Goal: Task Accomplishment & Management: Complete application form

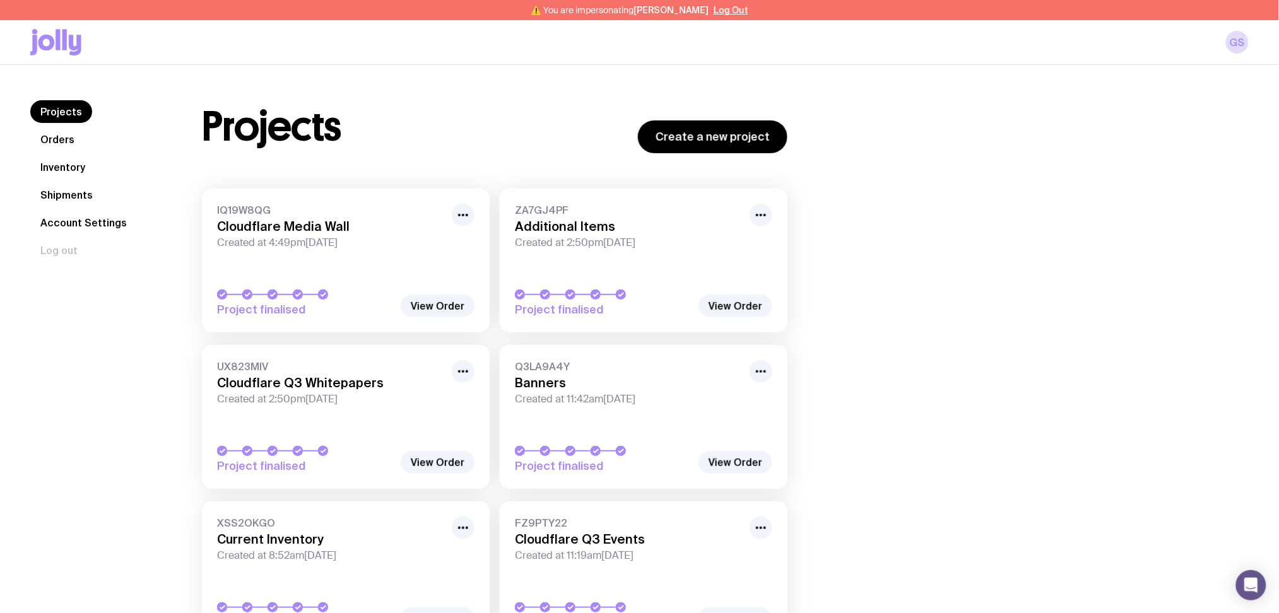
click at [57, 163] on link "Inventory" at bounding box center [62, 167] width 65 height 23
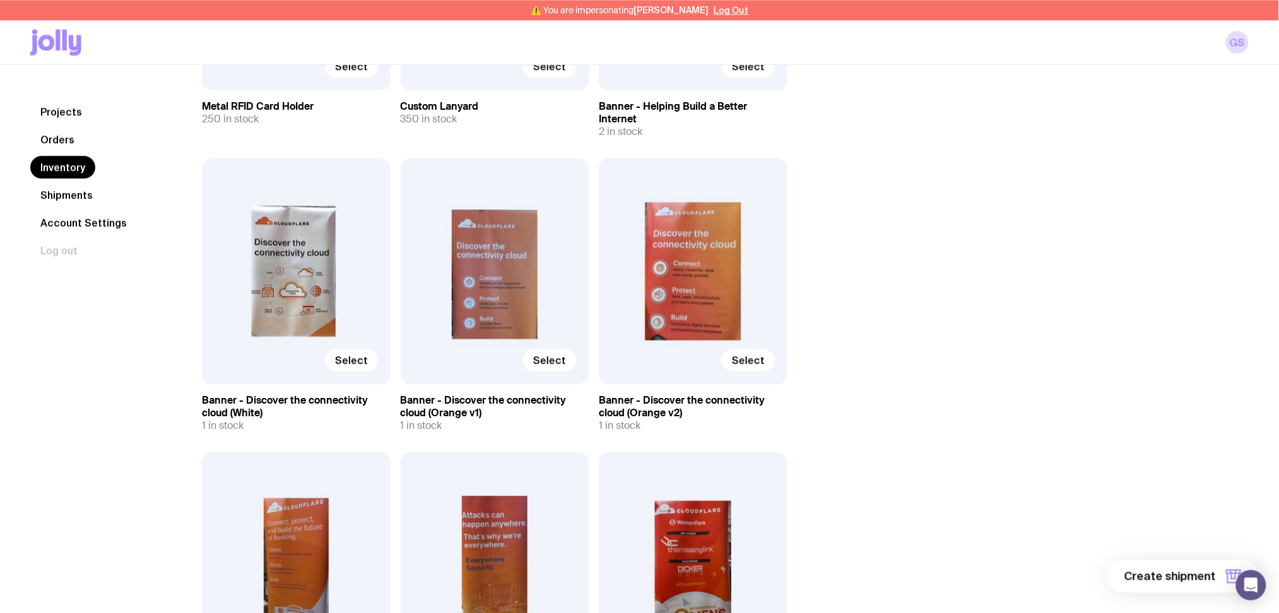
scroll to position [2890, 0]
click at [502, 304] on div "Select" at bounding box center [495, 272] width 189 height 226
click at [557, 355] on span "Select" at bounding box center [549, 361] width 33 height 13
click at [0, 0] on input "Select" at bounding box center [0, 0] width 0 height 0
click at [750, 355] on span "Select" at bounding box center [748, 361] width 33 height 13
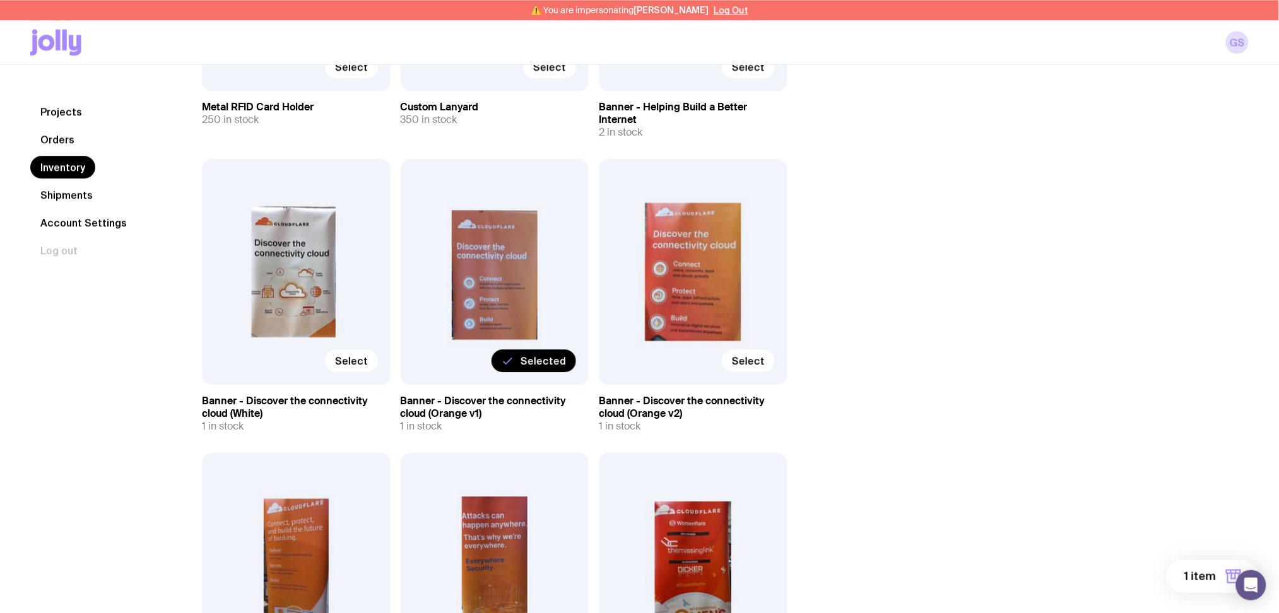
click at [0, 0] on input "Select" at bounding box center [0, 0] width 0 height 0
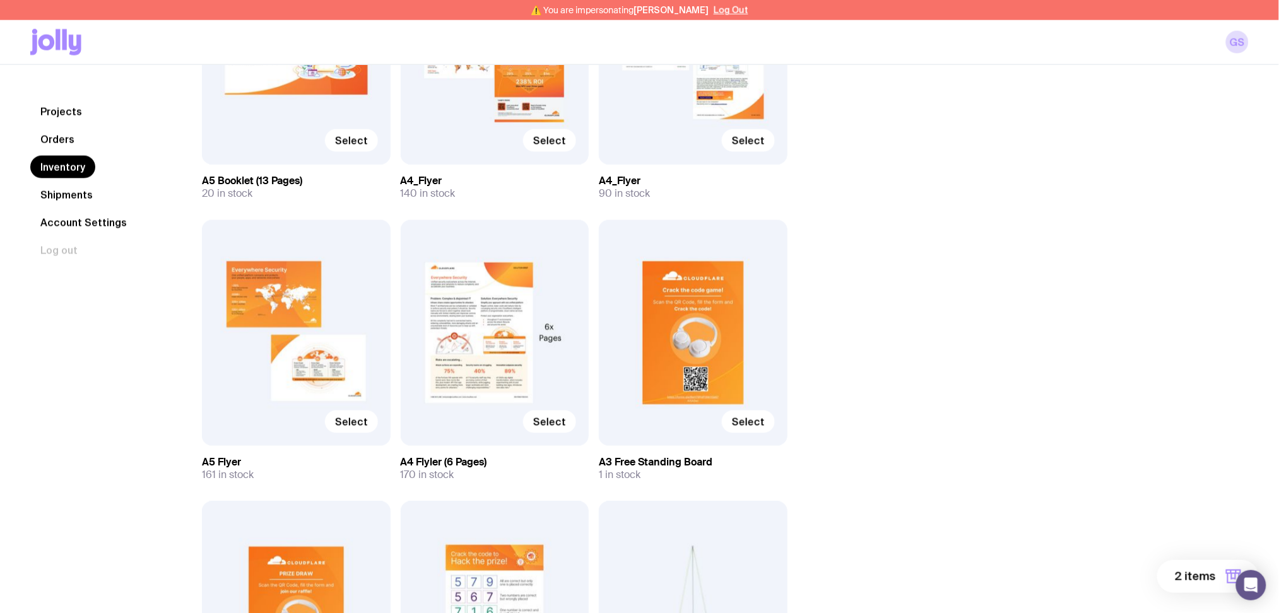
scroll to position [567, 0]
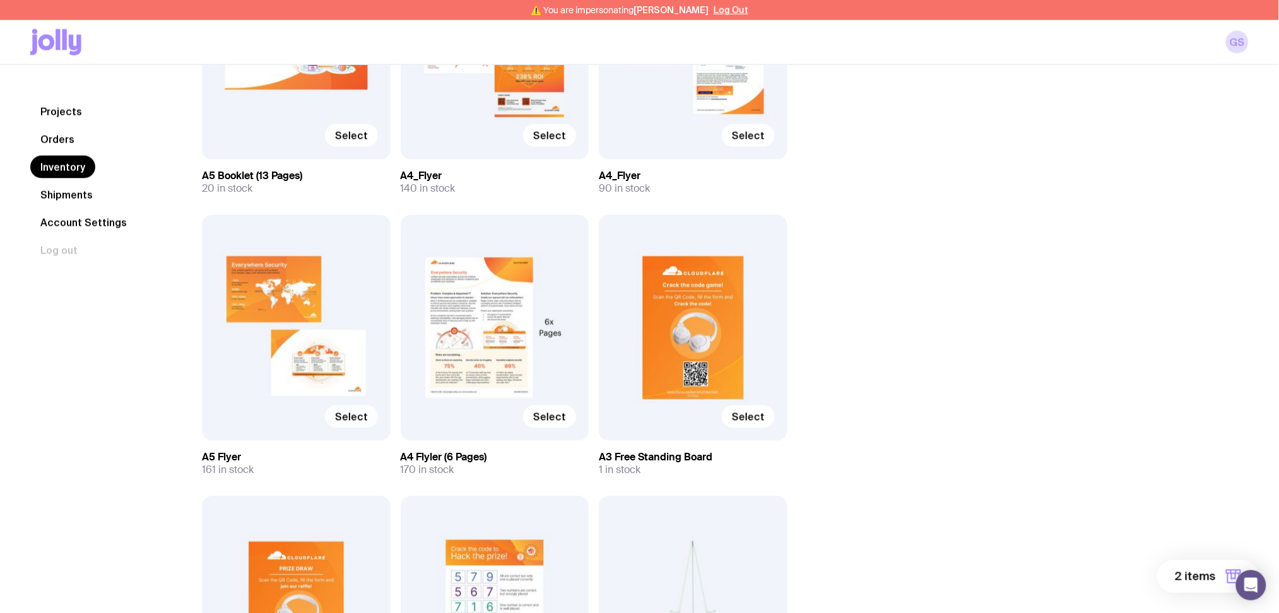
click at [351, 417] on span "Select" at bounding box center [351, 417] width 33 height 13
click at [0, 0] on input "Select" at bounding box center [0, 0] width 0 height 0
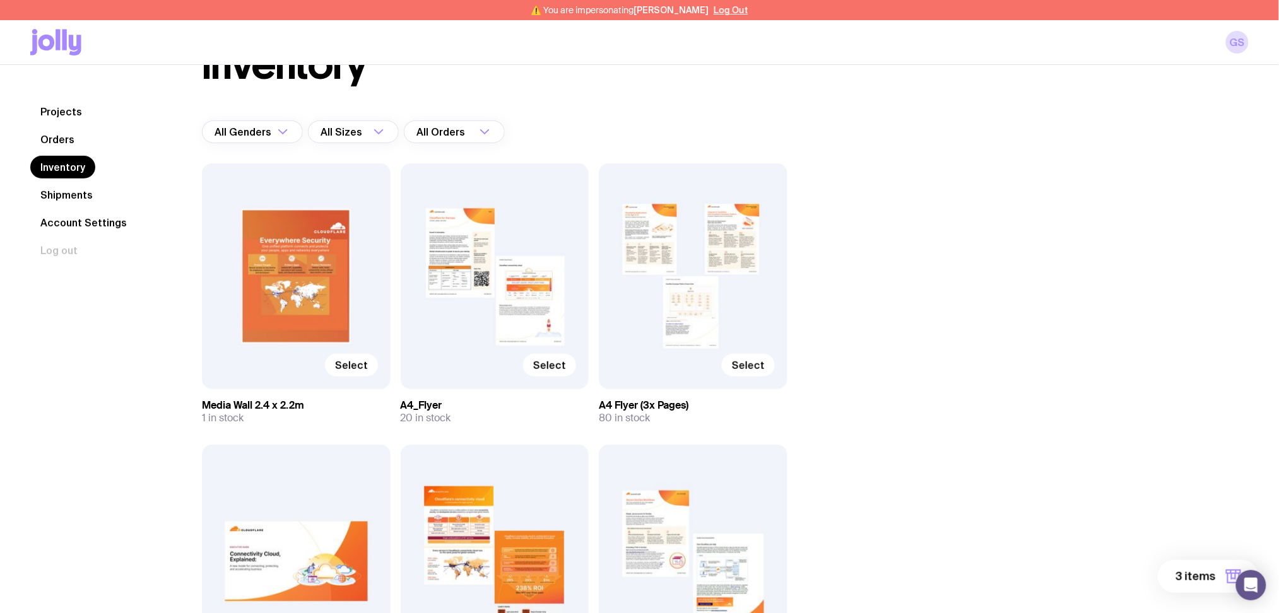
scroll to position [56, 0]
click at [469, 268] on div "Select" at bounding box center [495, 276] width 189 height 226
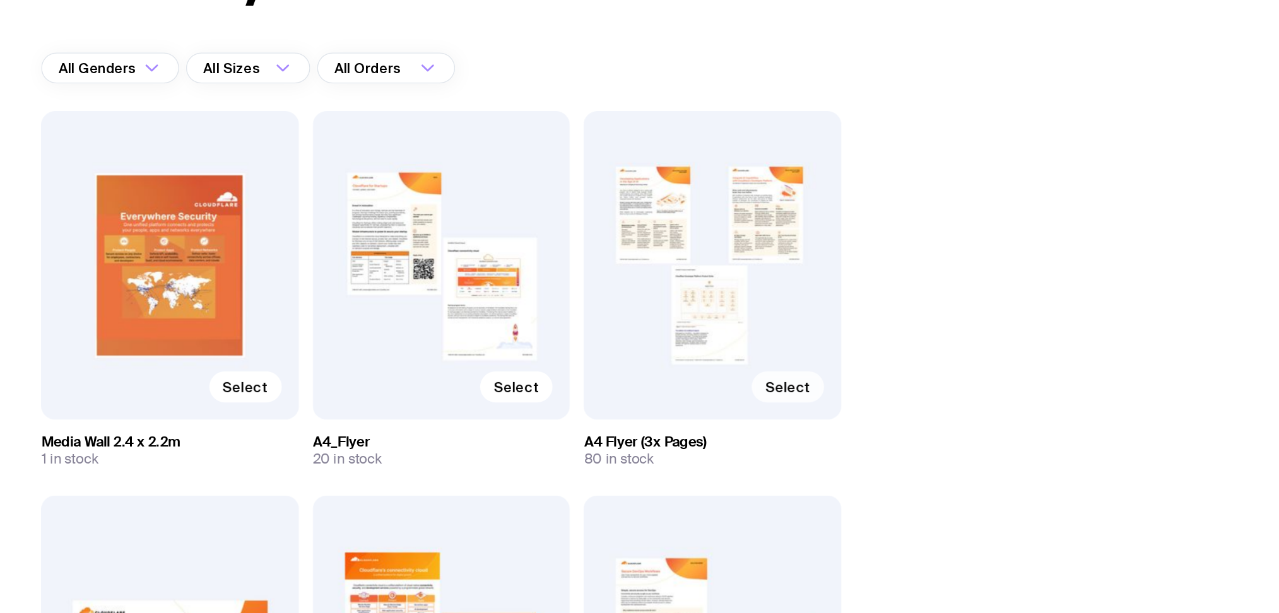
click at [742, 364] on span "Select" at bounding box center [748, 364] width 33 height 13
click at [0, 0] on input "Select" at bounding box center [0, 0] width 0 height 0
click at [673, 264] on div "Selected" at bounding box center [693, 276] width 189 height 226
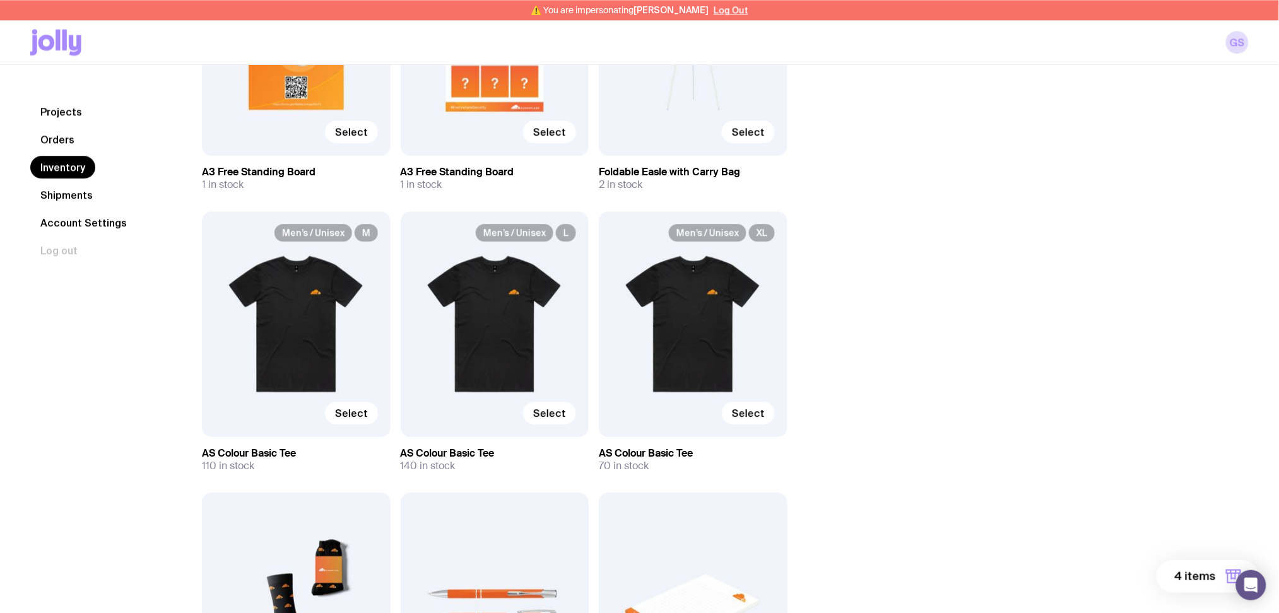
scroll to position [1137, 0]
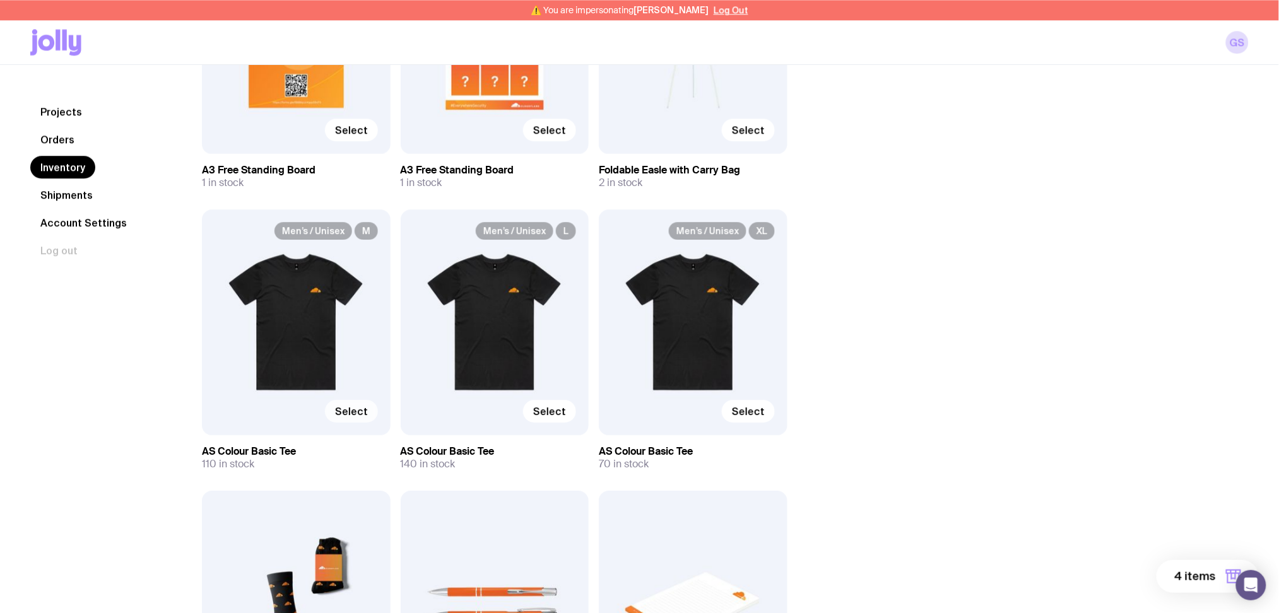
click at [355, 408] on span "Select" at bounding box center [351, 411] width 33 height 13
click at [0, 0] on input "Select" at bounding box center [0, 0] width 0 height 0
click at [554, 416] on span "Select" at bounding box center [549, 411] width 33 height 13
click at [0, 0] on input "Select" at bounding box center [0, 0] width 0 height 0
click at [754, 414] on span "Select" at bounding box center [748, 411] width 33 height 13
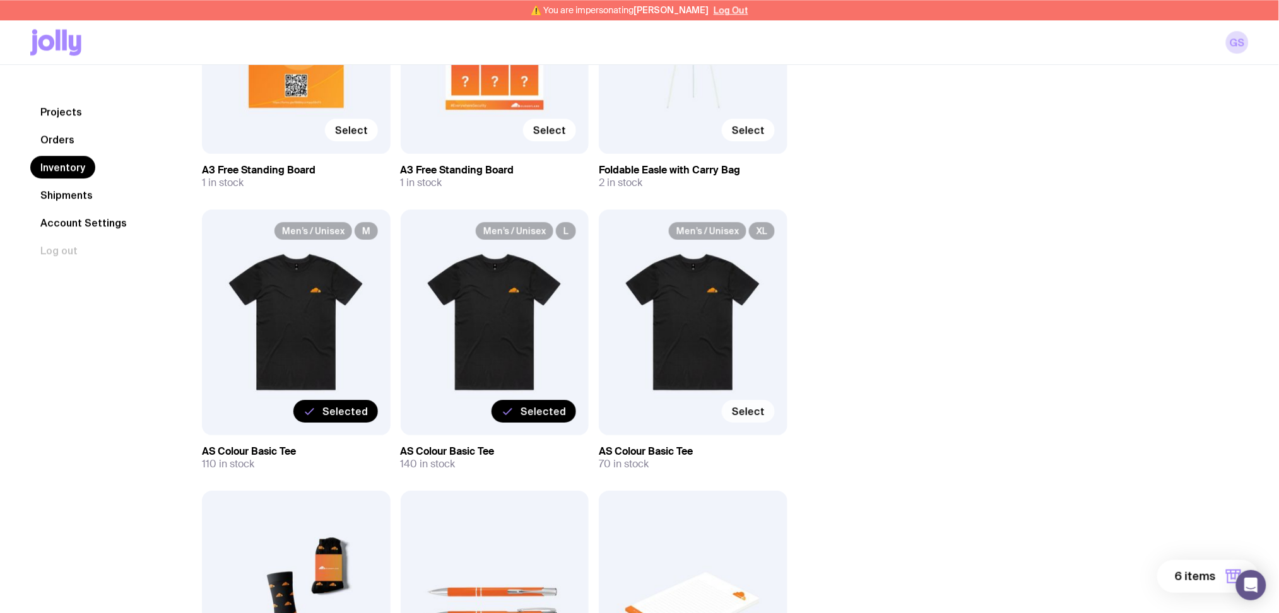
click at [0, 0] on input "Select" at bounding box center [0, 0] width 0 height 0
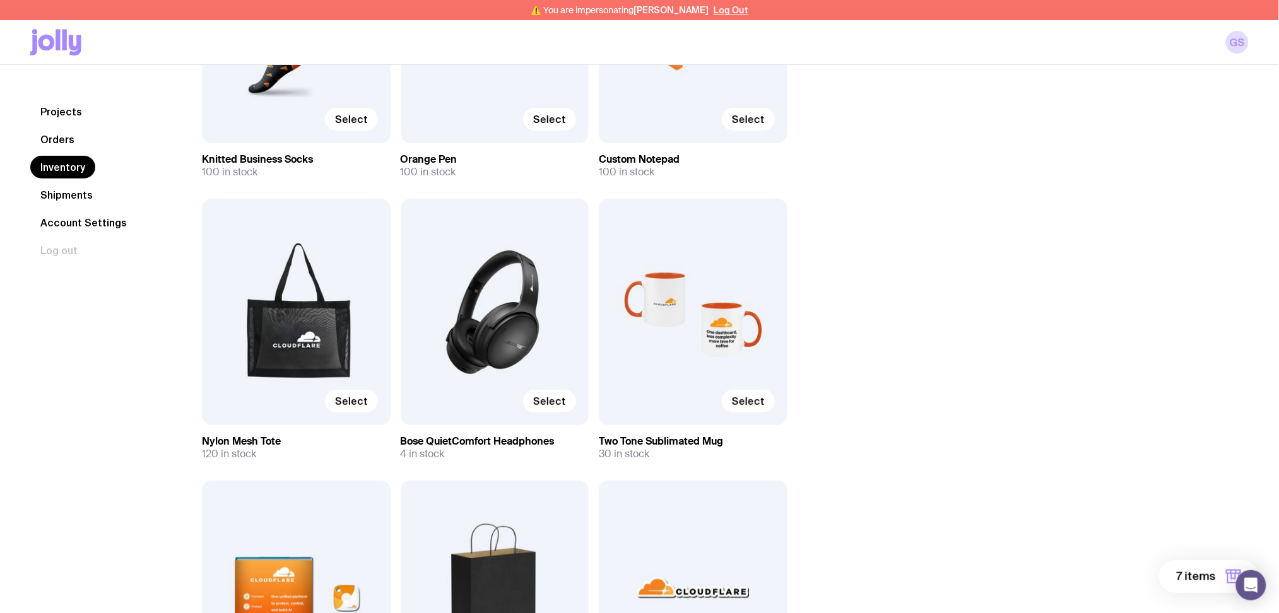
scroll to position [1711, 0]
click at [358, 398] on span "Select" at bounding box center [351, 400] width 33 height 13
click at [0, 0] on input "Select" at bounding box center [0, 0] width 0 height 0
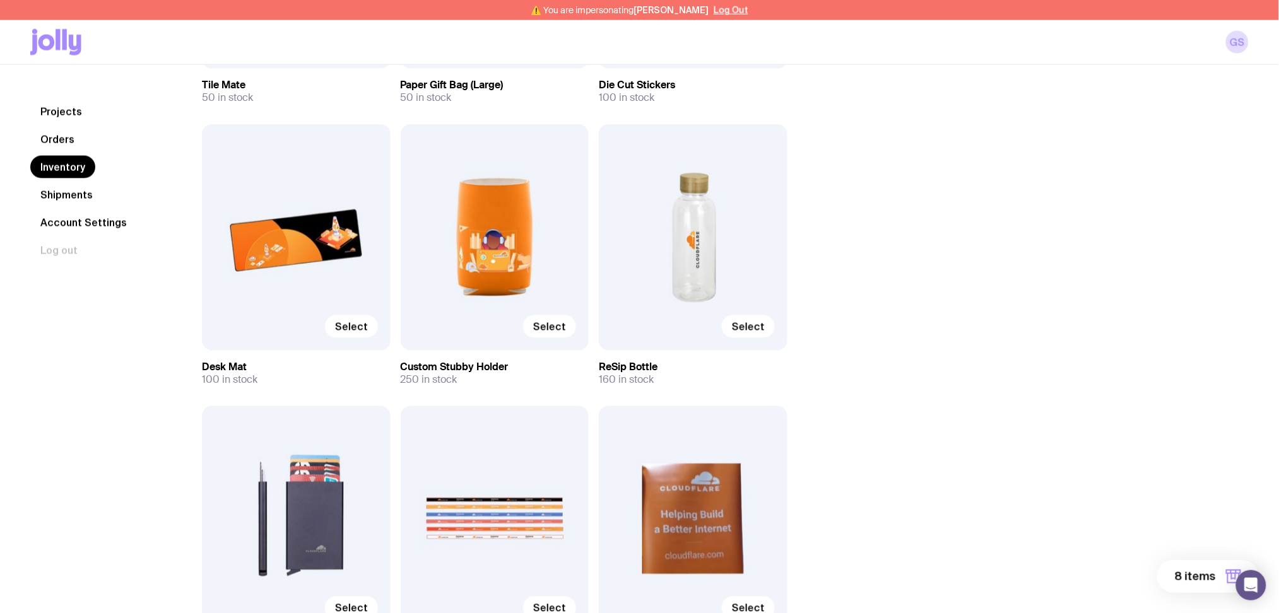
scroll to position [2349, 0]
click at [752, 326] on span "Select" at bounding box center [748, 326] width 33 height 13
click at [0, 0] on input "Select" at bounding box center [0, 0] width 0 height 0
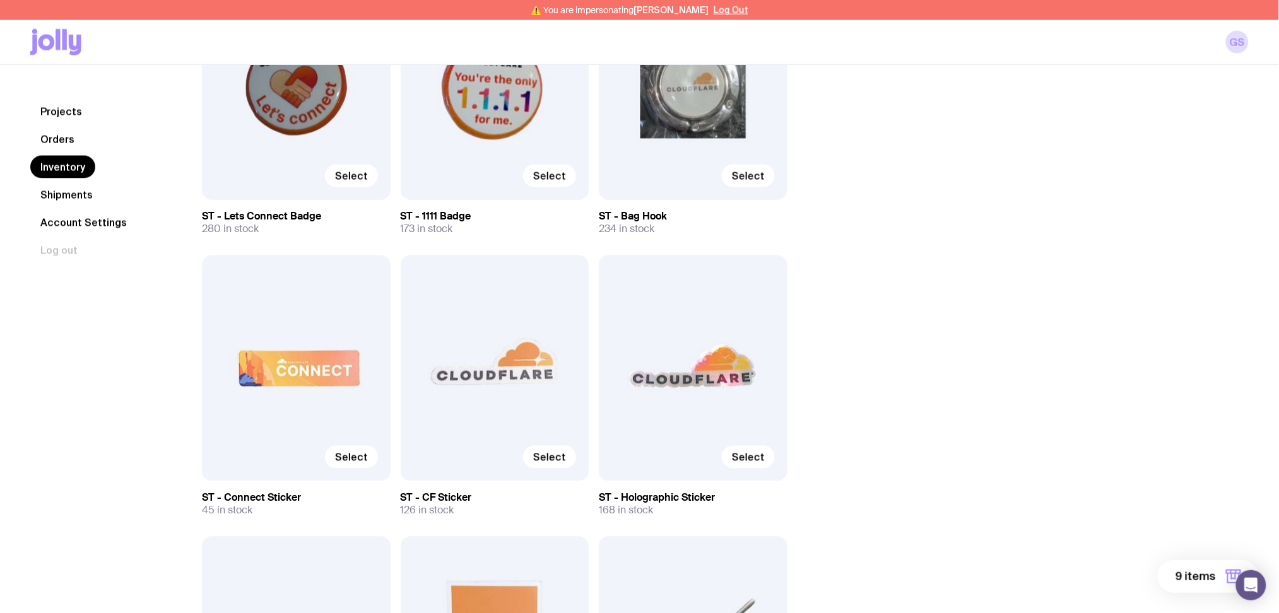
scroll to position [5919, 0]
click at [745, 450] on span "Select" at bounding box center [748, 456] width 33 height 13
click at [0, 0] on input "Select" at bounding box center [0, 0] width 0 height 0
click at [1193, 579] on span "10 items" at bounding box center [1193, 576] width 45 height 15
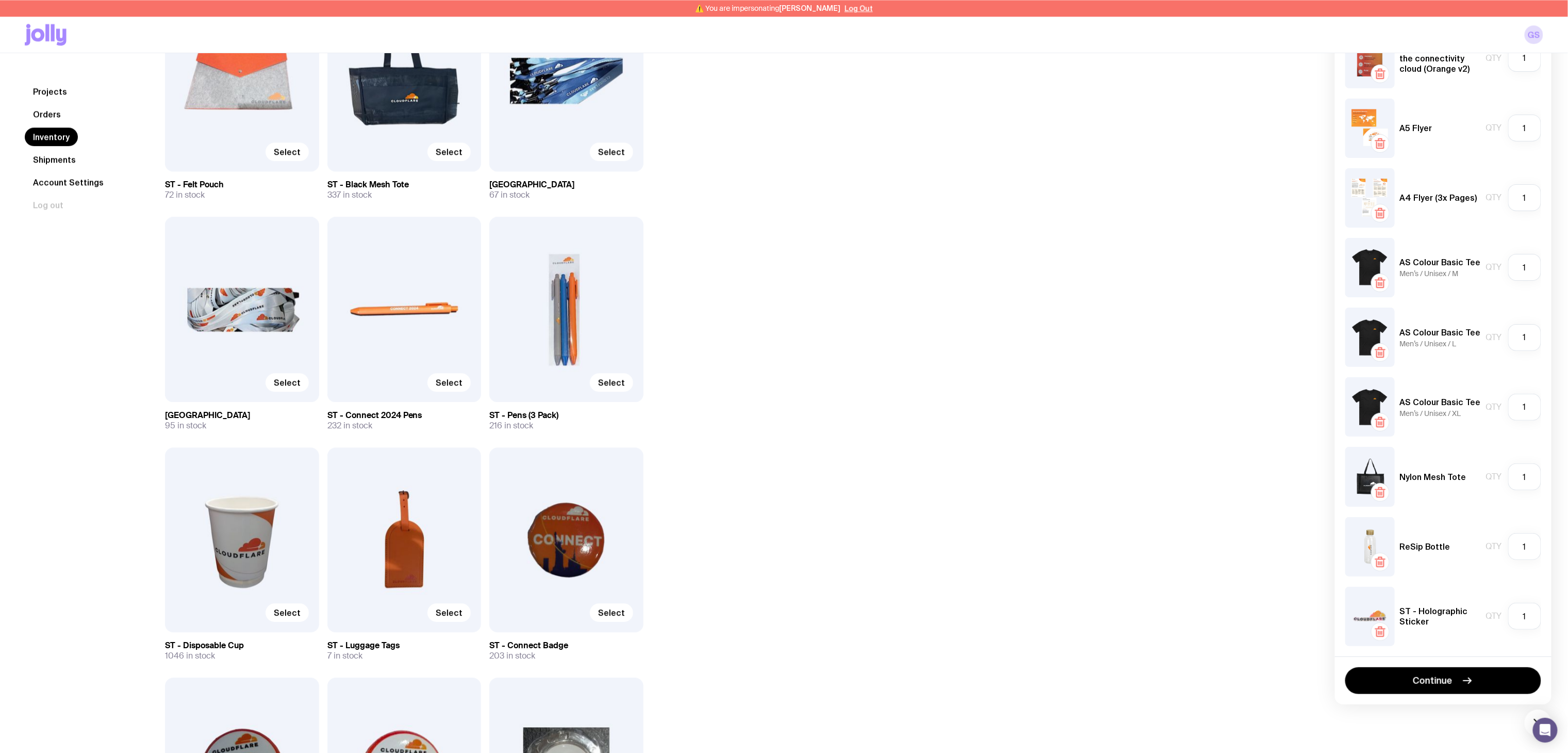
scroll to position [4135, 0]
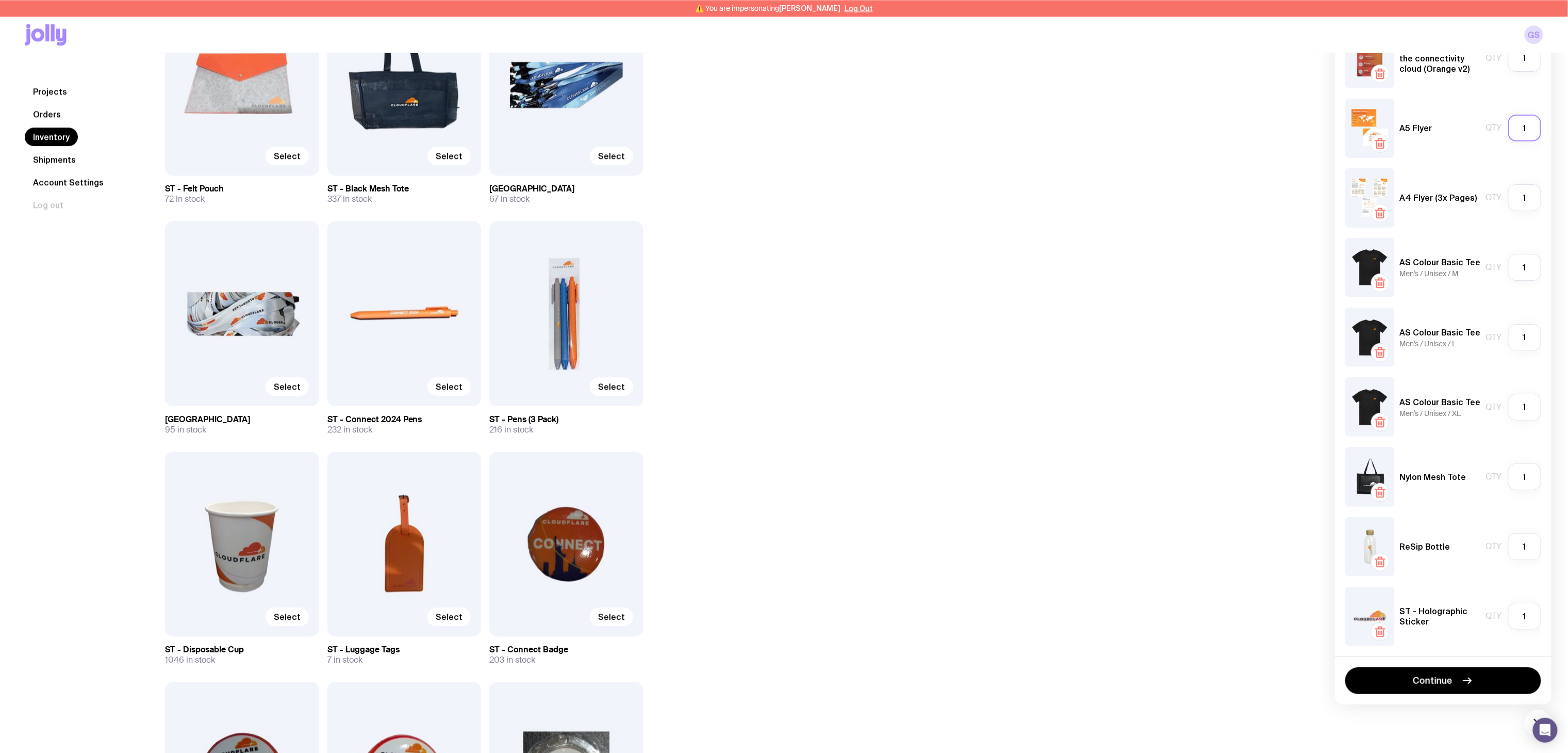
click at [1045, 123] on input "1" at bounding box center [1525, 128] width 33 height 27
type input "20"
type textarea "1"
drag, startPoint x: 1534, startPoint y: 197, endPoint x: 1499, endPoint y: 201, distance: 35.2
click at [1045, 201] on div "Qty 1" at bounding box center [1514, 197] width 56 height 27
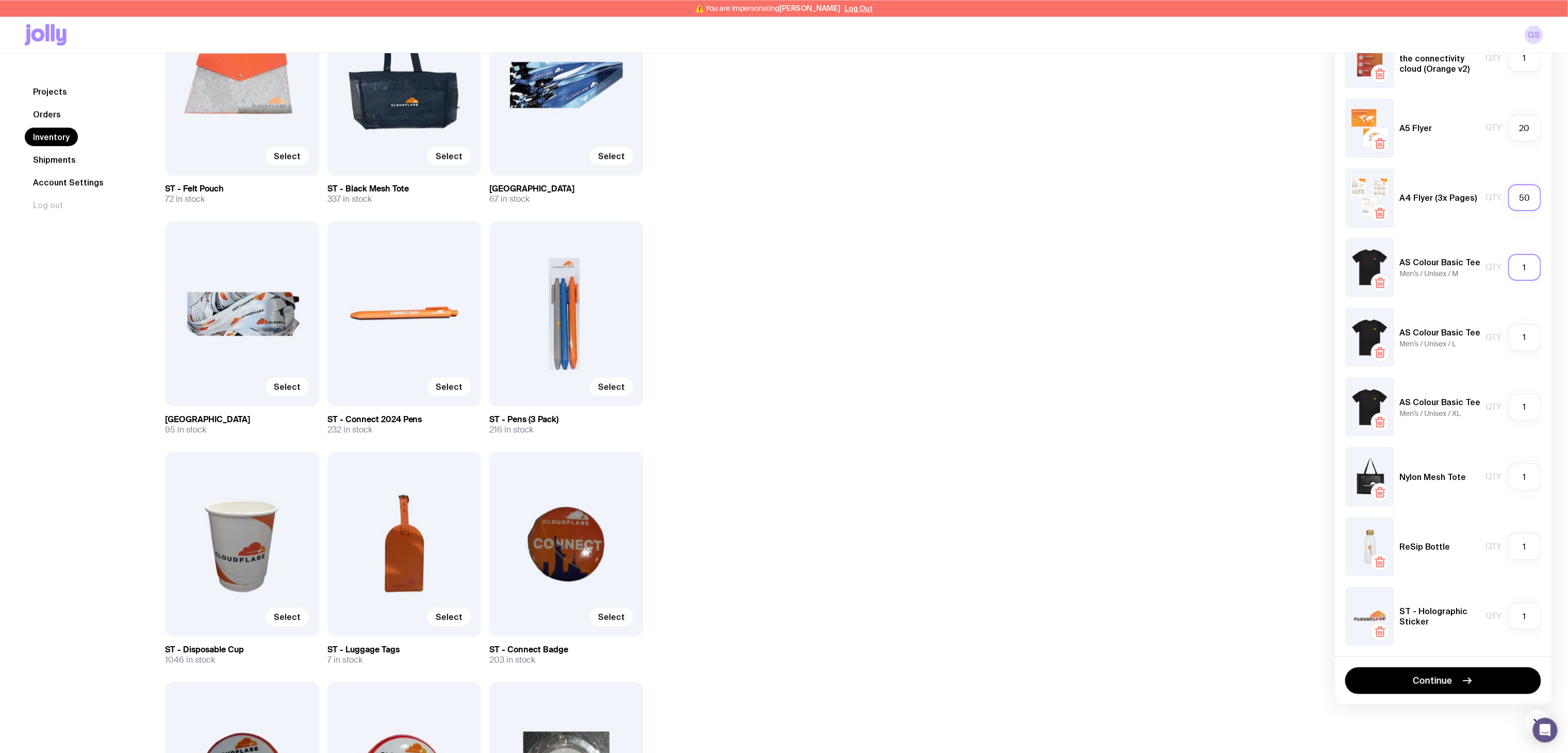
type input "50"
click at [1045, 262] on input "1" at bounding box center [1525, 267] width 33 height 27
type input "10"
click at [1045, 324] on input "1" at bounding box center [1525, 337] width 33 height 27
type input "20"
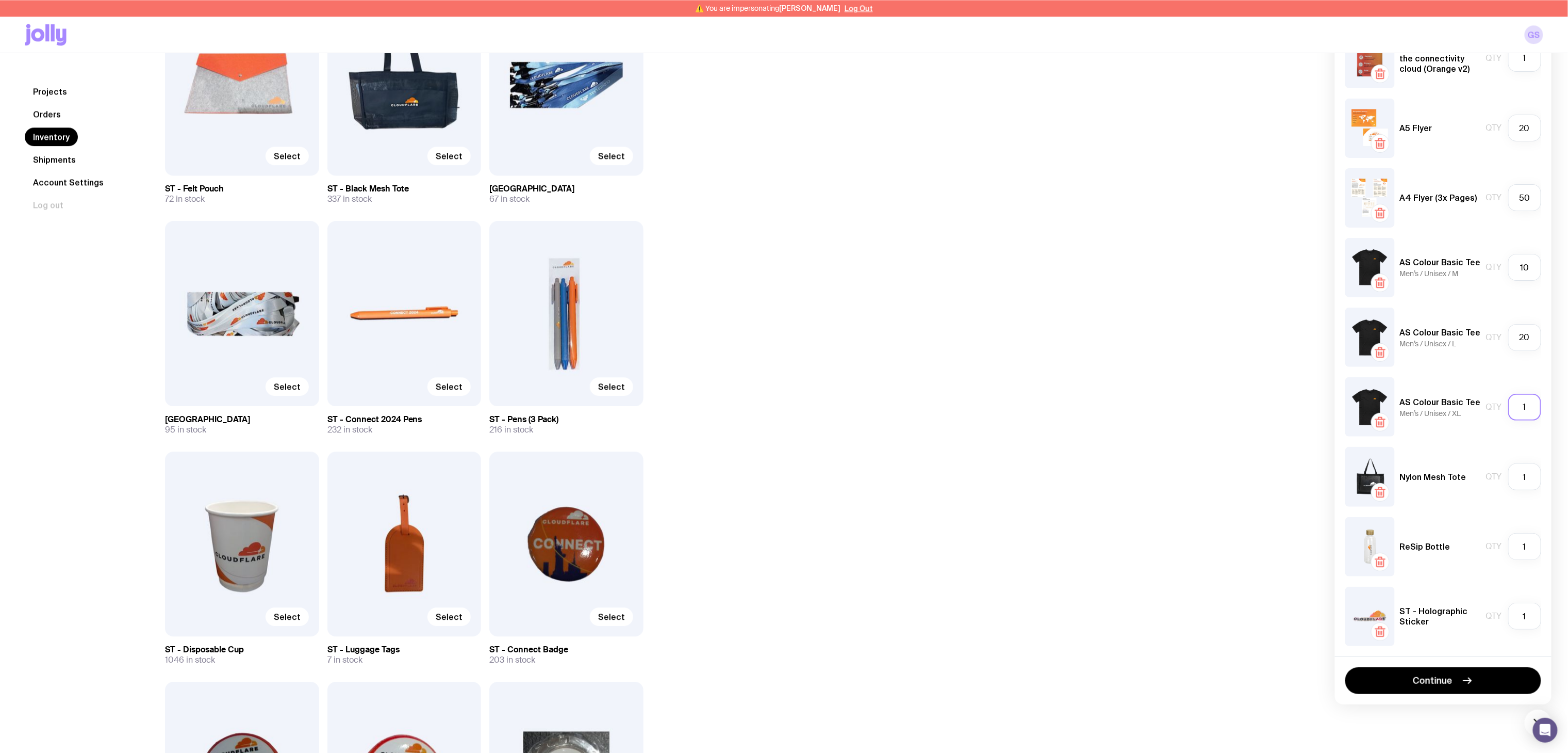
click at [1045, 403] on input "1" at bounding box center [1525, 407] width 33 height 27
type input "10"
click at [1045, 477] on input "1" at bounding box center [1525, 477] width 33 height 27
type input "30"
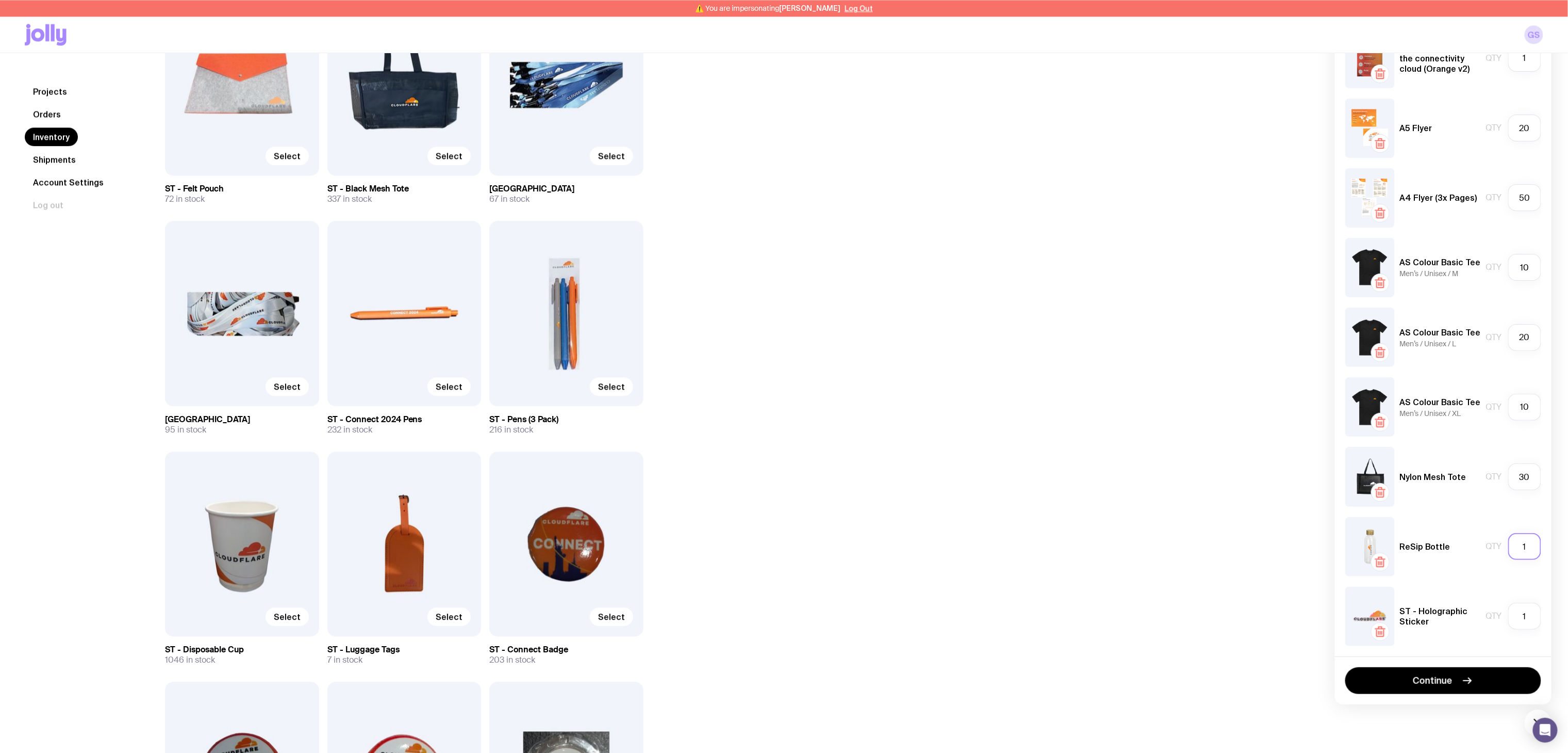
click at [1045, 501] on input "1" at bounding box center [1525, 546] width 33 height 27
type input "50"
click at [1045, 501] on input "1" at bounding box center [1525, 616] width 33 height 27
type input "50"
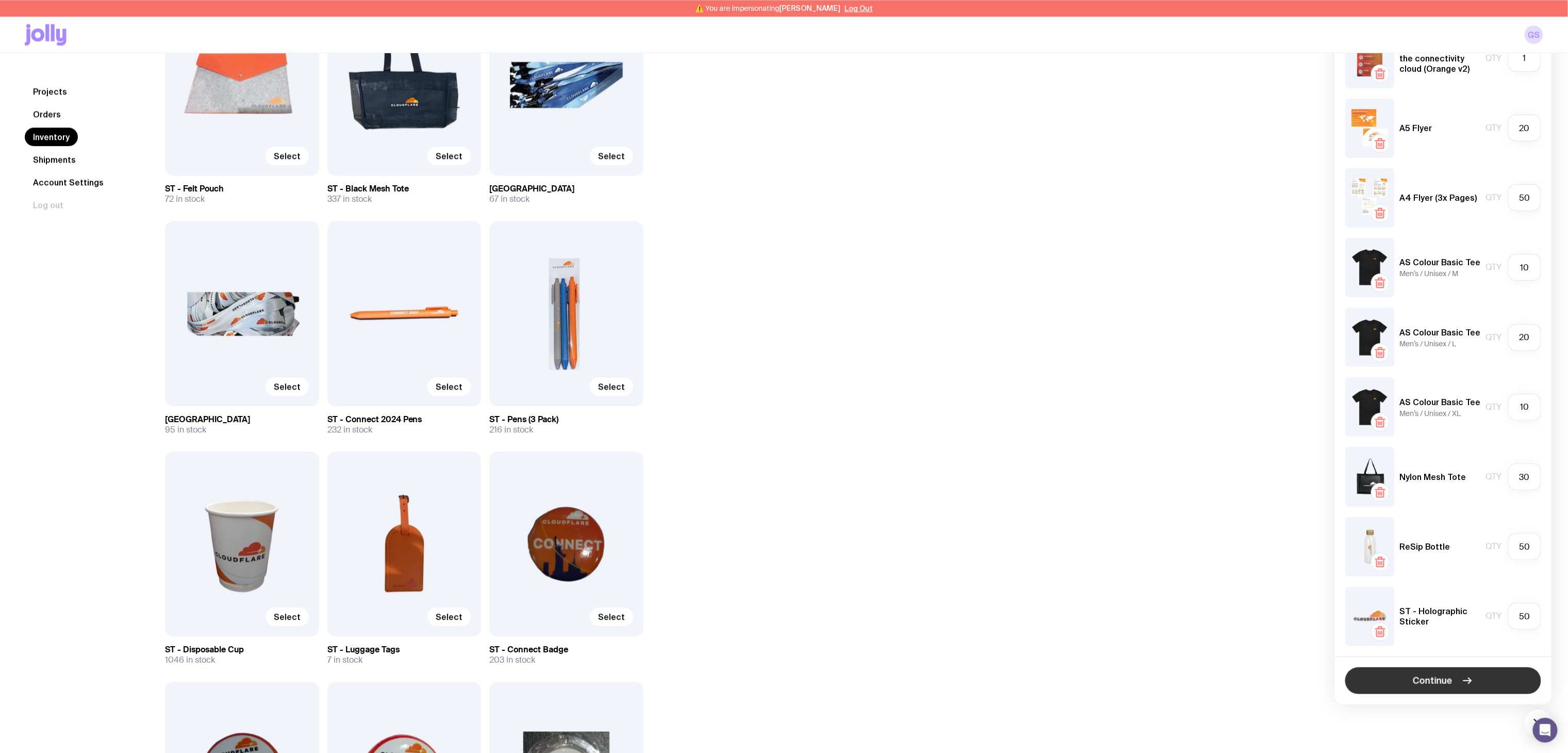
click at [1045, 501] on span "Continue" at bounding box center [1433, 680] width 40 height 12
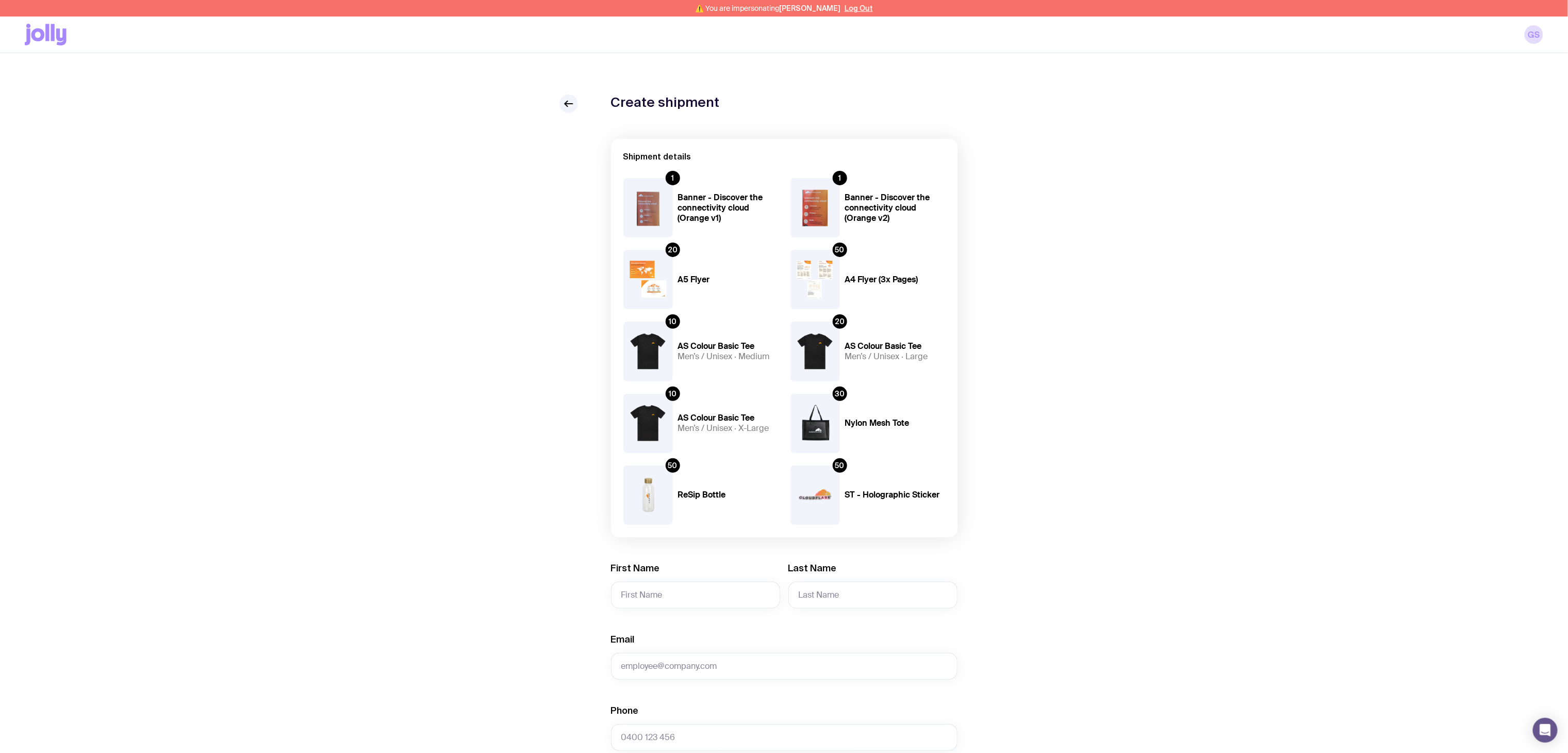
click at [824, 283] on img at bounding box center [815, 279] width 50 height 60
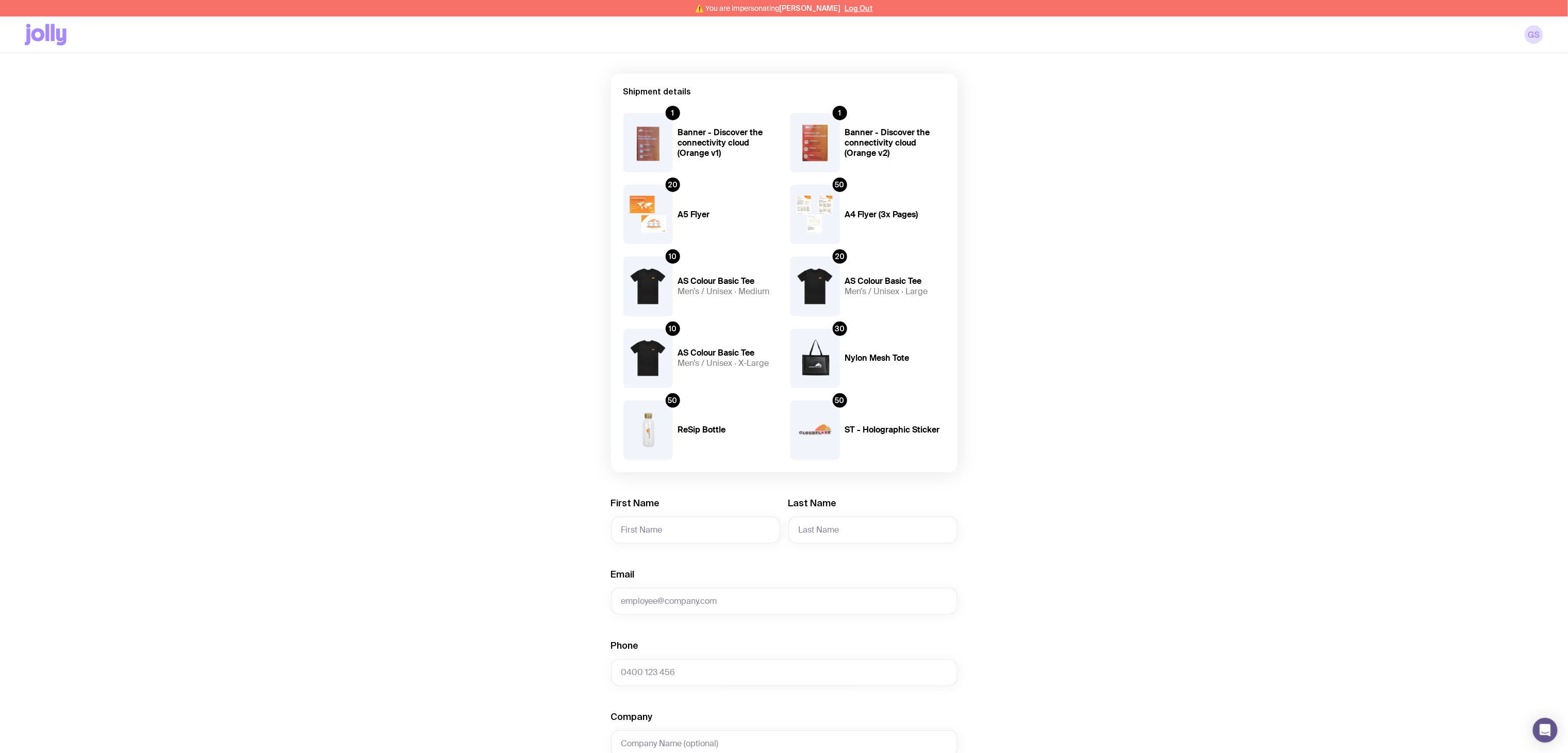
scroll to position [66, 0]
click at [646, 501] on input "First Name" at bounding box center [695, 528] width 169 height 27
paste input "Yvonne Klette"
drag, startPoint x: 685, startPoint y: 531, endPoint x: 650, endPoint y: 524, distance: 35.7
click at [650, 501] on input "Yvonne Klette" at bounding box center [695, 528] width 169 height 27
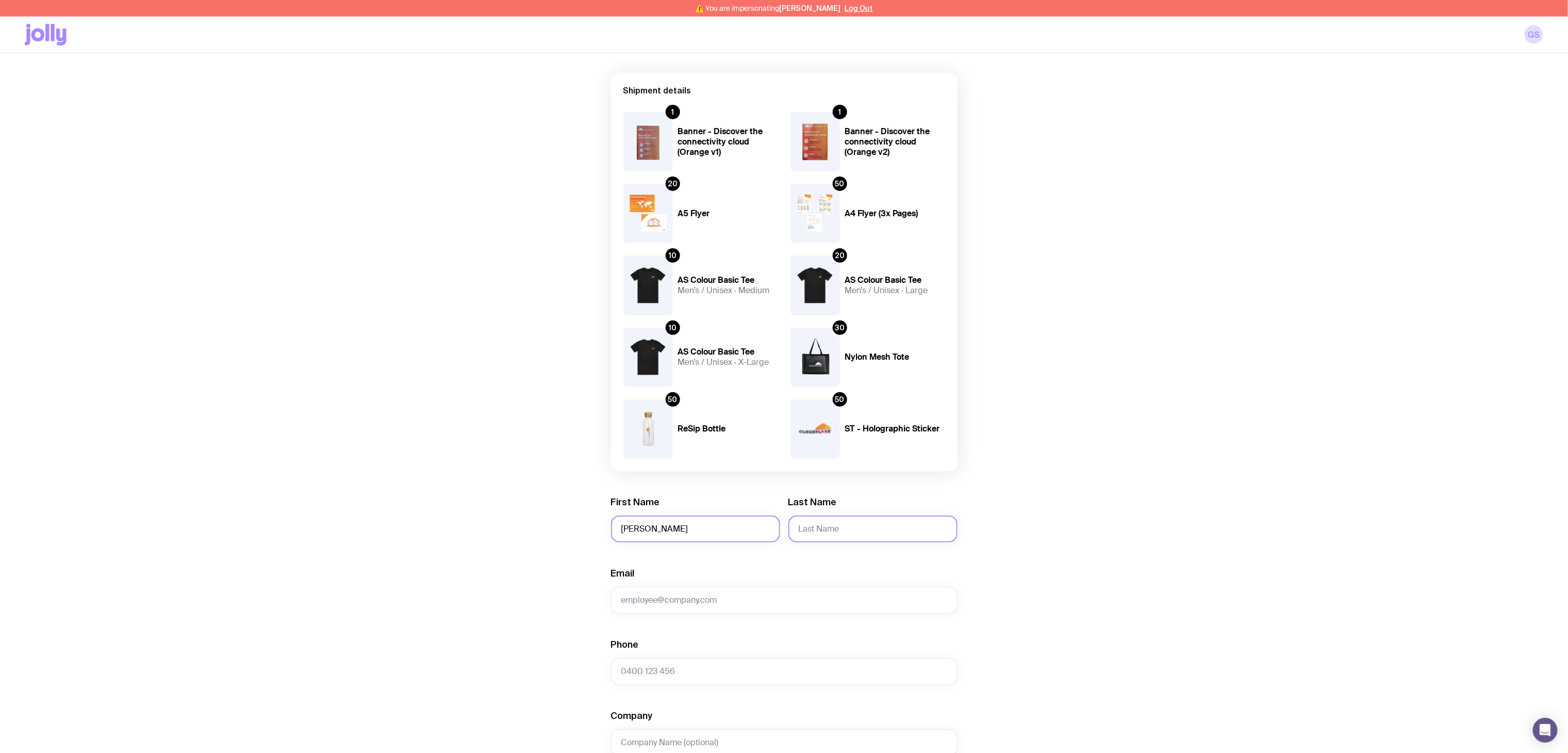
type input "Yvonne"
click at [837, 501] on input "Last Name" at bounding box center [873, 528] width 169 height 27
paste input "Klette"
type input "Klette"
click at [668, 501] on input "Email" at bounding box center [784, 600] width 346 height 27
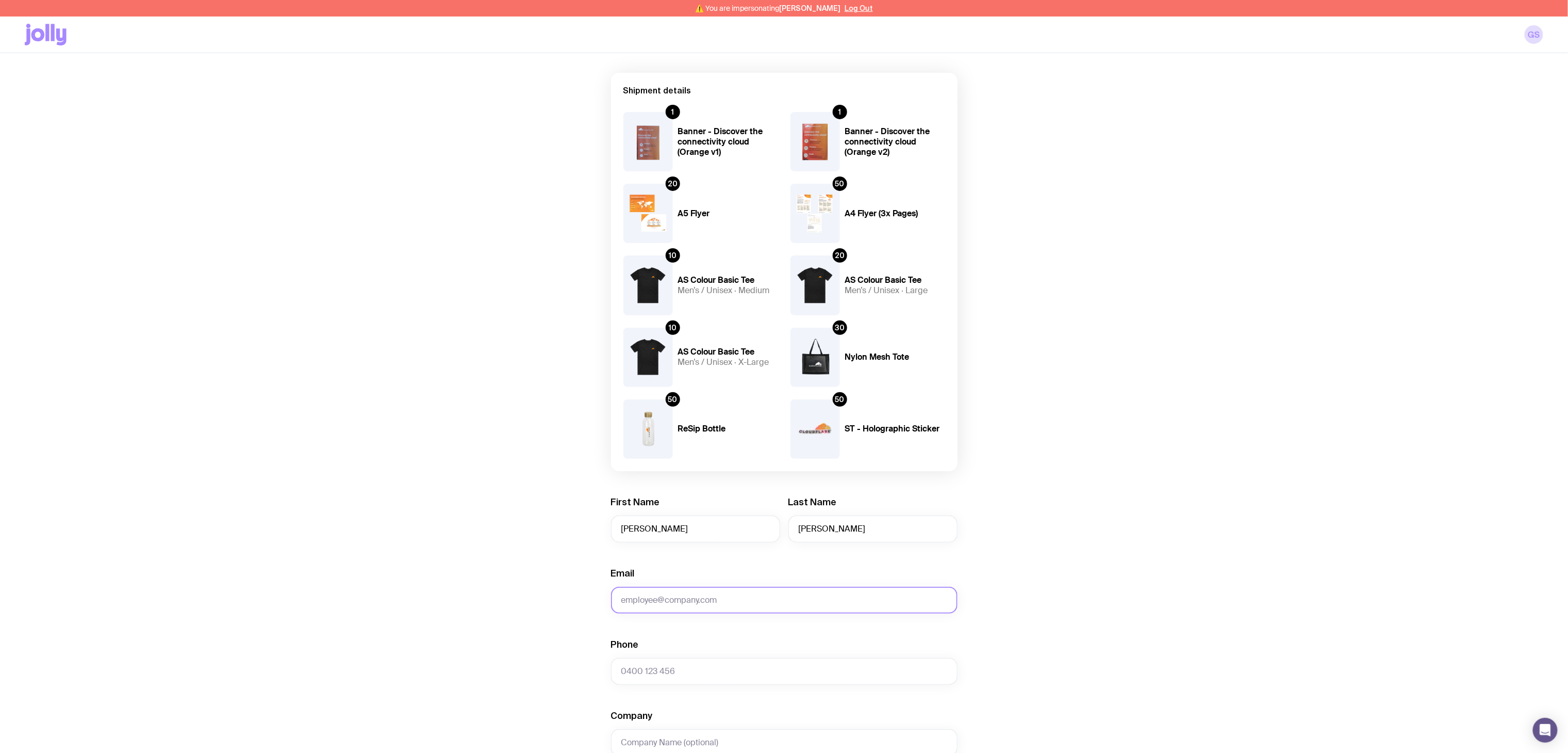
paste input "yvonne.klette@cloudflare.com"
type input "yvonne.klette@cloudflare.com"
click at [670, 501] on input "Phone" at bounding box center [784, 671] width 346 height 27
paste input "413 627 638"
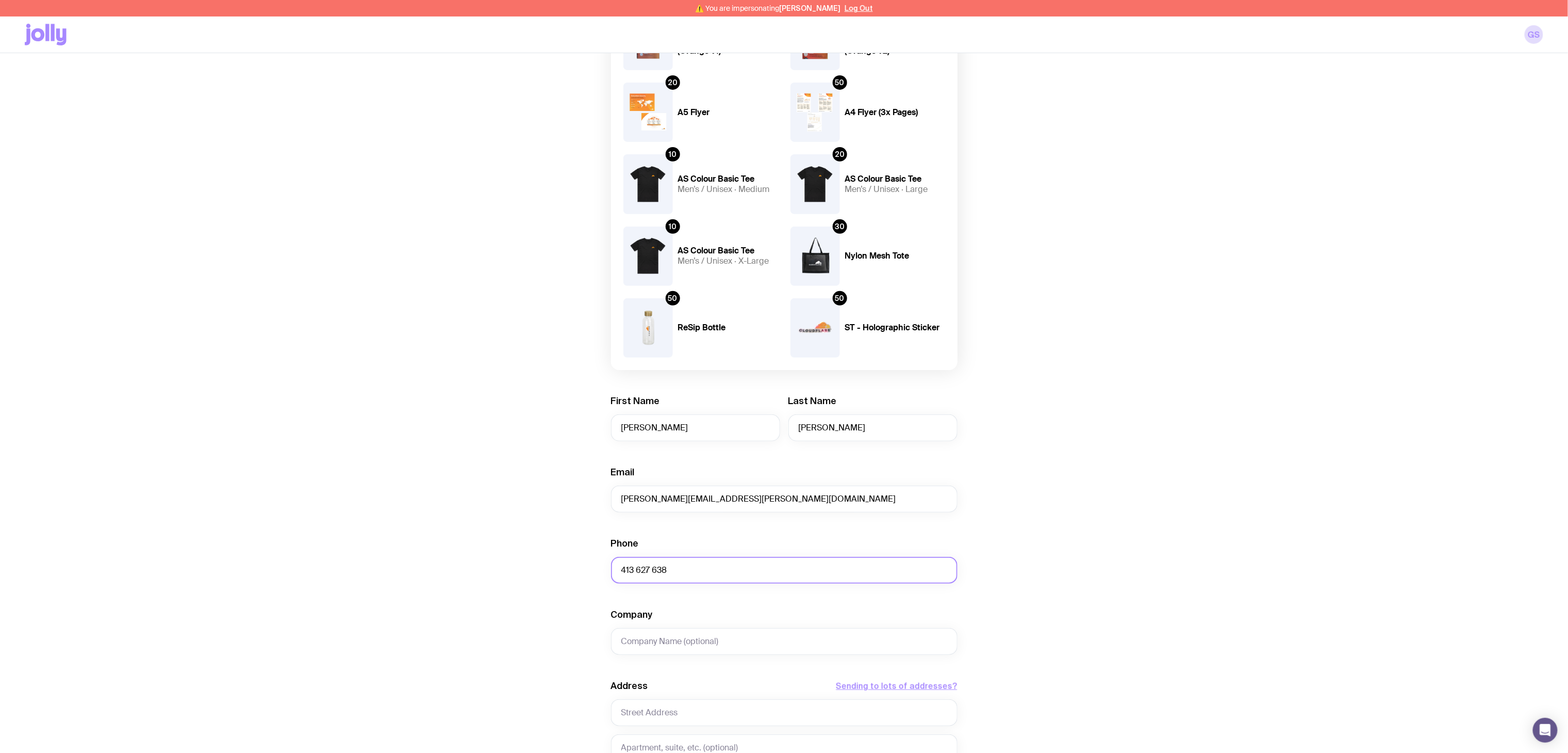
scroll to position [174, 0]
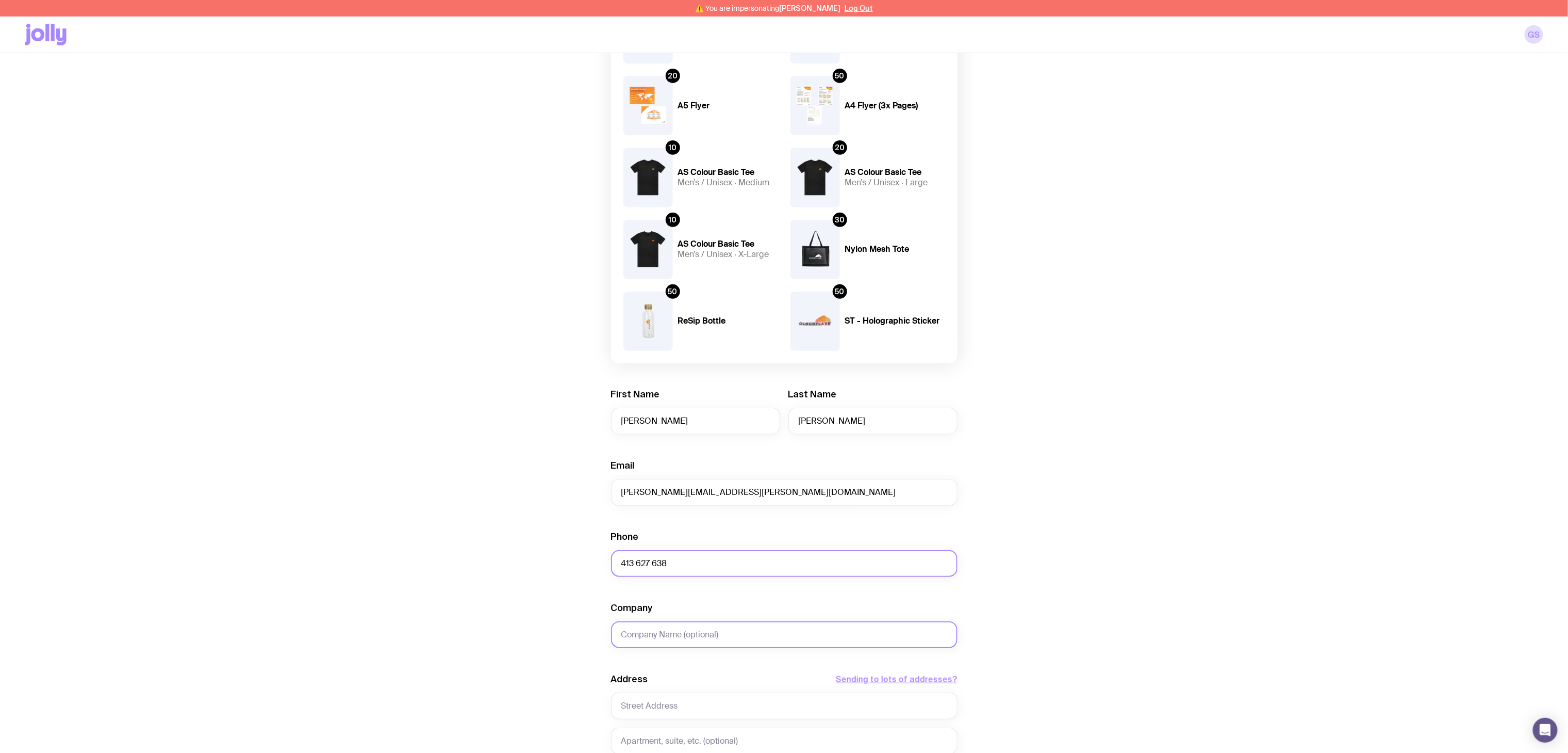
type input "413 627 638"
click at [635, 501] on input "Company" at bounding box center [784, 634] width 346 height 27
type input "Cloudflare Event"
drag, startPoint x: 697, startPoint y: 630, endPoint x: 556, endPoint y: 602, distance: 143.8
click at [556, 501] on div "Create shipment Shipment details 1 Banner - Discover the connectivity cloud (Or…" at bounding box center [784, 456] width 1519 height 1072
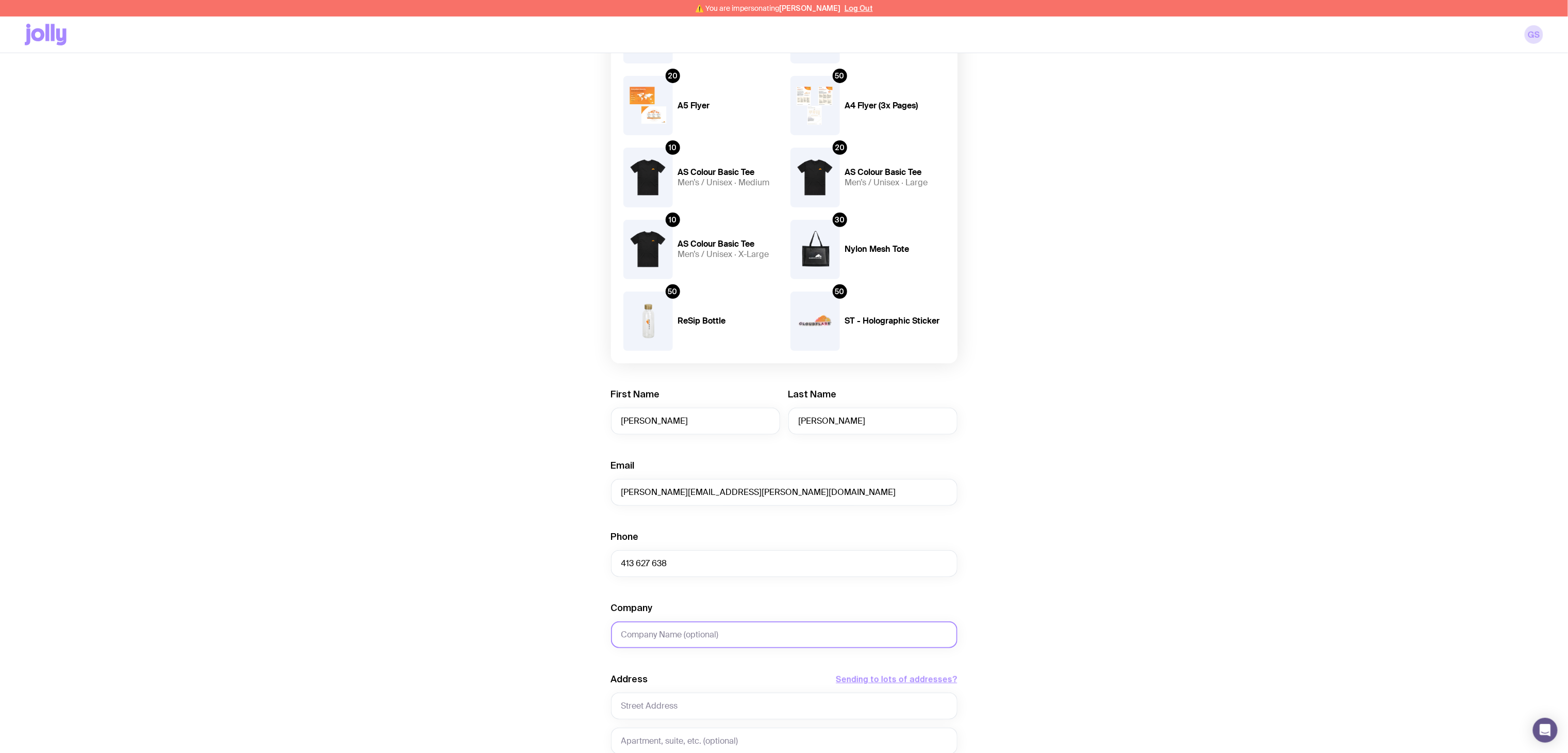
paste input "Hilton Auckland"
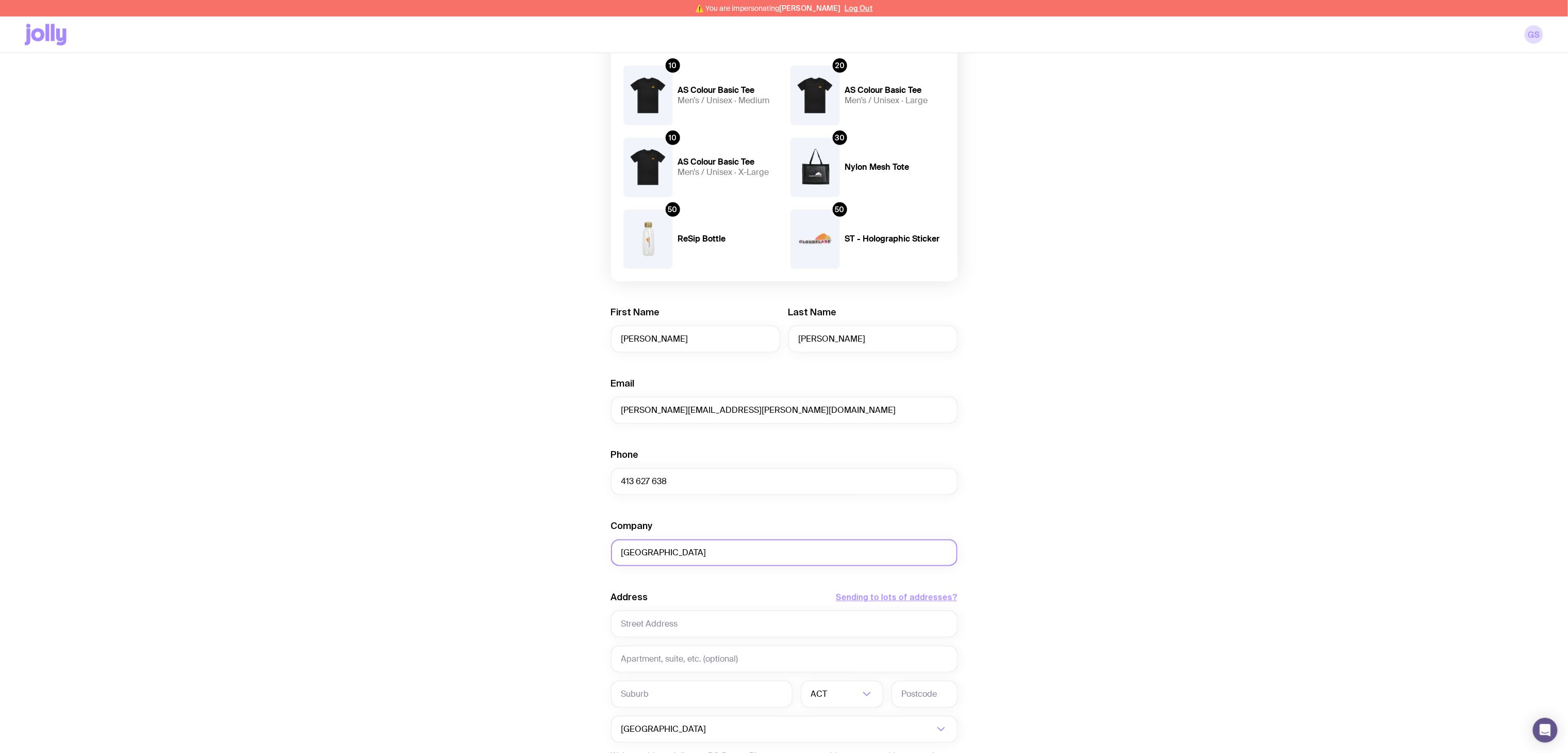
scroll to position [258, 0]
type input "Hilton Auckland"
click at [668, 501] on input "text" at bounding box center [784, 657] width 346 height 27
type input "Cloudflare Event"
click at [668, 501] on input "text" at bounding box center [784, 621] width 346 height 27
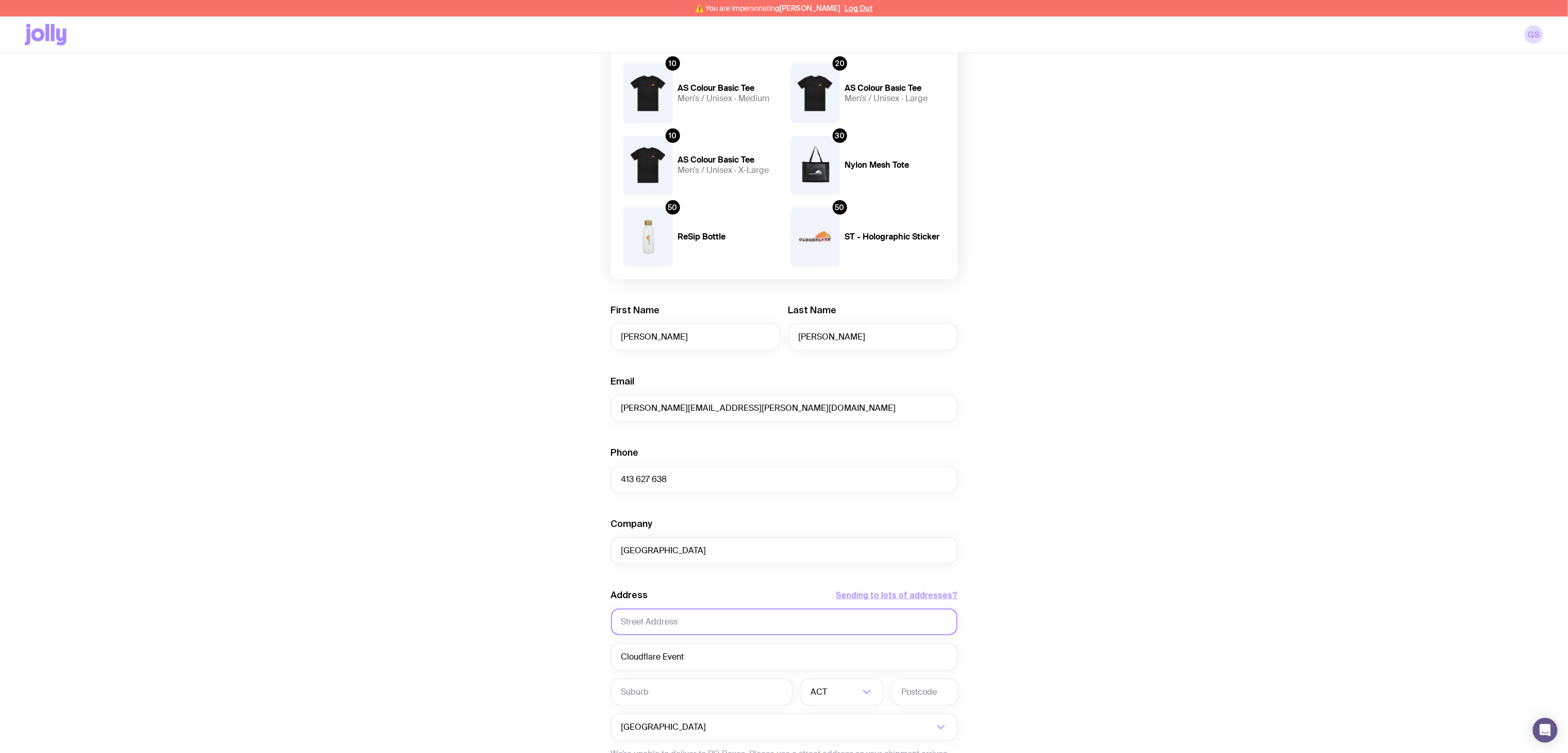
paste input "147 Quay Street"
type input "147 Quay Street"
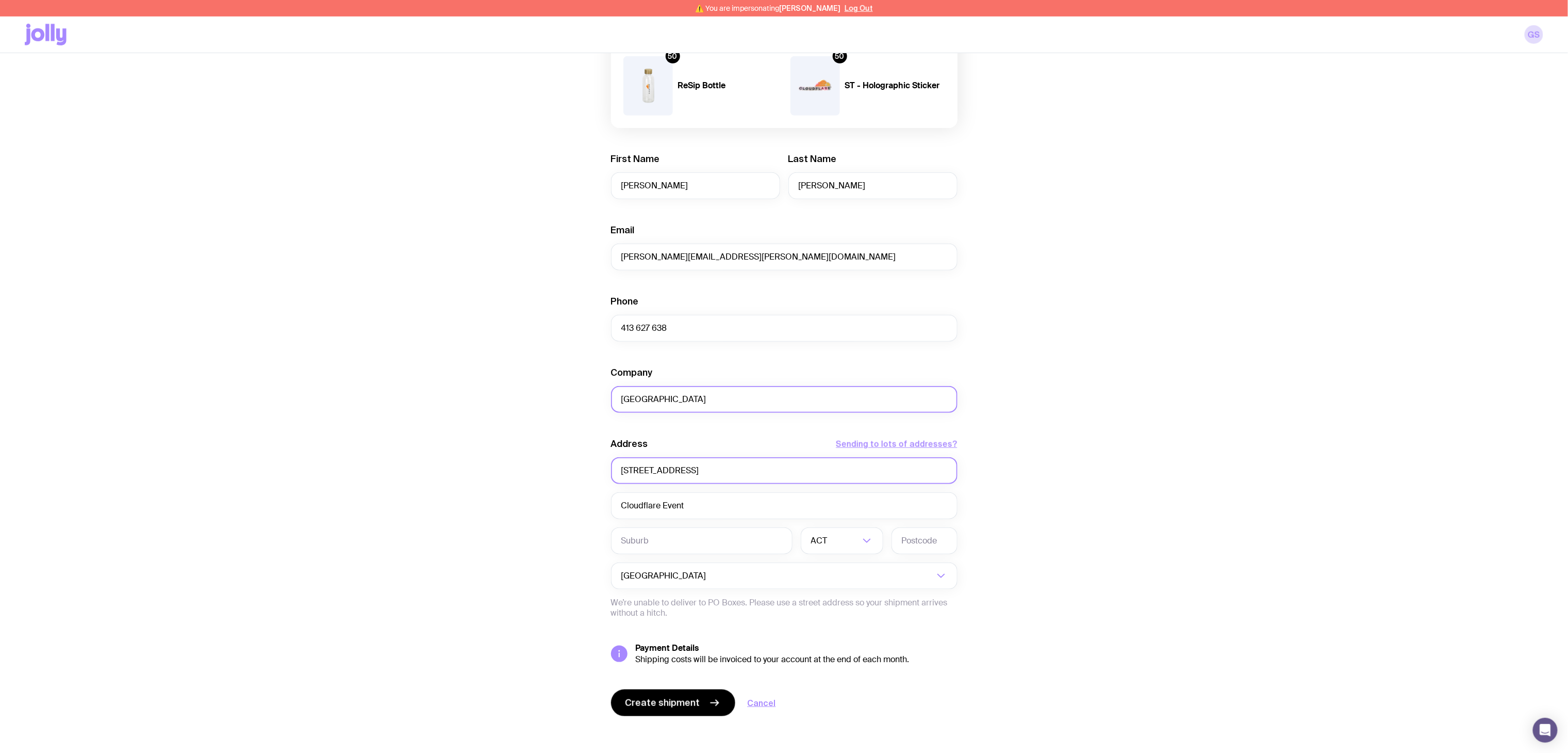
scroll to position [415, 0]
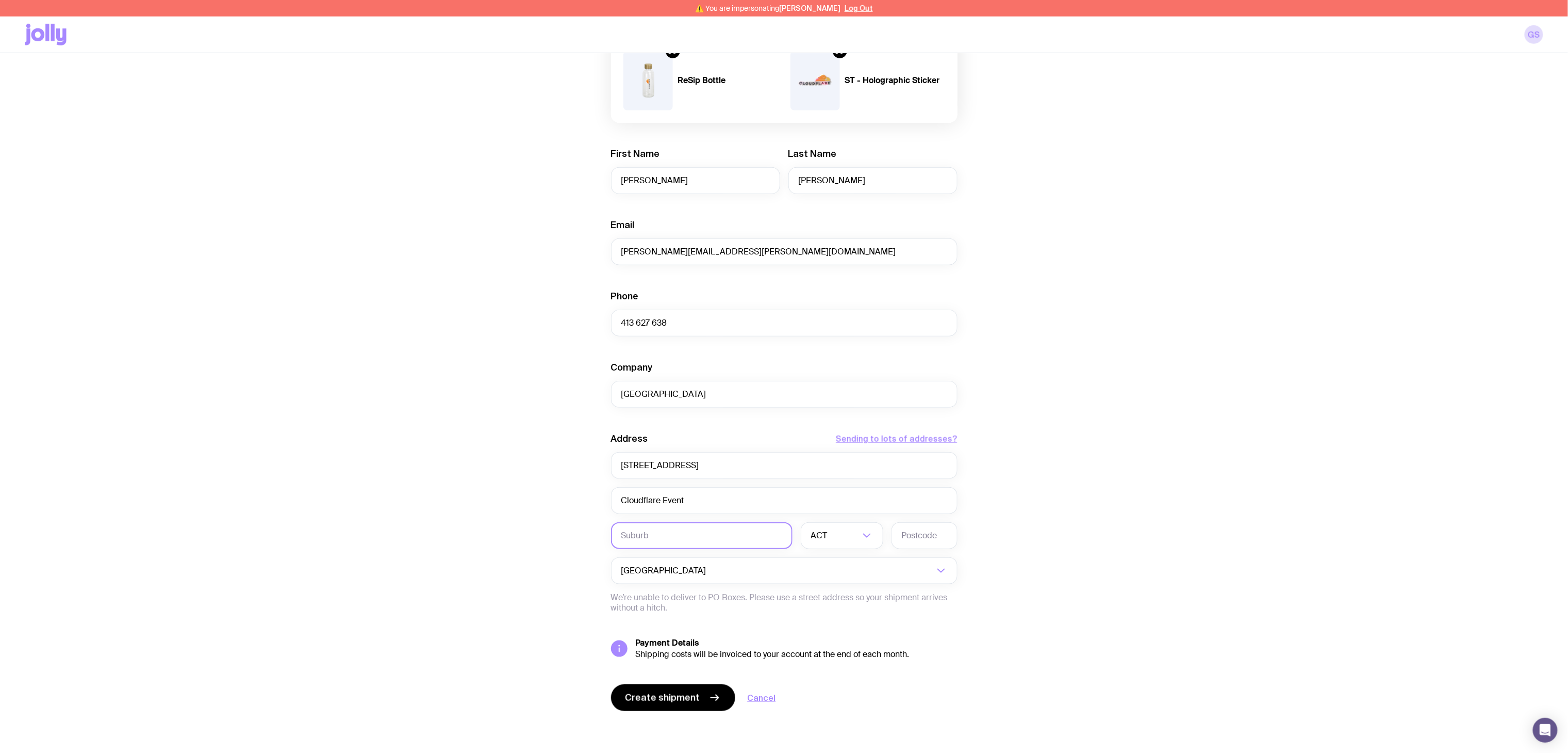
click at [642, 501] on input "text" at bounding box center [702, 536] width 181 height 27
paste input "Auckland Central"
type input "Auckland Central"
click at [824, 501] on div "ACT" at bounding box center [830, 536] width 60 height 27
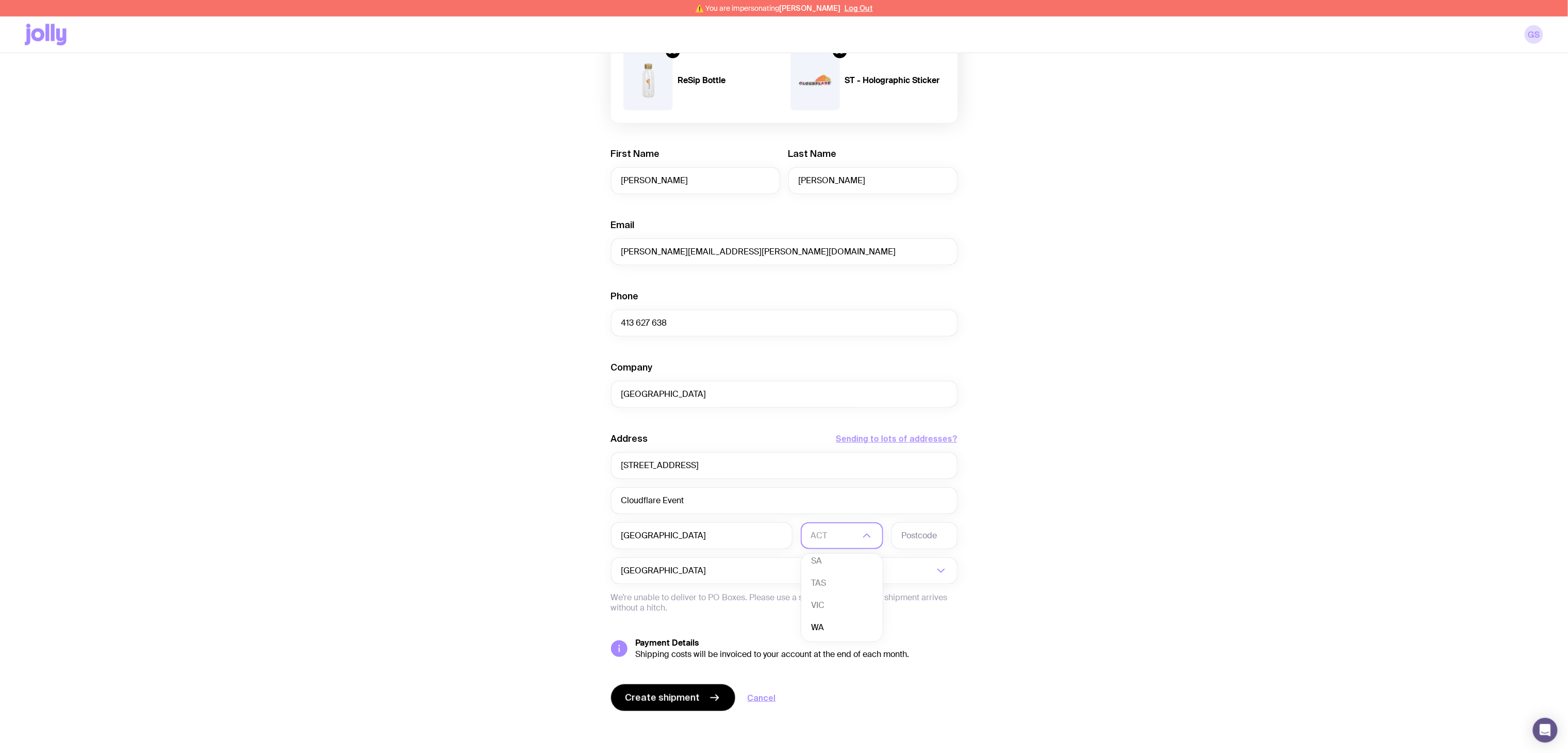
click at [1025, 501] on div "Create shipment Shipment details 1 Banner - Discover the connectivity cloud (Or…" at bounding box center [784, 216] width 1519 height 1072
click at [813, 501] on input "Search for option" at bounding box center [821, 571] width 226 height 27
click at [699, 501] on li "New Zealand" at bounding box center [784, 624] width 346 height 22
type input "new"
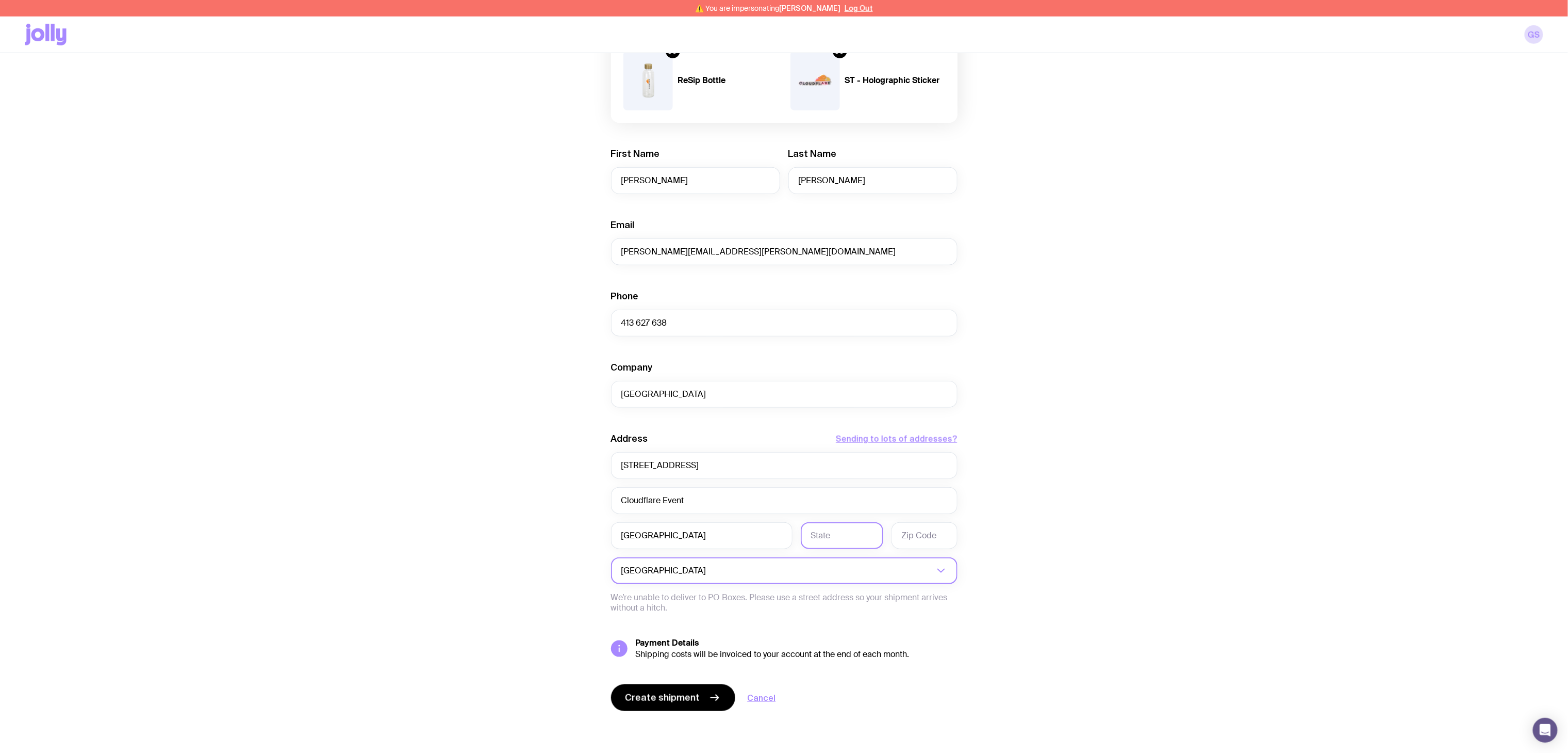
click at [838, 501] on input "text" at bounding box center [842, 536] width 83 height 27
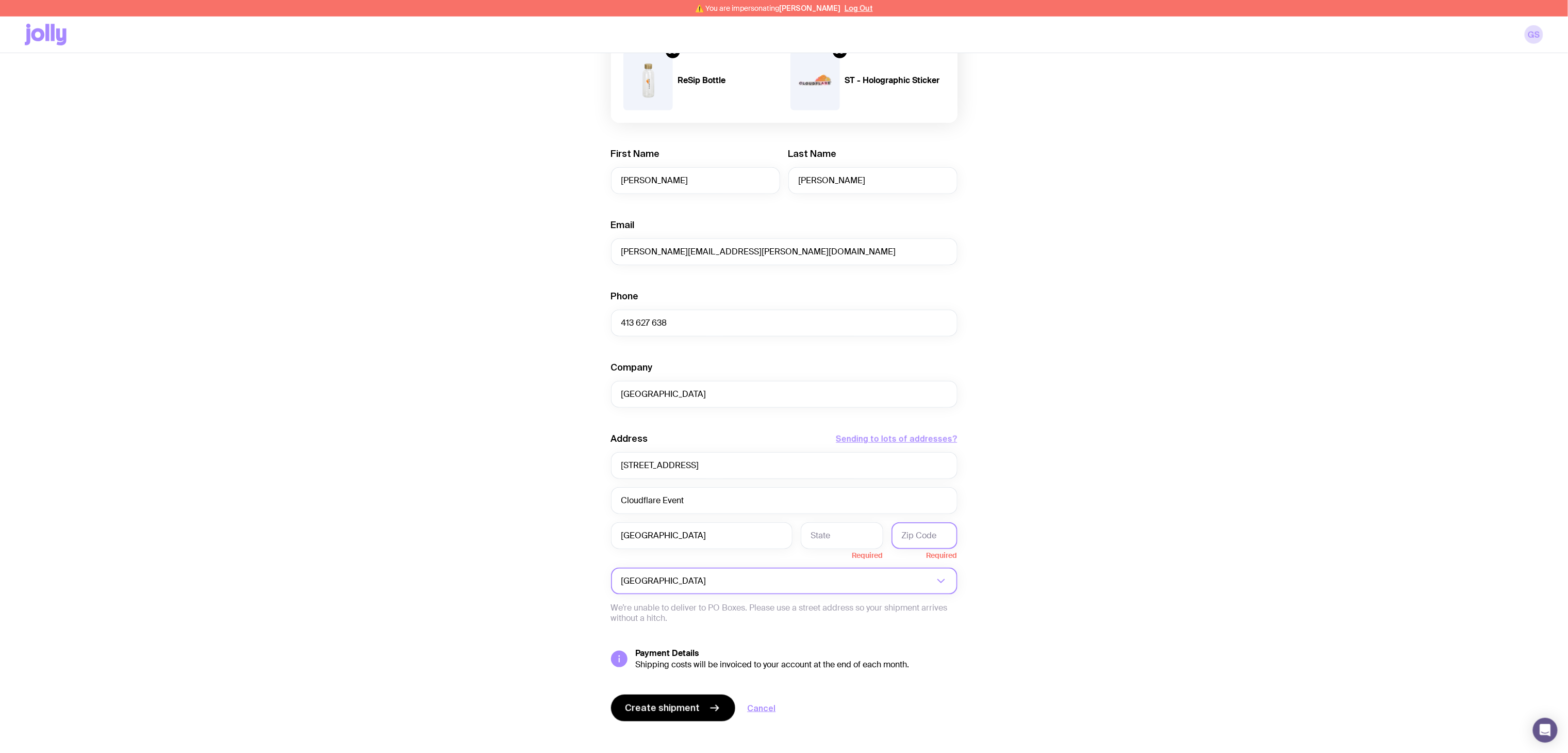
click at [915, 501] on input "text" at bounding box center [924, 536] width 66 height 27
paste input "1010"
type input "1010"
click at [821, 501] on input "text" at bounding box center [842, 536] width 83 height 27
paste input "Auckland"
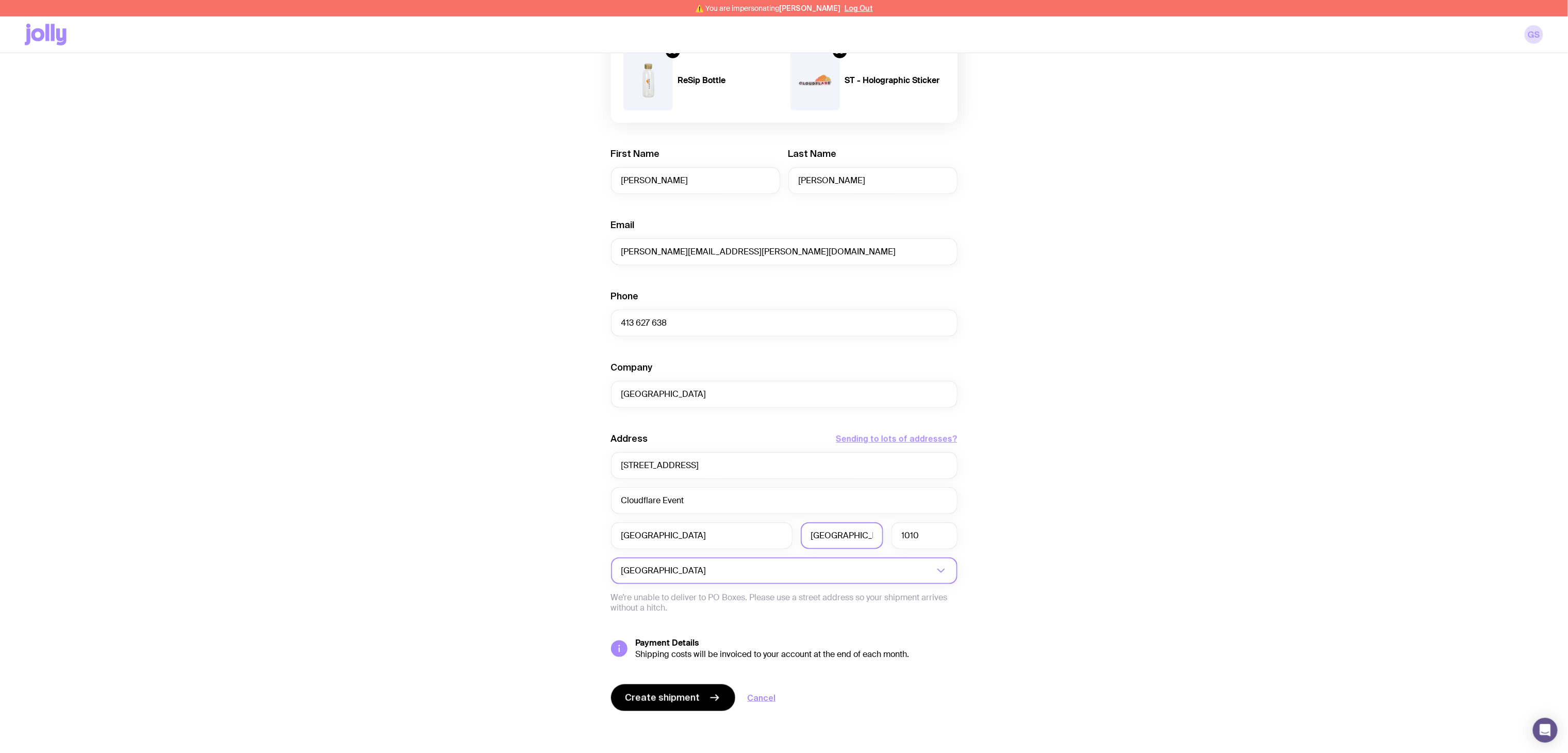
type input "Auckland"
click at [1045, 489] on div "Create shipment Shipment details 1 Banner - Discover the connectivity cloud (Or…" at bounding box center [784, 216] width 1519 height 1072
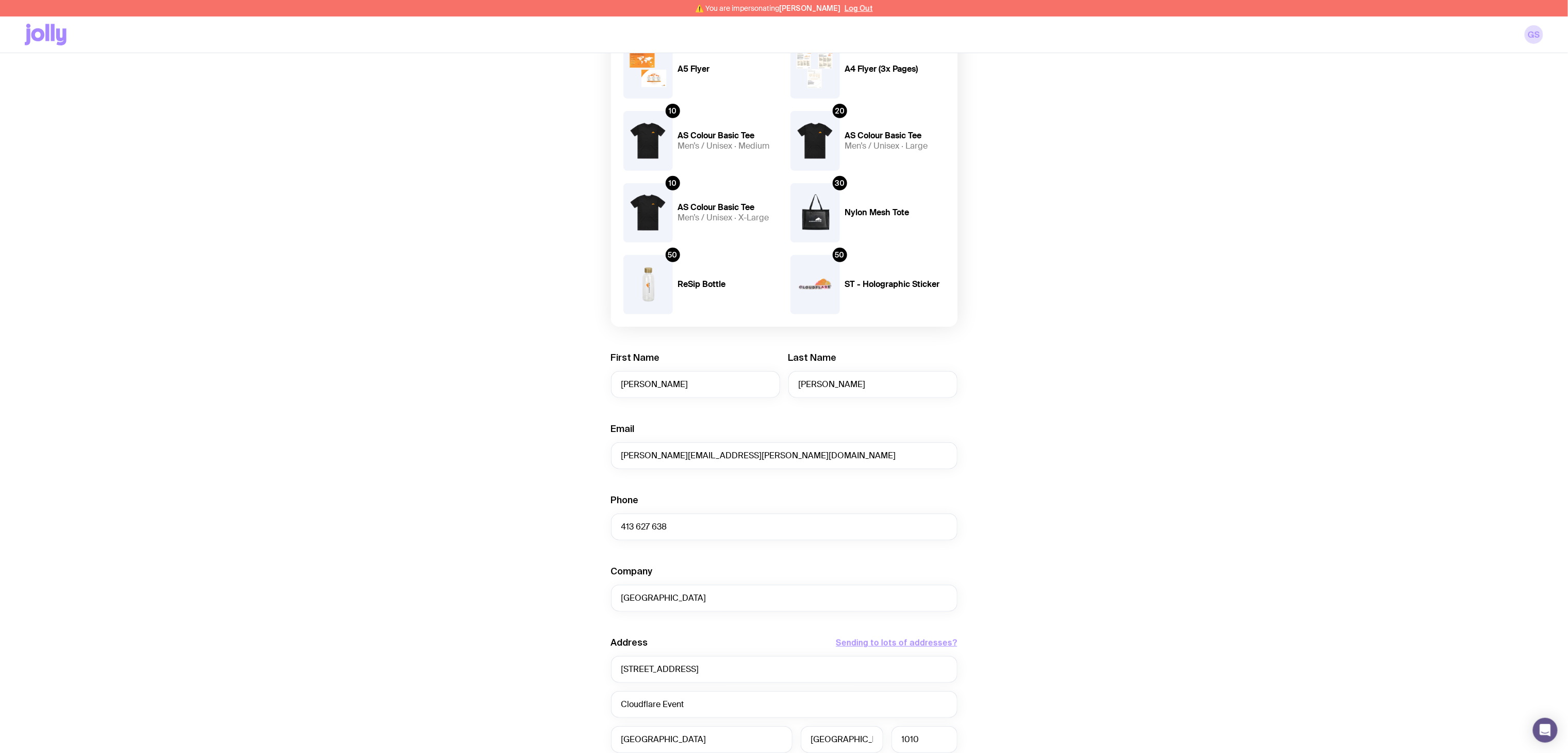
scroll to position [415, 0]
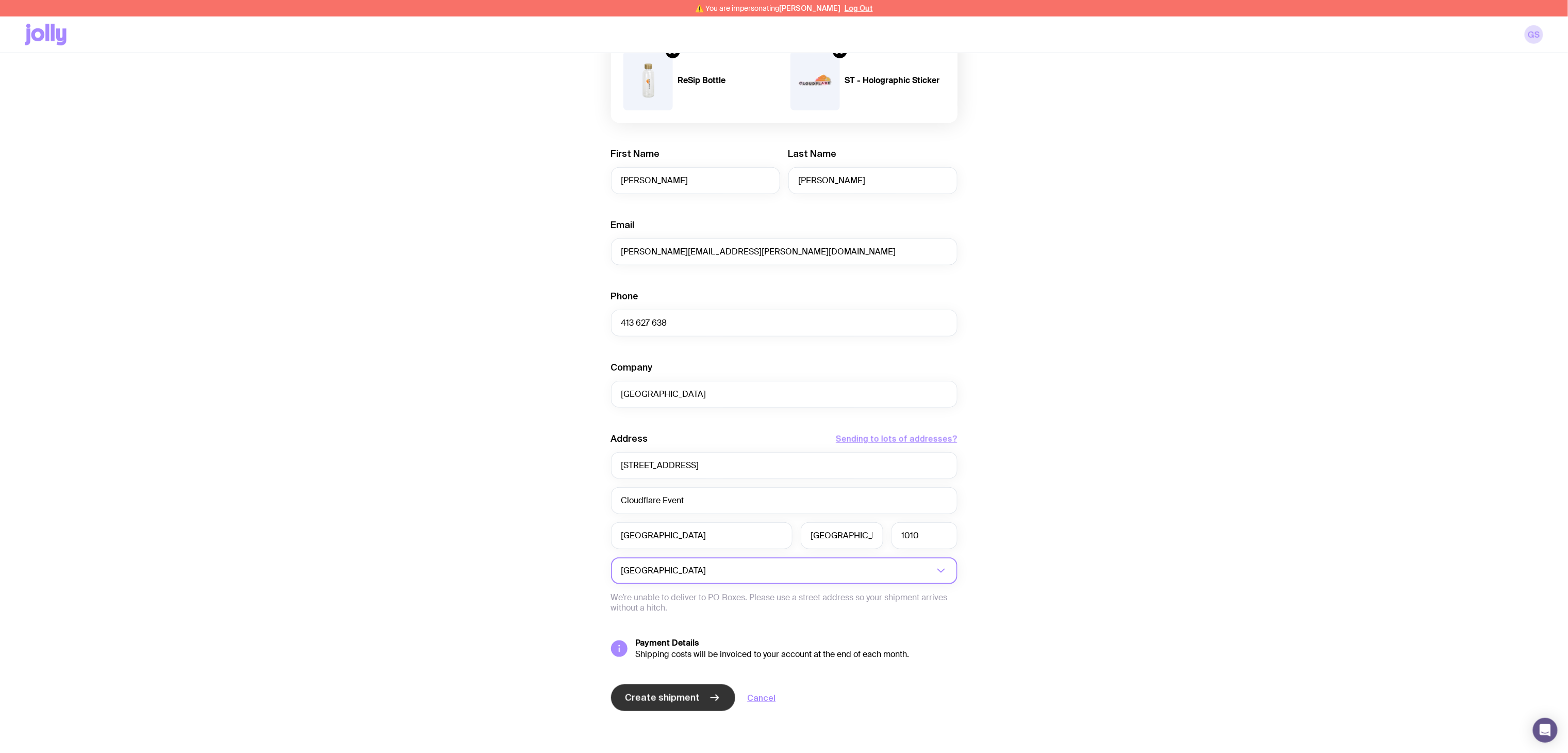
click at [650, 501] on span "Create shipment" at bounding box center [663, 697] width 75 height 12
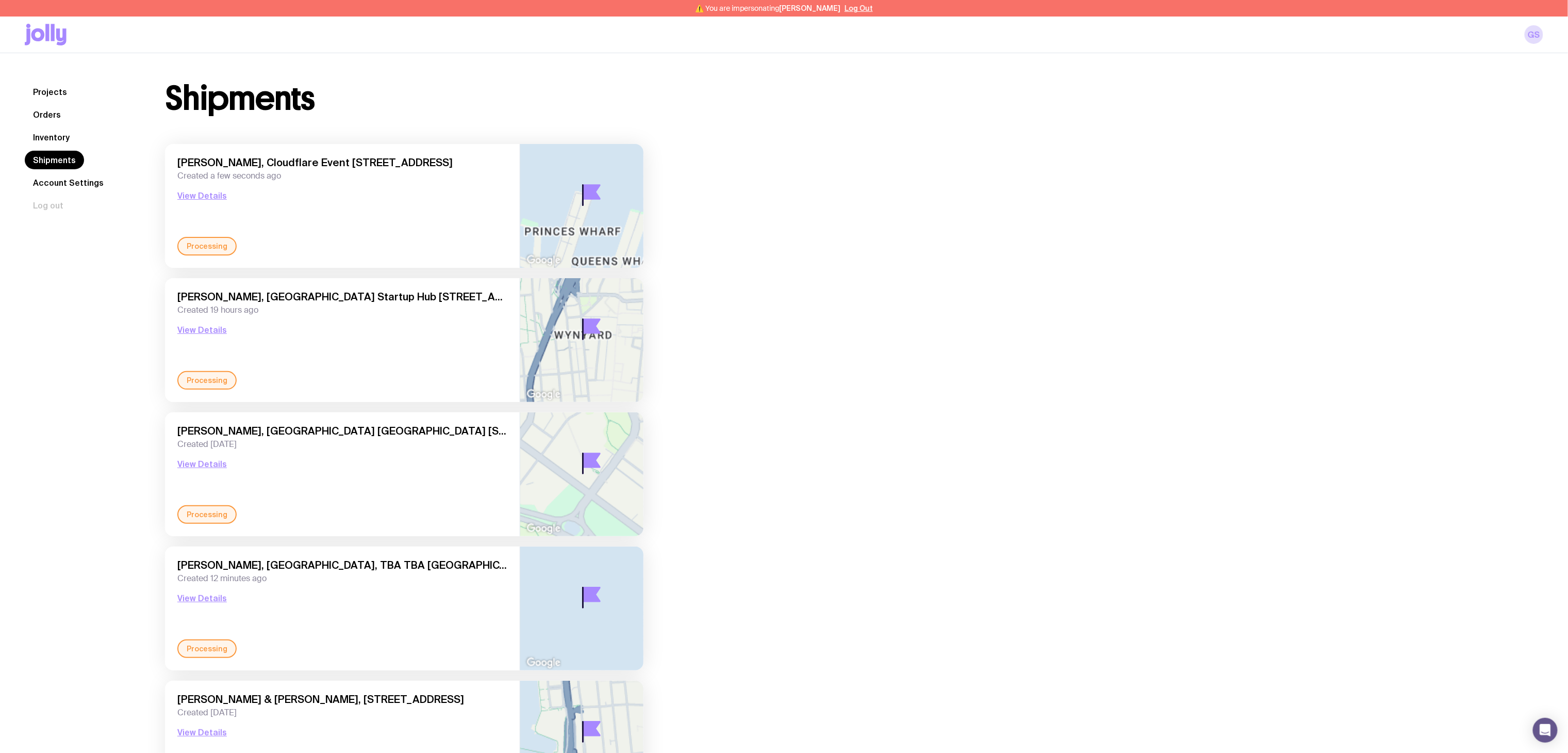
click at [50, 135] on link "Inventory" at bounding box center [51, 137] width 53 height 19
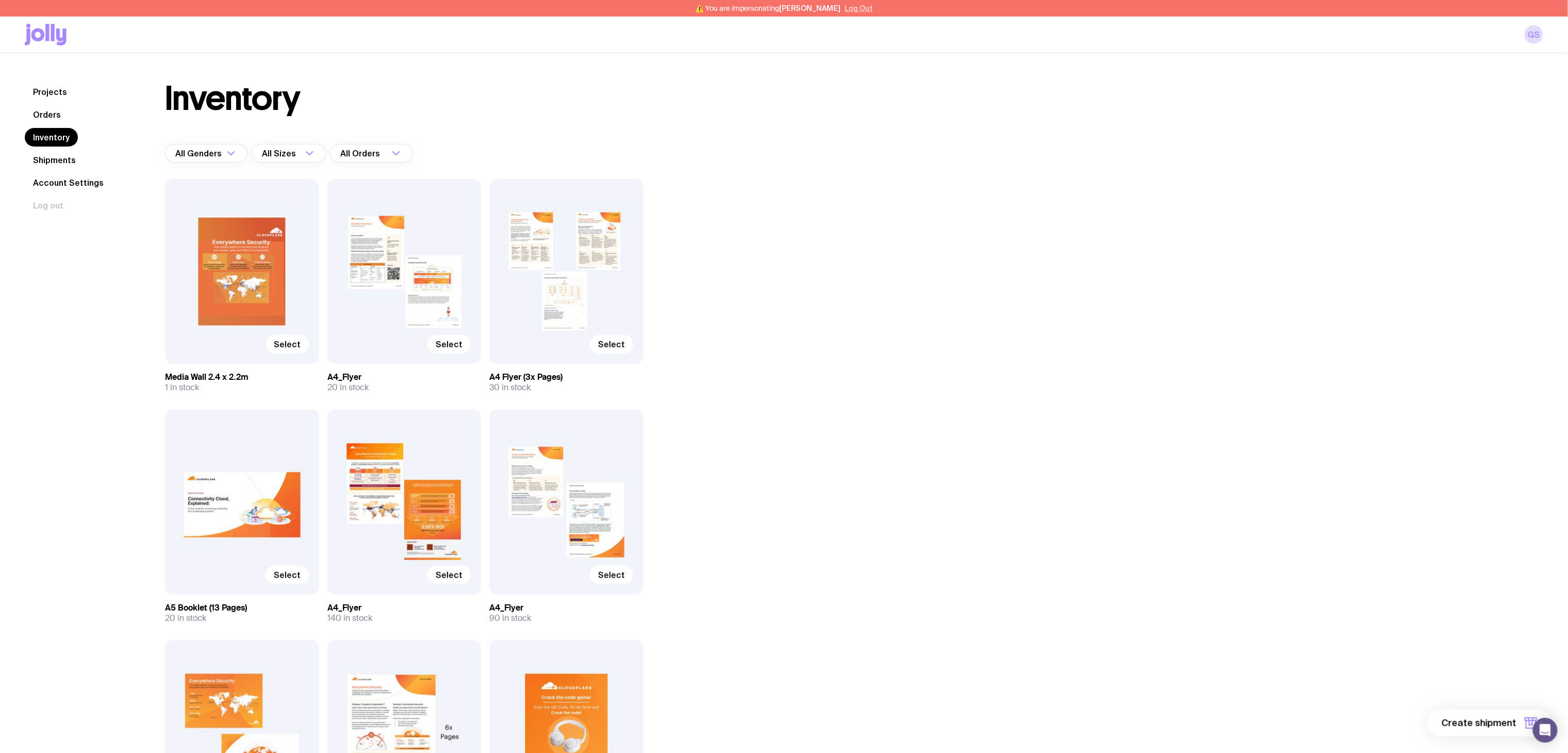
click at [861, 8] on button "Log Out" at bounding box center [859, 8] width 29 height 8
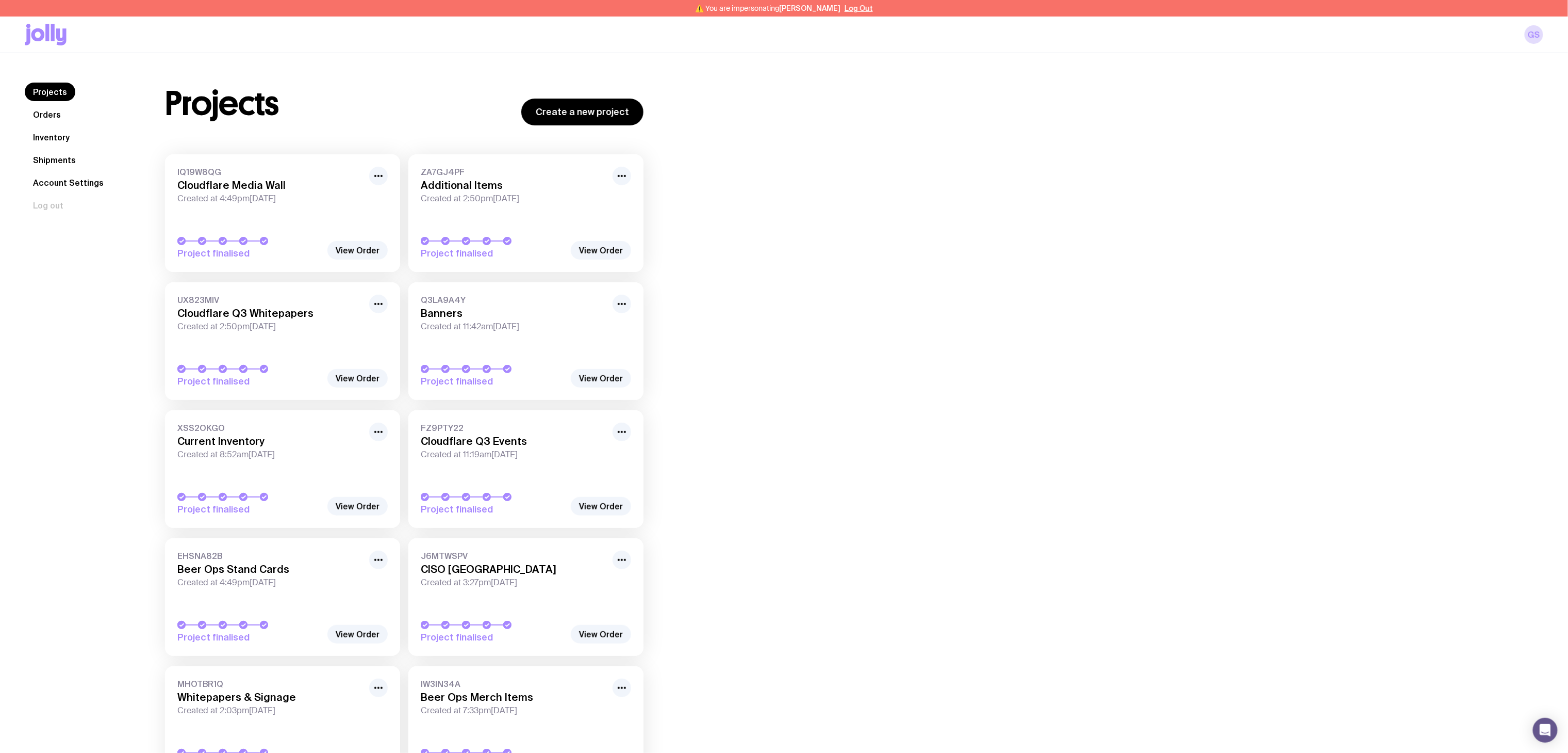
click at [44, 131] on link "Inventory" at bounding box center [51, 137] width 53 height 19
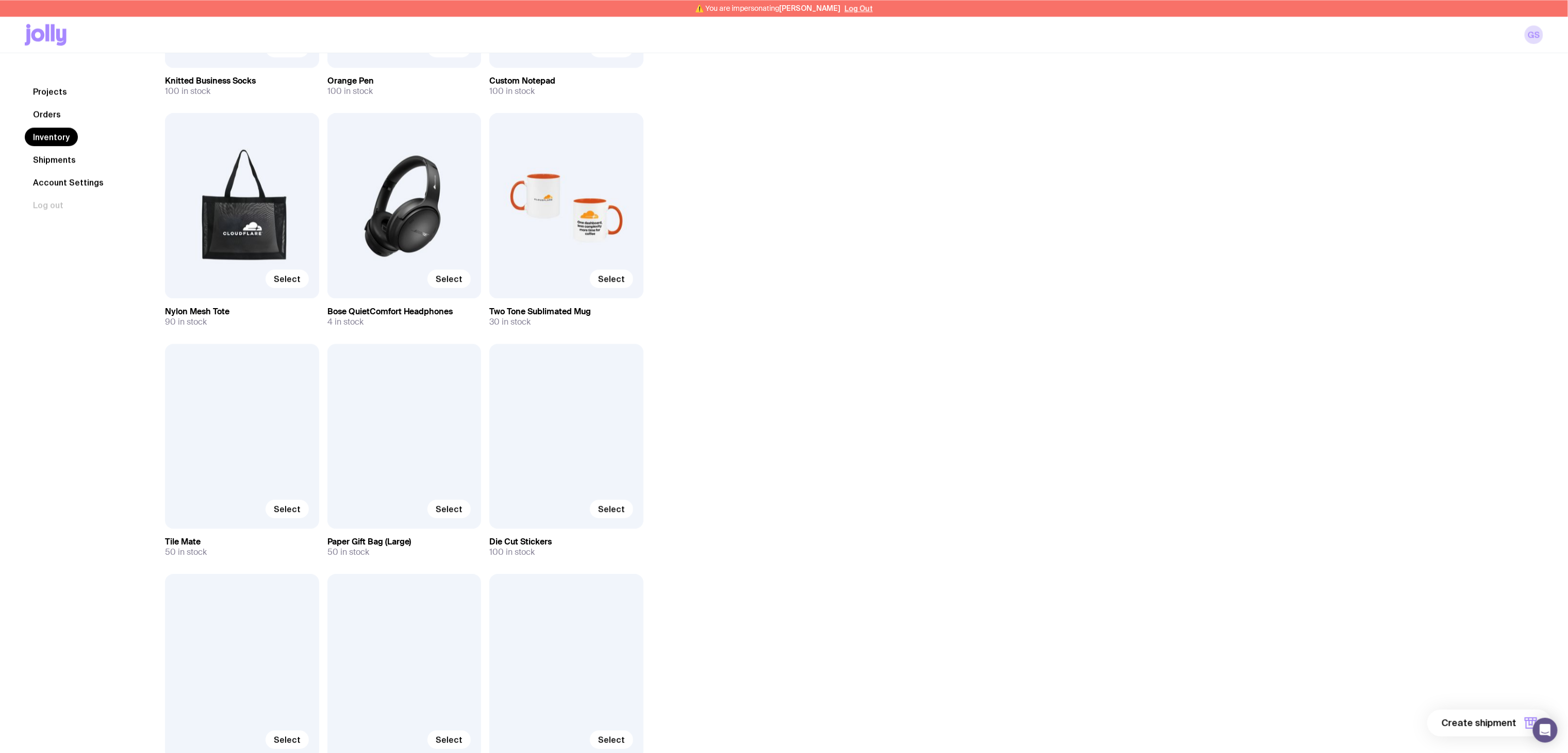
scroll to position [1444, 0]
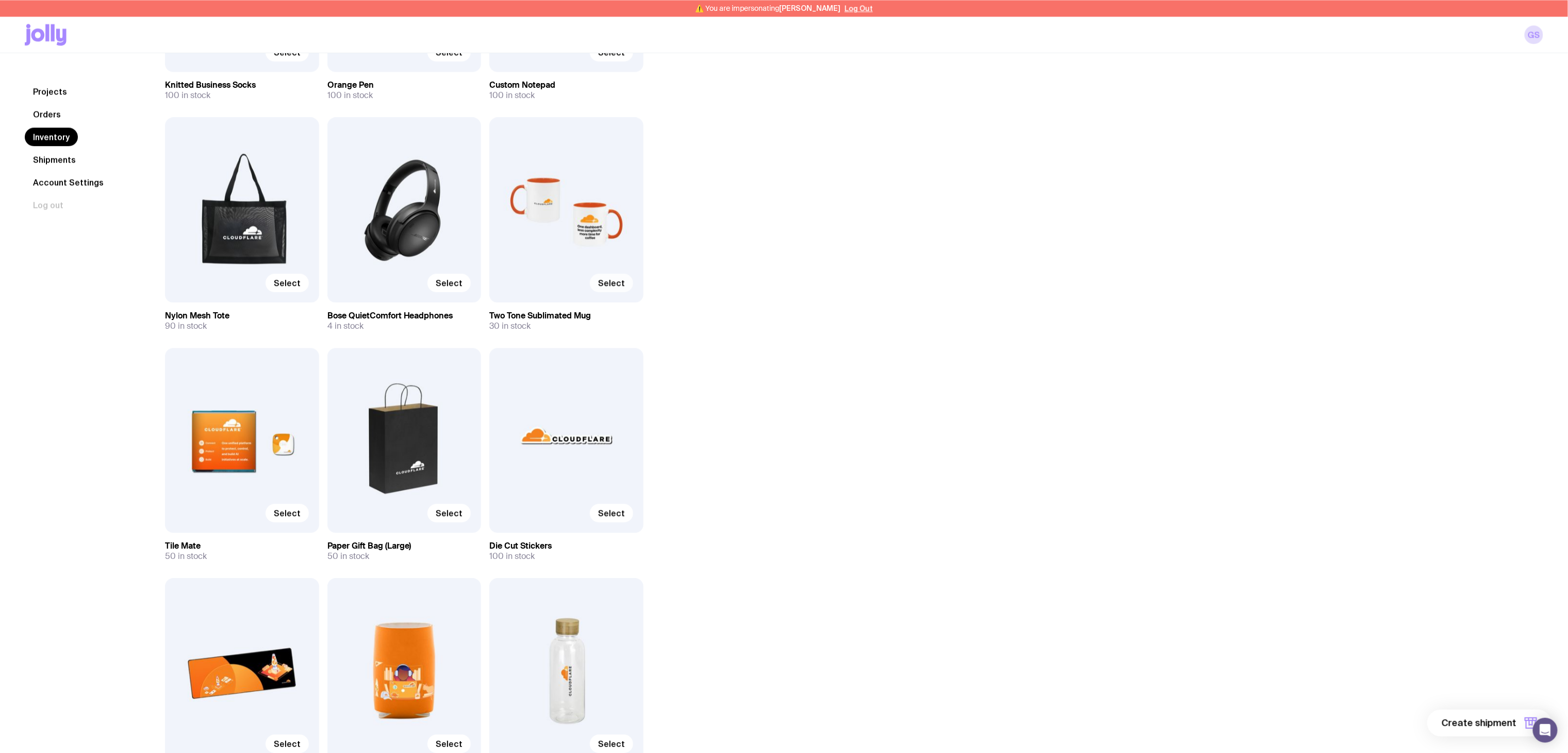
click at [621, 280] on span "Select" at bounding box center [611, 283] width 27 height 11
click at [0, 0] on input "Select" at bounding box center [0, 0] width 0 height 0
click at [1498, 721] on span "1 item" at bounding box center [1503, 723] width 26 height 12
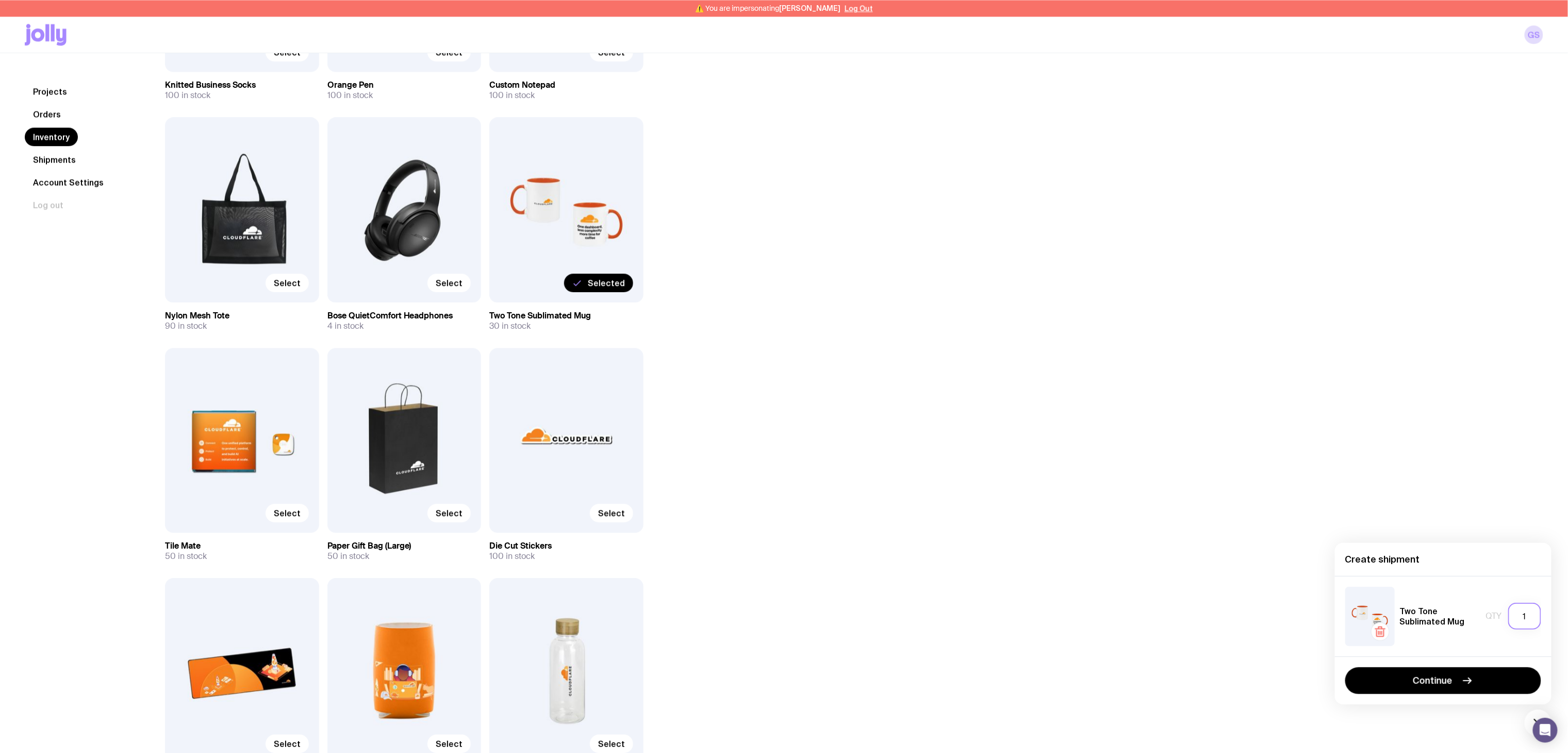
click at [1522, 617] on input "1" at bounding box center [1525, 616] width 33 height 27
type input "20"
click at [1467, 675] on icon "button" at bounding box center [1467, 680] width 12 height 12
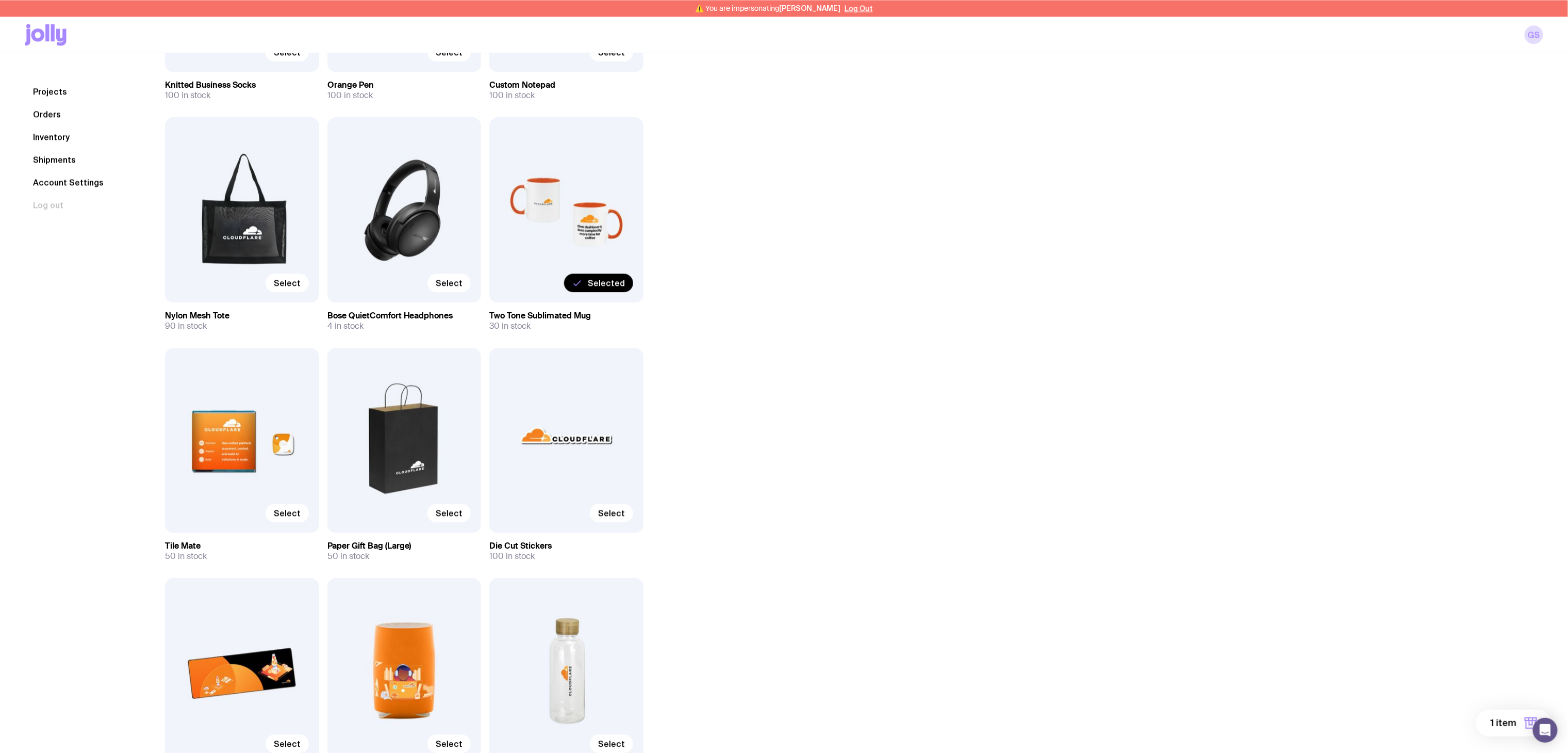
click at [1490, 719] on button "1 item" at bounding box center [1514, 723] width 75 height 27
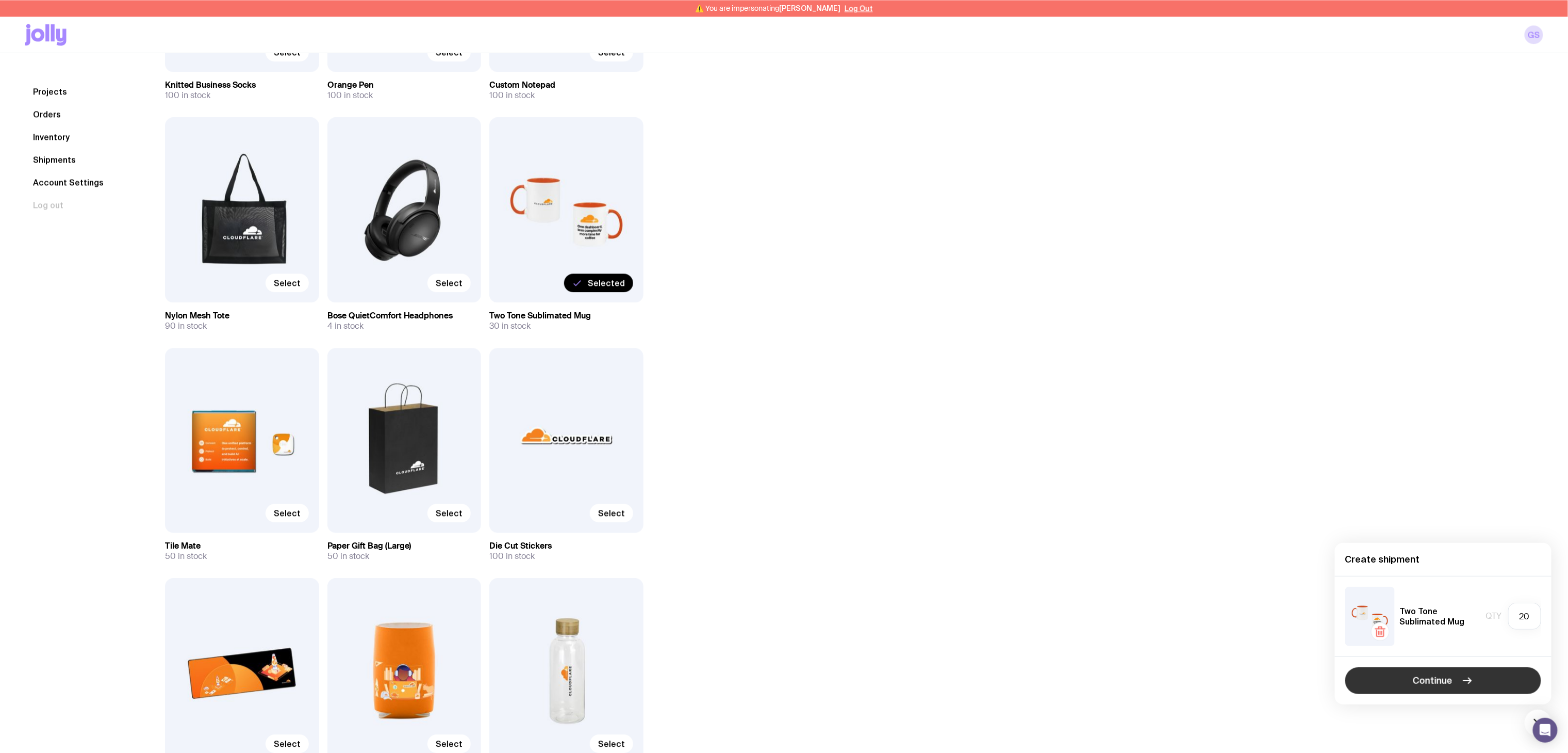
click at [1423, 683] on span "Continue" at bounding box center [1433, 680] width 40 height 12
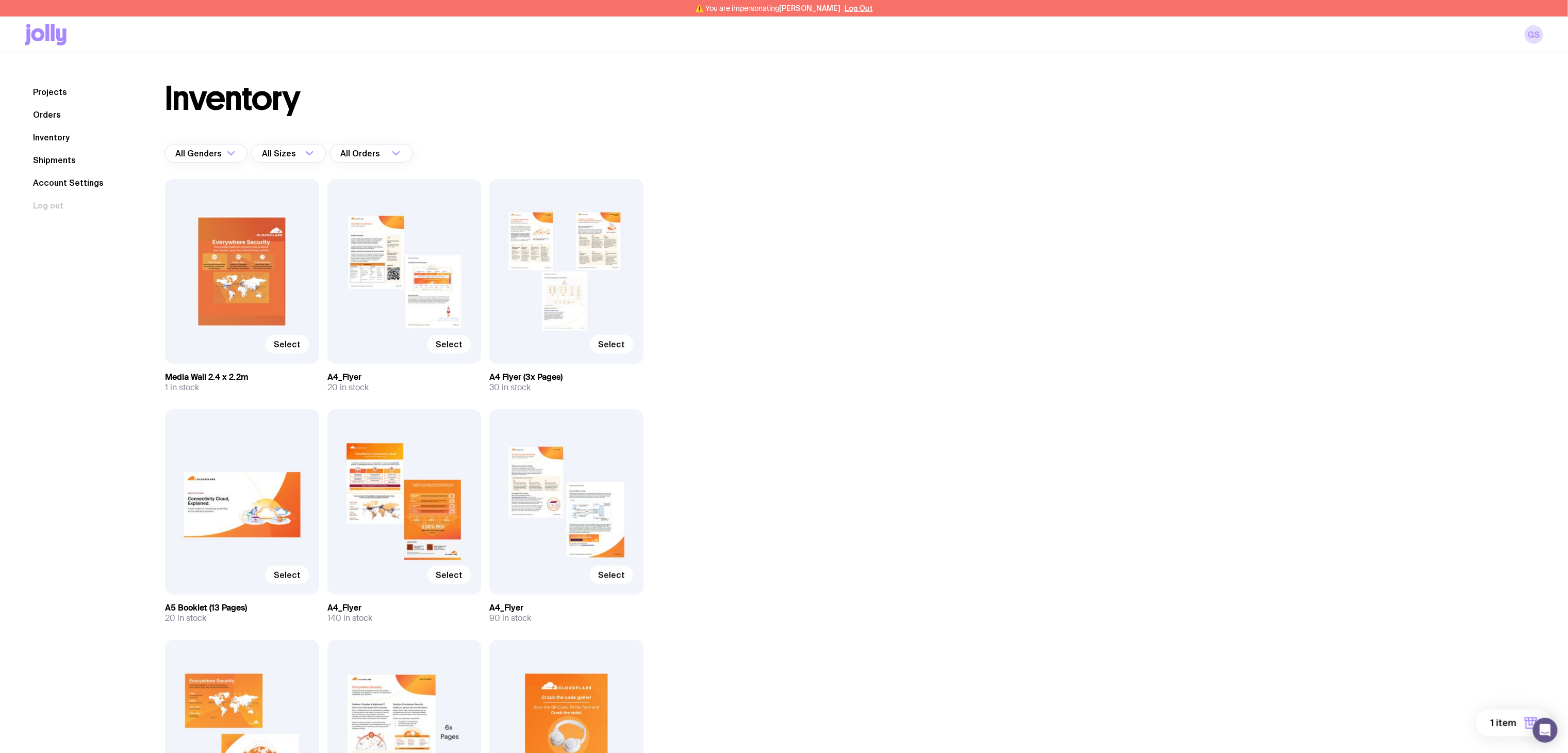
click at [1499, 718] on span "1 item" at bounding box center [1503, 723] width 26 height 12
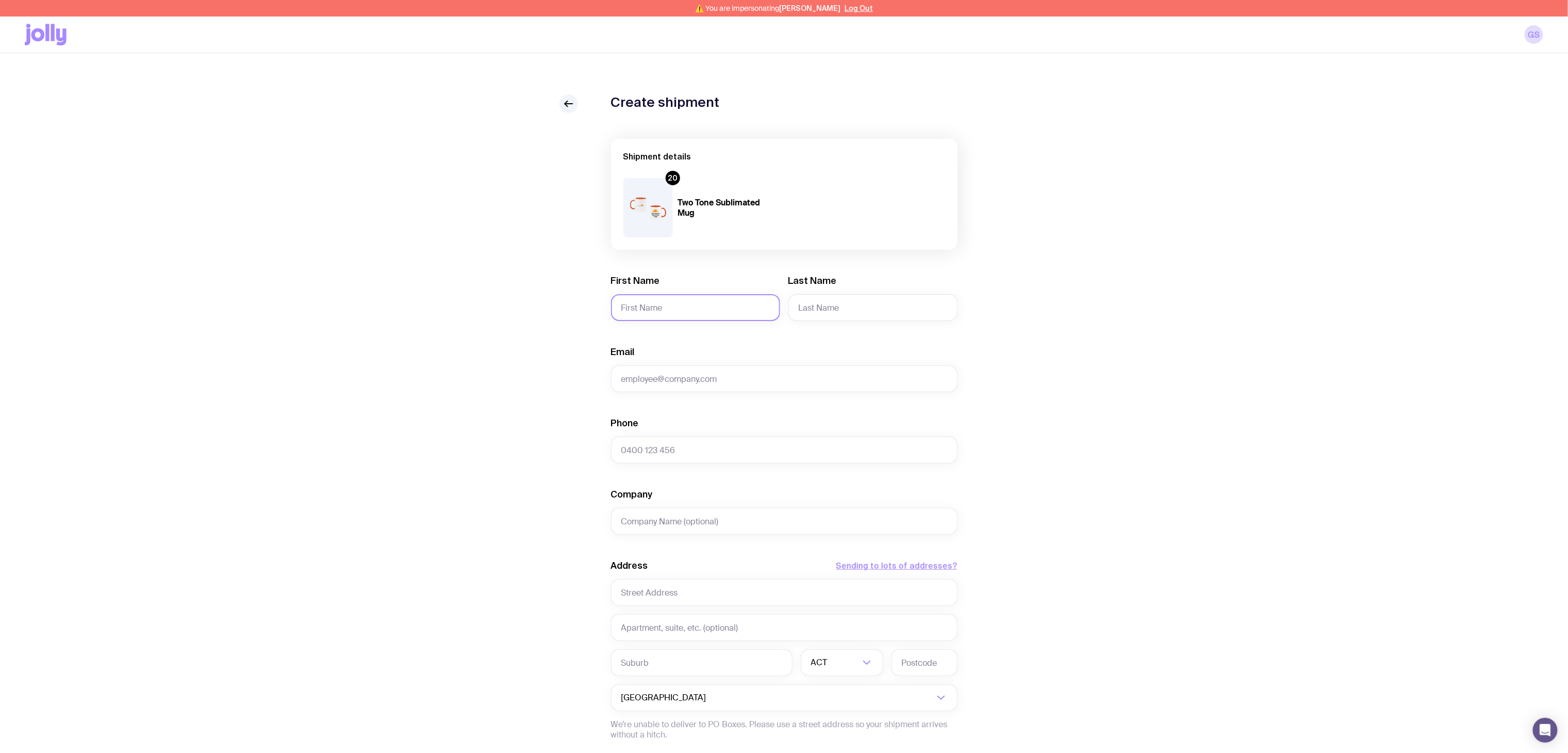
click at [644, 296] on input "First Name" at bounding box center [695, 307] width 169 height 27
paste input "Auckland"
type input "A"
click at [648, 304] on input "First Name" at bounding box center [695, 307] width 169 height 27
paste input "Yvonne Klette"
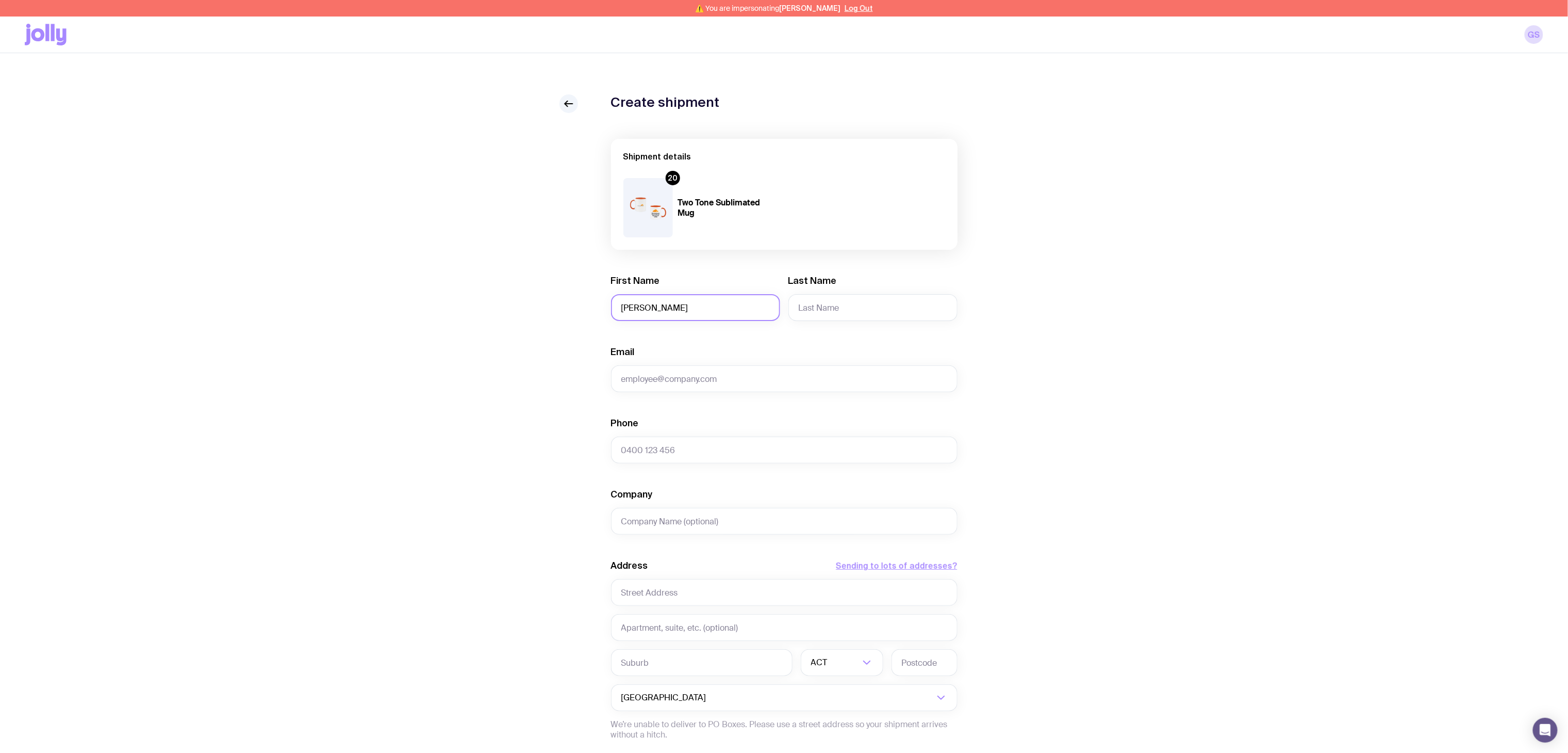
drag, startPoint x: 677, startPoint y: 312, endPoint x: 652, endPoint y: 308, distance: 25.3
click at [652, 308] on input "Yvonne Klette" at bounding box center [695, 307] width 169 height 27
type input "Yvonne"
click at [855, 312] on input "Last Name" at bounding box center [873, 307] width 169 height 27
paste input "Klette"
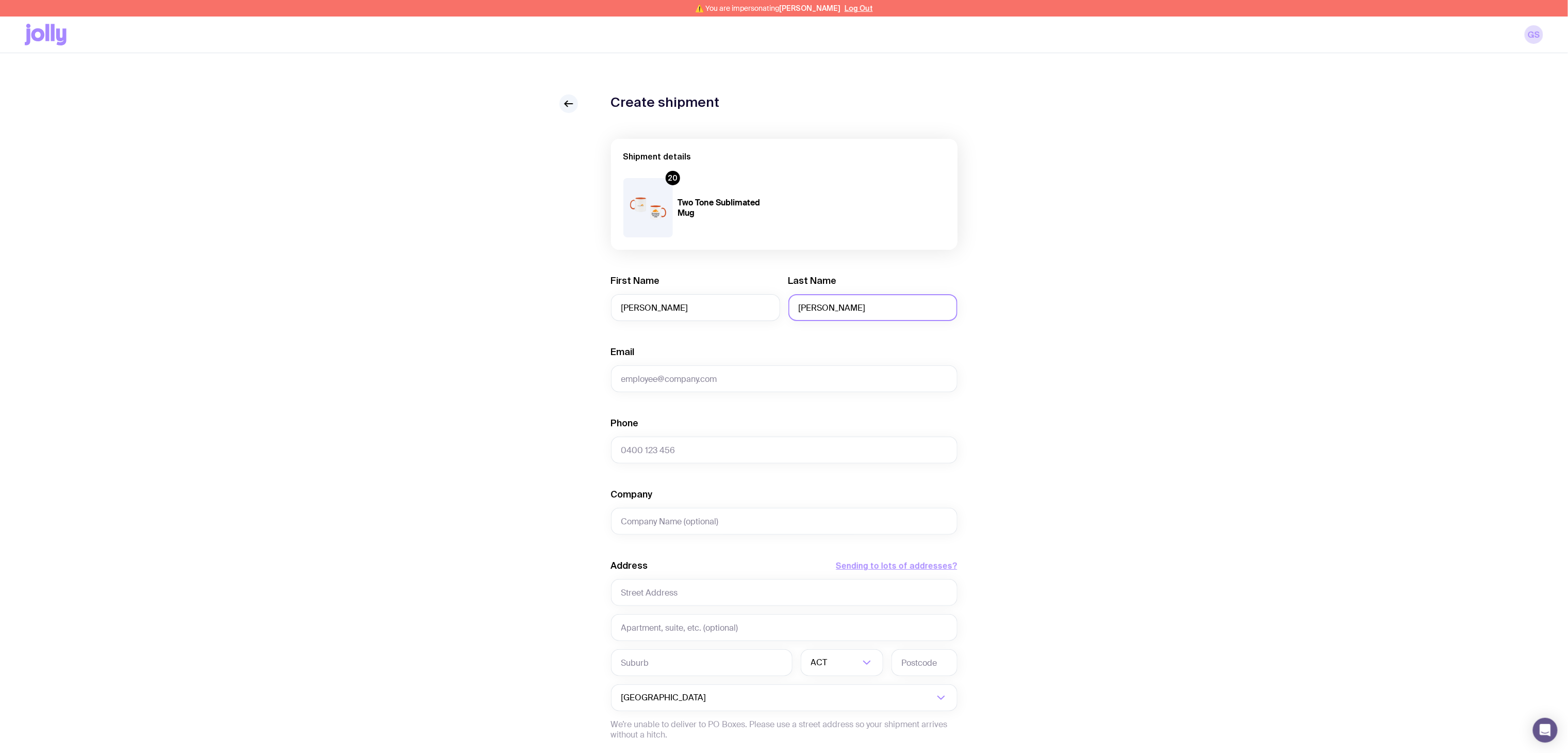
type input "Klette"
click at [652, 377] on input "Email" at bounding box center [784, 379] width 346 height 27
paste input "yvonne.klette@cloudflare.com"
type input "yvonne.klette@cloudflare.com"
click at [694, 444] on input "Phone" at bounding box center [784, 450] width 346 height 27
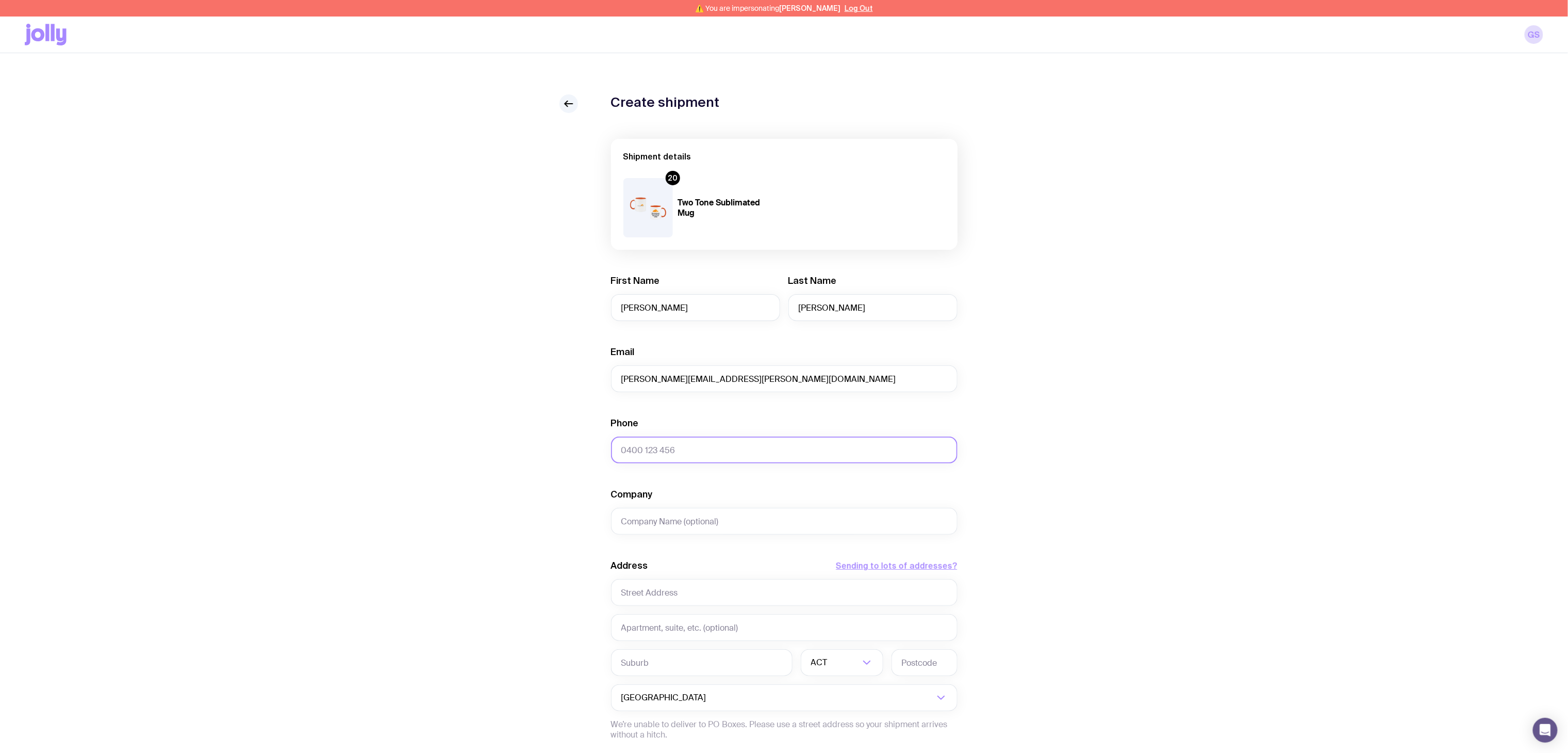
paste input "413 627 638"
click at [622, 449] on input "413 627 638" at bounding box center [784, 450] width 346 height 27
type input "0413 627 638"
click at [668, 522] on input "Company" at bounding box center [784, 521] width 346 height 27
type input "Onslow"
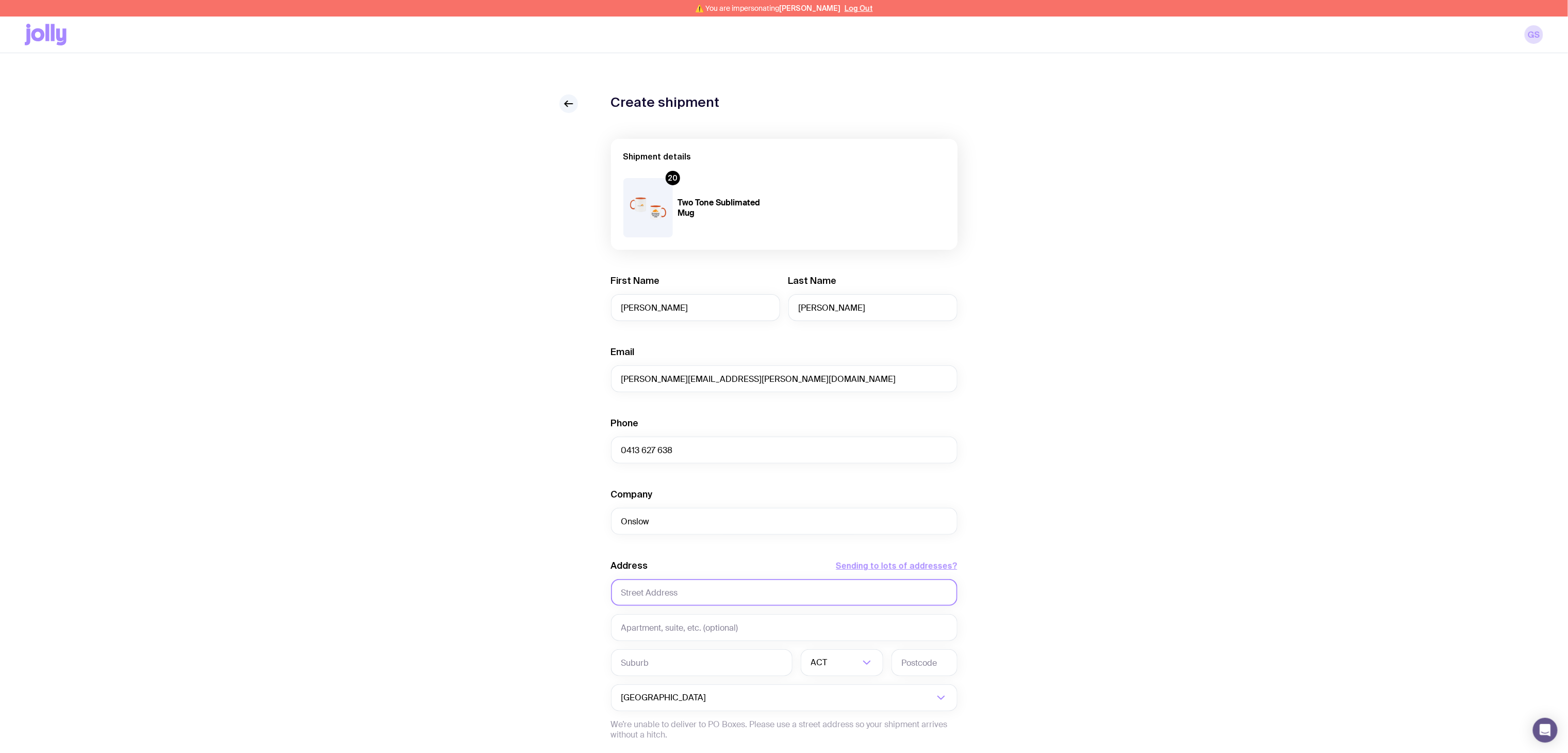
click at [640, 588] on input "text" at bounding box center [784, 592] width 346 height 27
paste input "9 Princes Street"
type input "9 Princes Street"
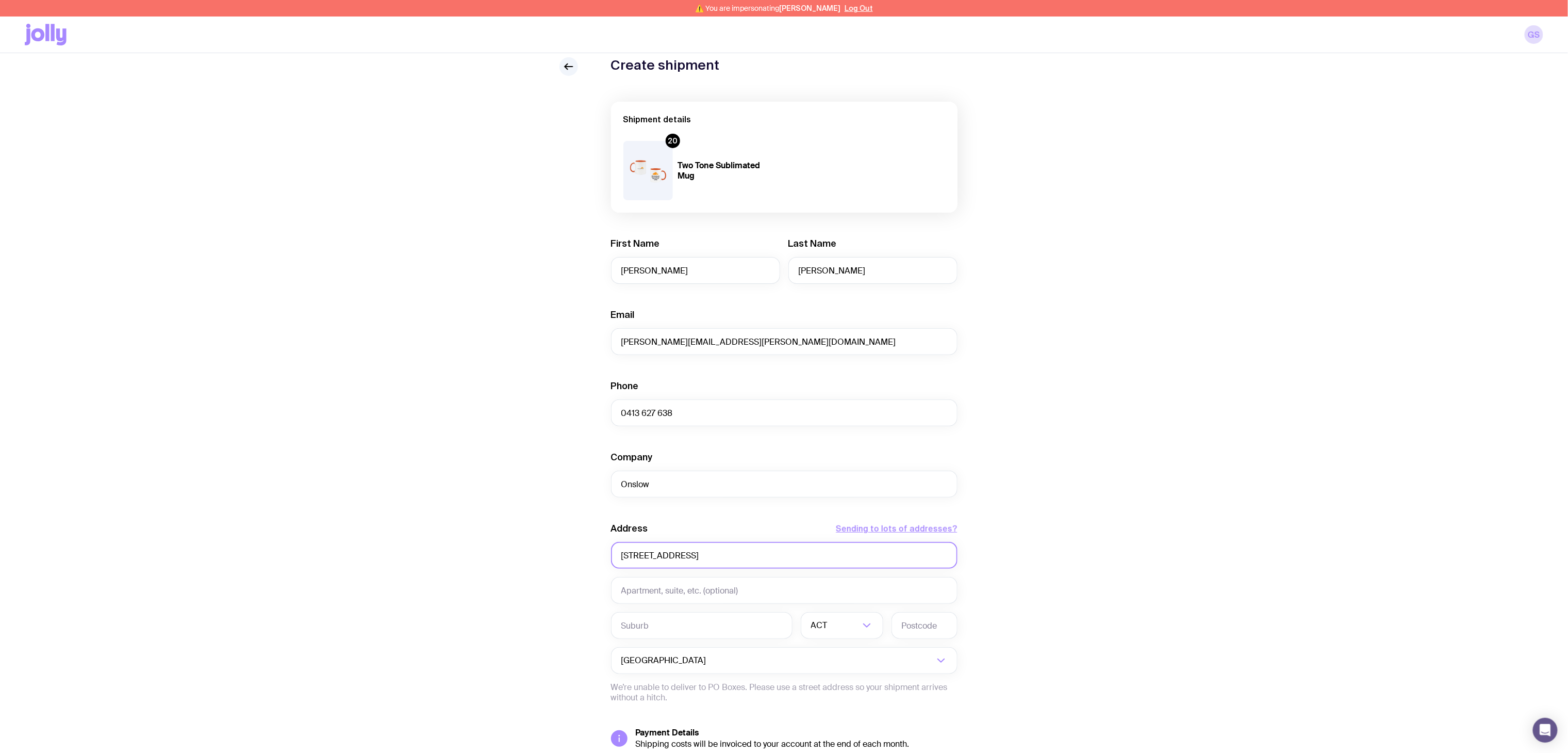
scroll to position [40, 0]
click at [681, 589] on input "text" at bounding box center [784, 587] width 346 height 27
type input "Cloudflare Event"
click at [637, 625] on input "text" at bounding box center [702, 622] width 181 height 27
paste input "Auckland Central"
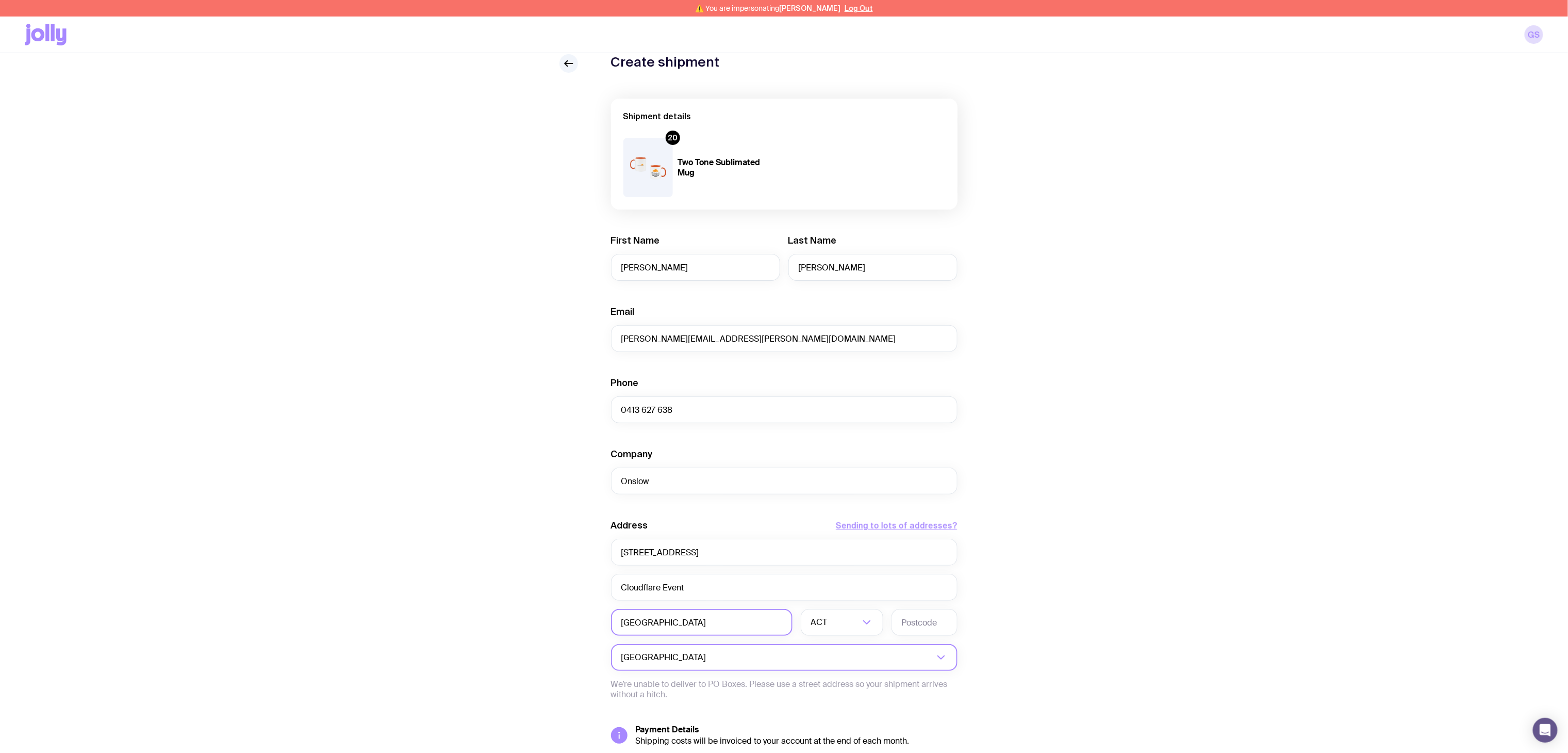
type input "Auckland Central"
click at [732, 658] on input "Search for option" at bounding box center [821, 657] width 226 height 27
click at [681, 692] on li "New Zealand" at bounding box center [784, 688] width 346 height 22
type input "new z"
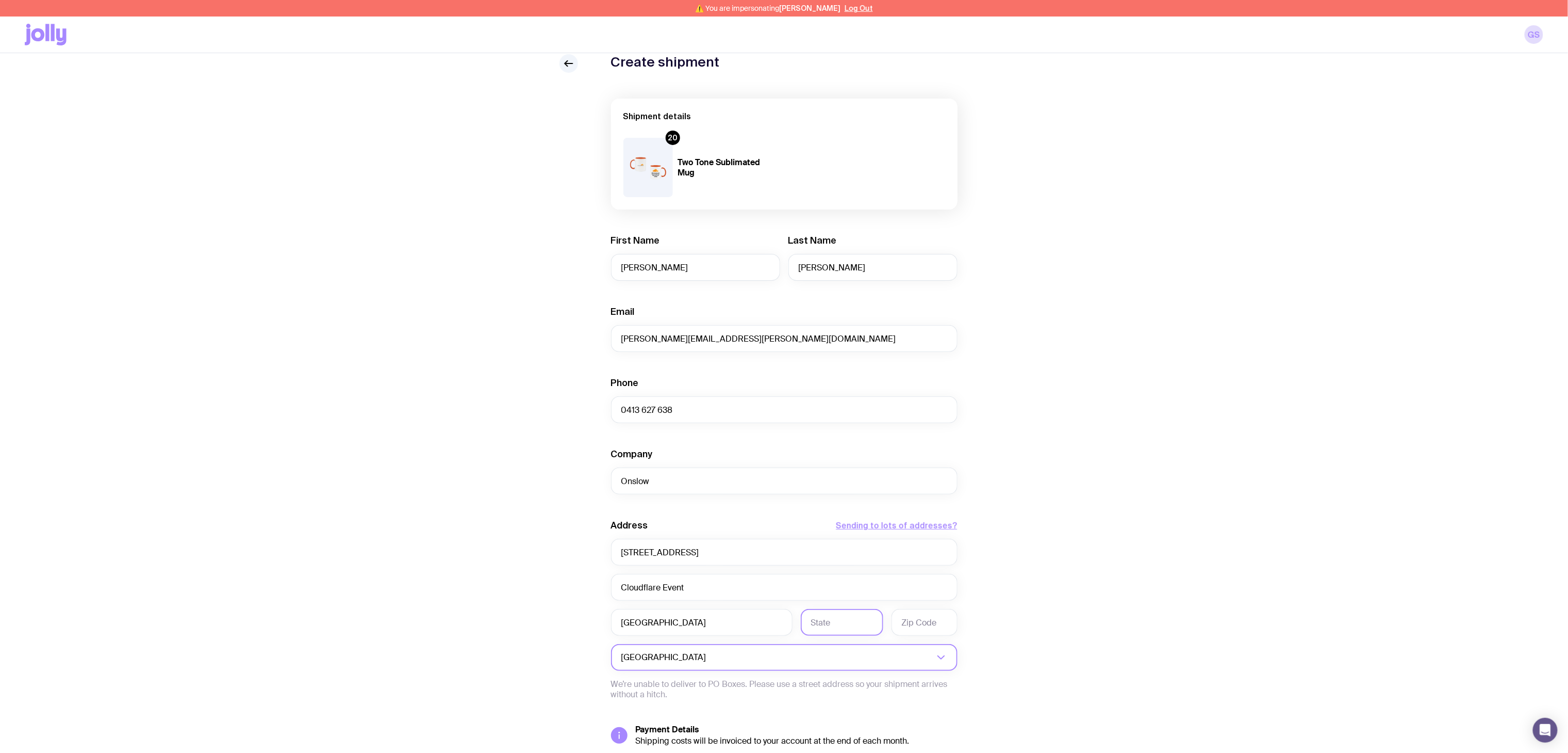
click at [841, 616] on input "text" at bounding box center [842, 622] width 83 height 27
paste input "Auckland Central"
drag, startPoint x: 841, startPoint y: 616, endPoint x: 886, endPoint y: 626, distance: 46.1
click at [886, 626] on div "Auckland Central Auckland Central" at bounding box center [784, 622] width 346 height 27
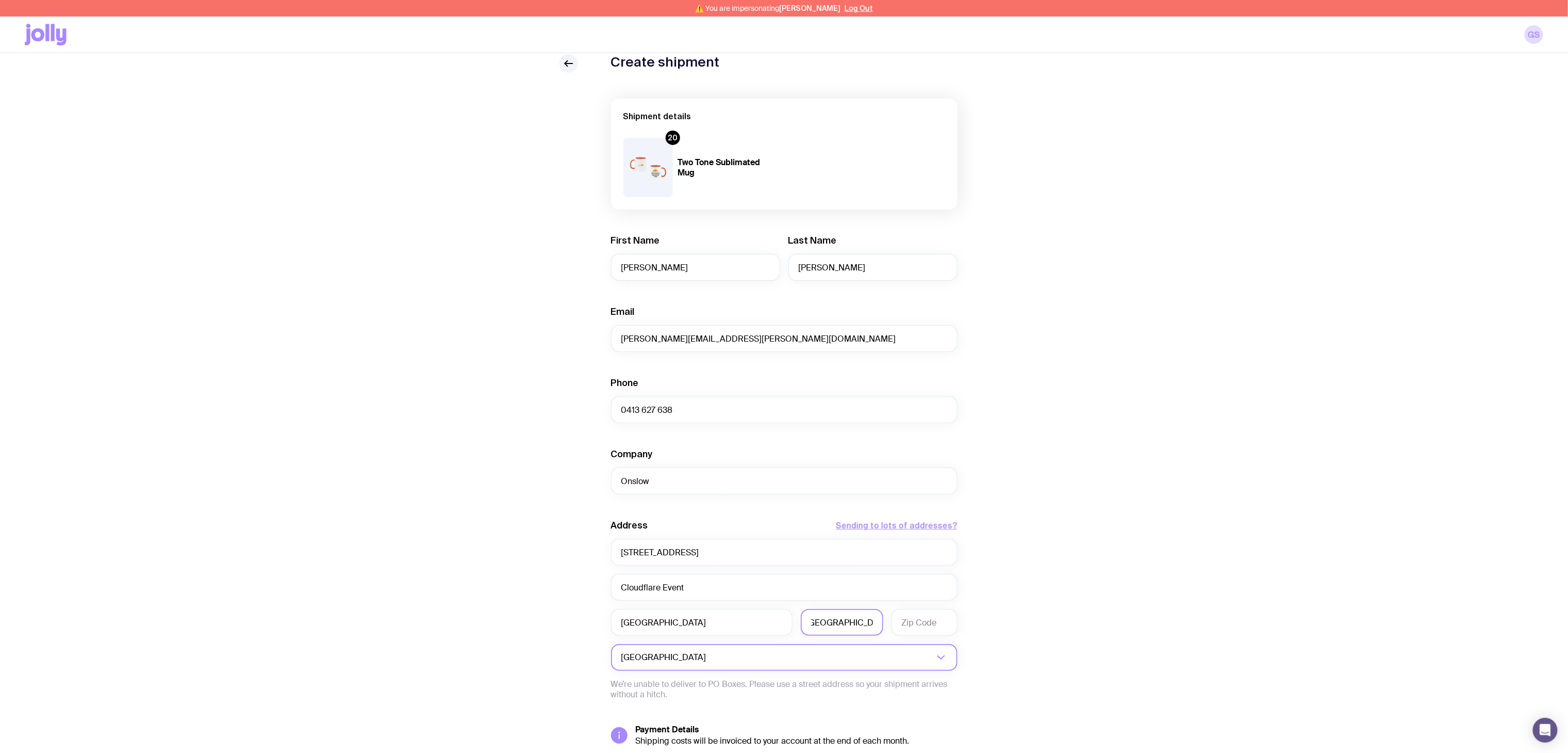
scroll to position [0, 0]
type input "Auckland"
click at [924, 621] on input "text" at bounding box center [924, 622] width 66 height 27
type input "1010"
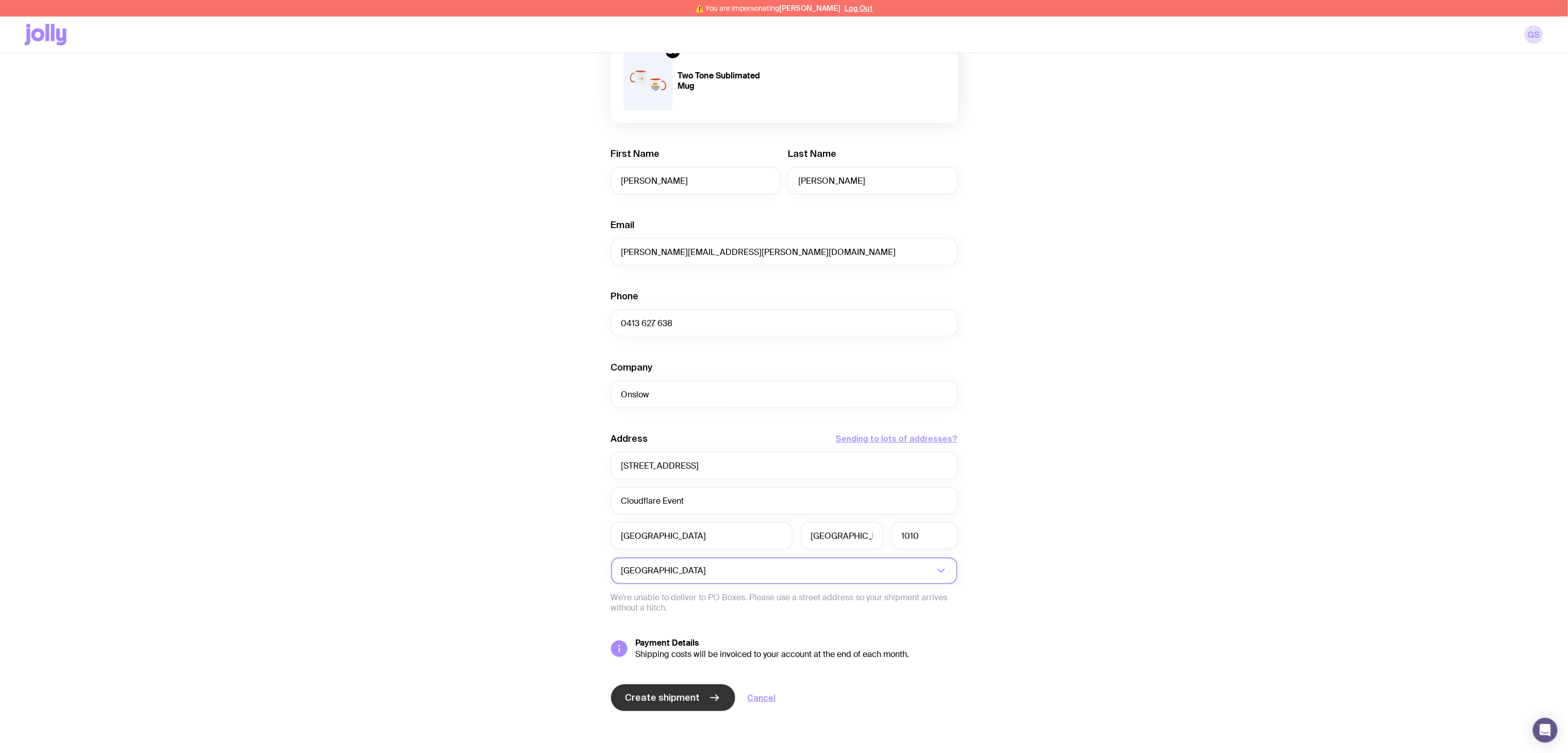
click at [640, 707] on button "Create shipment" at bounding box center [673, 697] width 124 height 27
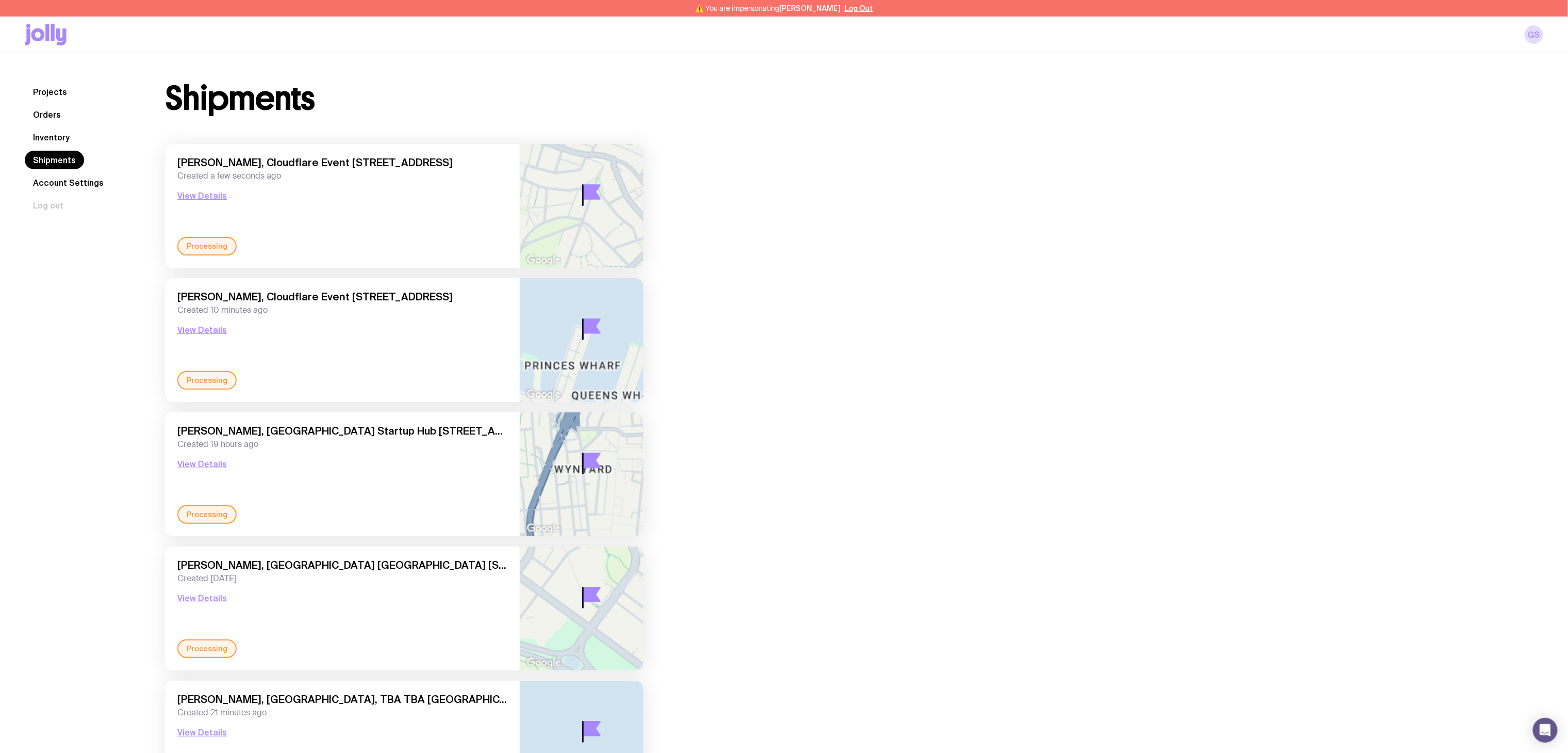
click at [35, 131] on link "Inventory" at bounding box center [51, 137] width 53 height 19
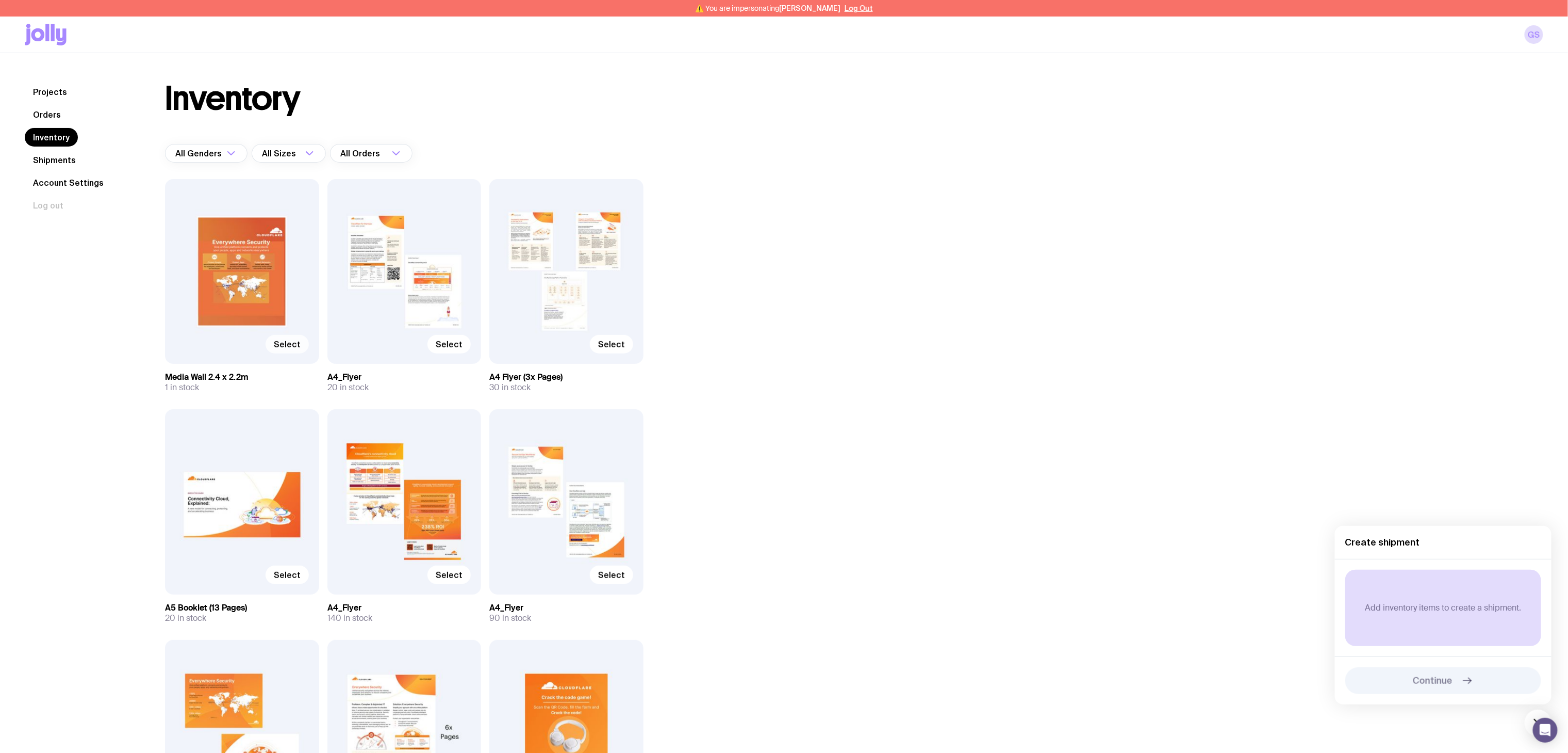
click at [293, 346] on span "Select" at bounding box center [287, 344] width 27 height 11
click at [0, 0] on input "Select" at bounding box center [0, 0] width 0 height 0
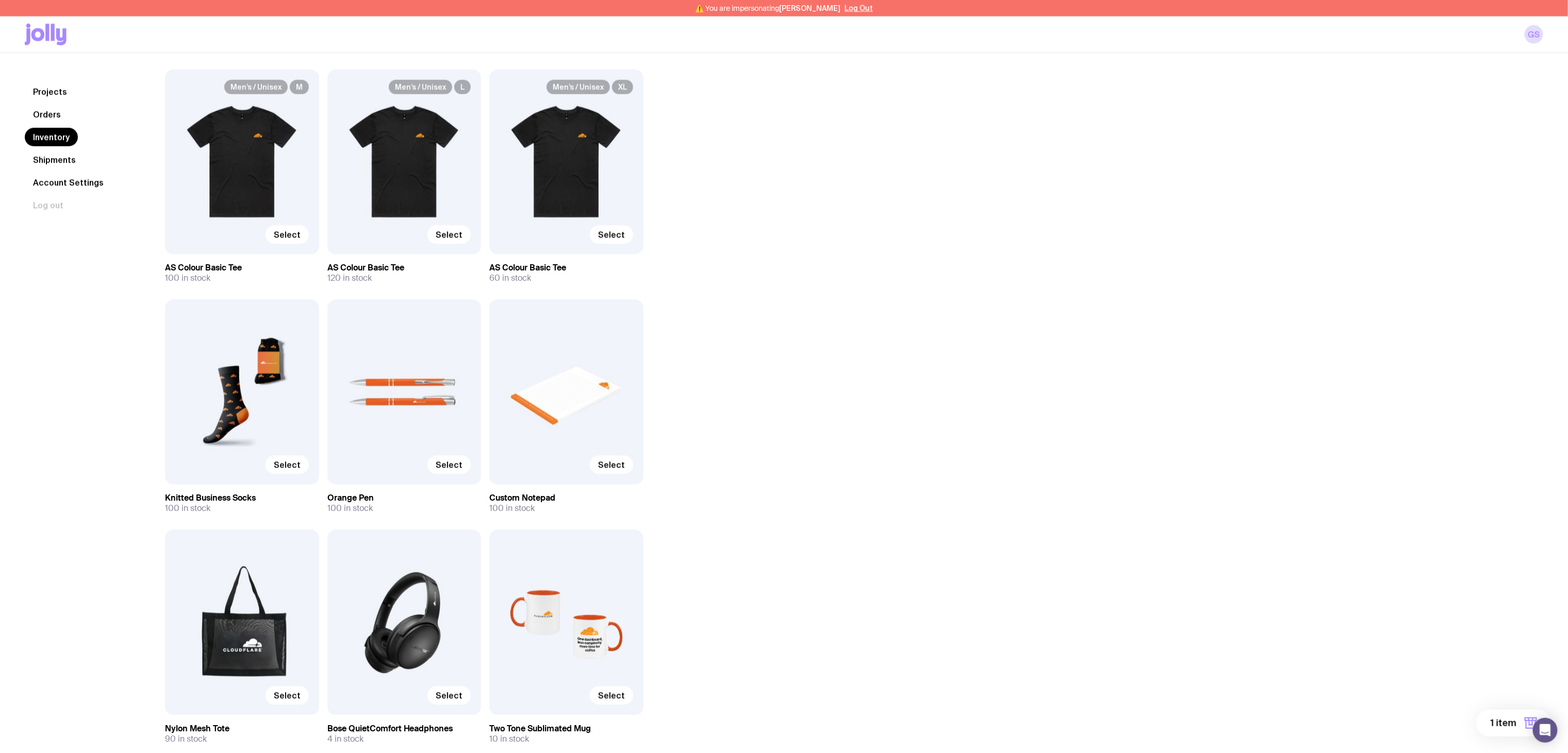
scroll to position [1030, 0]
click at [279, 231] on span "Select" at bounding box center [287, 235] width 27 height 11
click at [0, 0] on input "Select" at bounding box center [0, 0] width 0 height 0
click at [450, 237] on span "Select" at bounding box center [449, 235] width 27 height 11
click at [0, 0] on input "Select" at bounding box center [0, 0] width 0 height 0
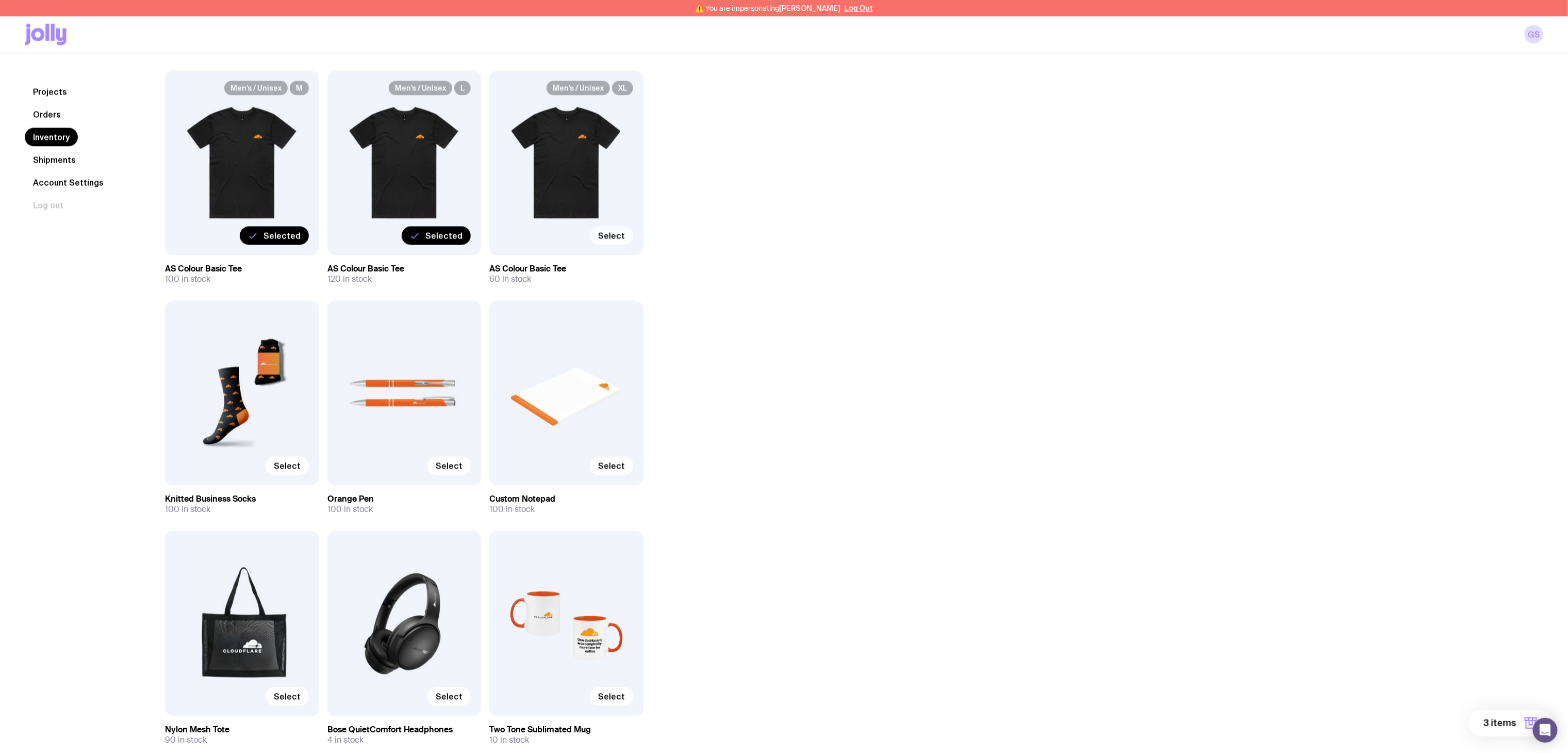
click at [614, 239] on span "Select" at bounding box center [611, 235] width 27 height 11
click at [0, 0] on input "Select" at bounding box center [0, 0] width 0 height 0
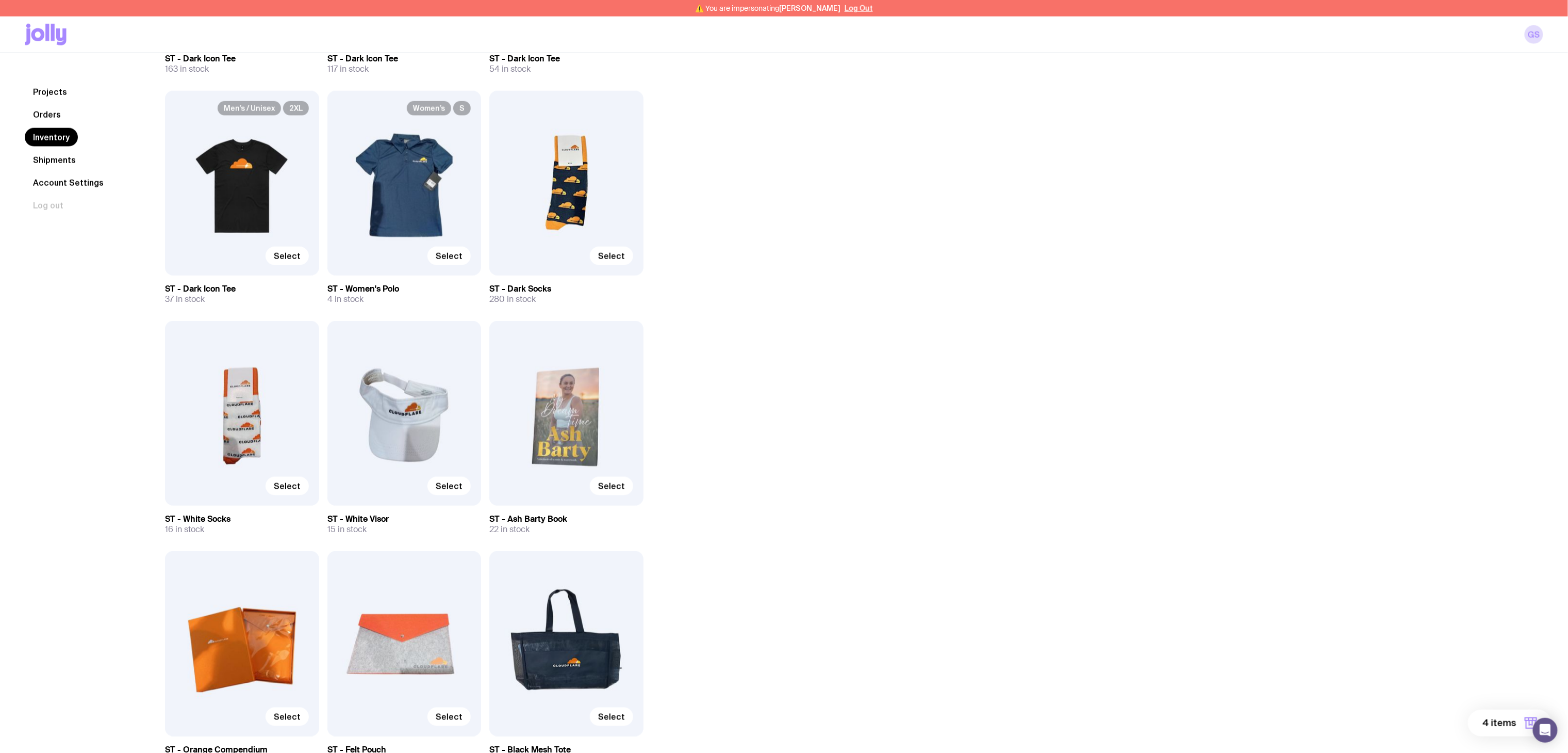
scroll to position [3346, 0]
click at [622, 249] on span "Select" at bounding box center [611, 254] width 27 height 11
click at [0, 0] on input "Select" at bounding box center [0, 0] width 0 height 0
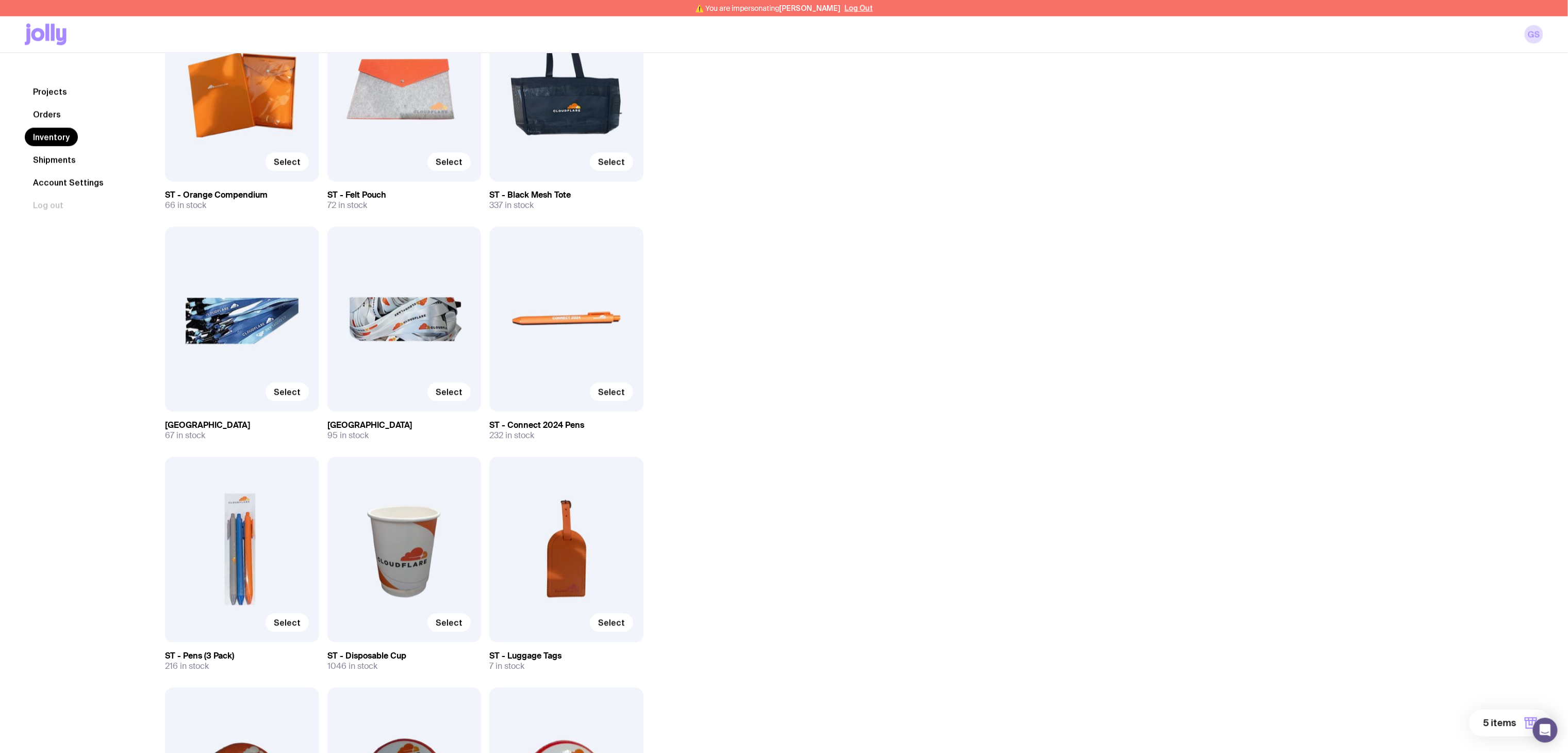
scroll to position [3894, 0]
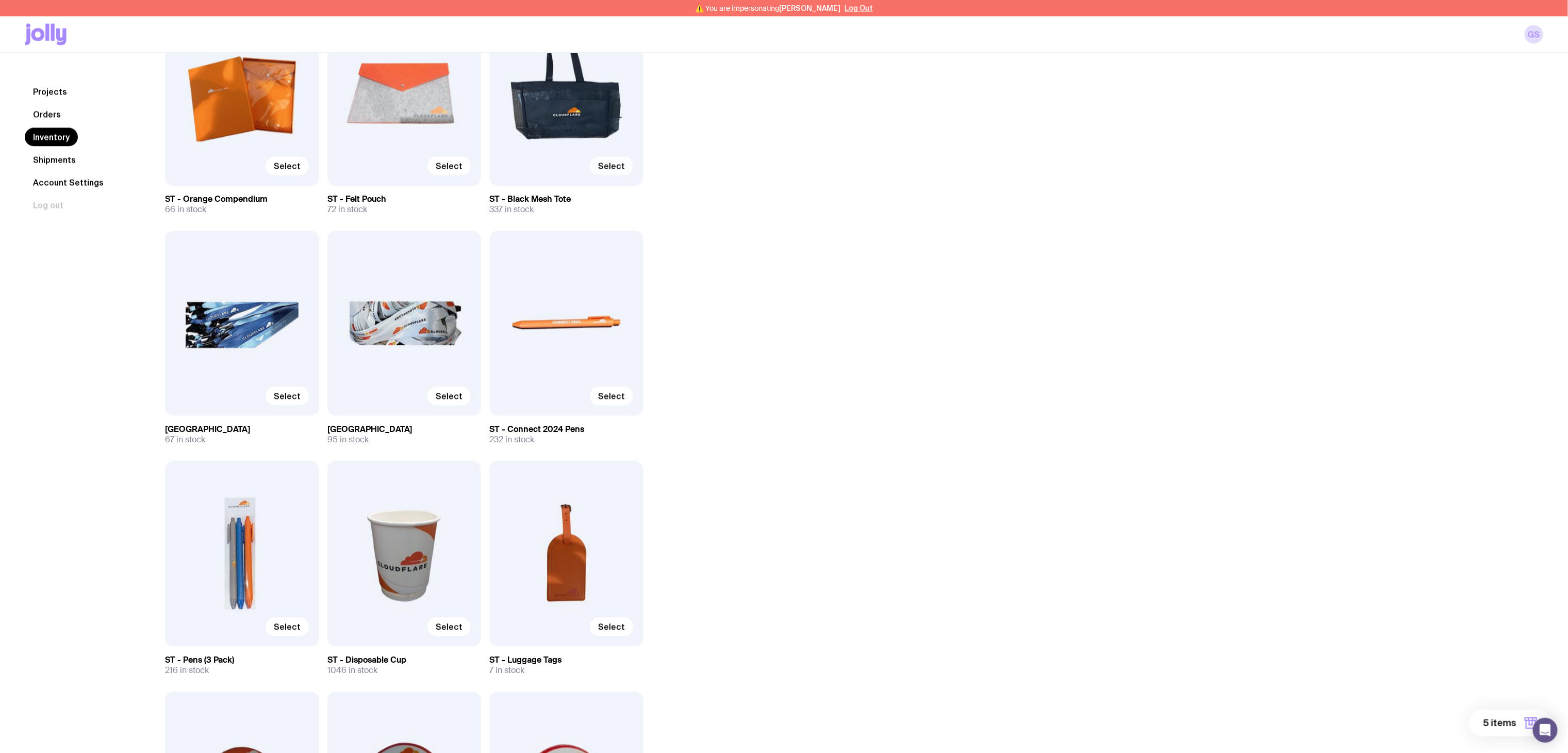
click at [612, 161] on span "Select" at bounding box center [611, 166] width 27 height 11
click at [0, 0] on input "Select" at bounding box center [0, 0] width 0 height 0
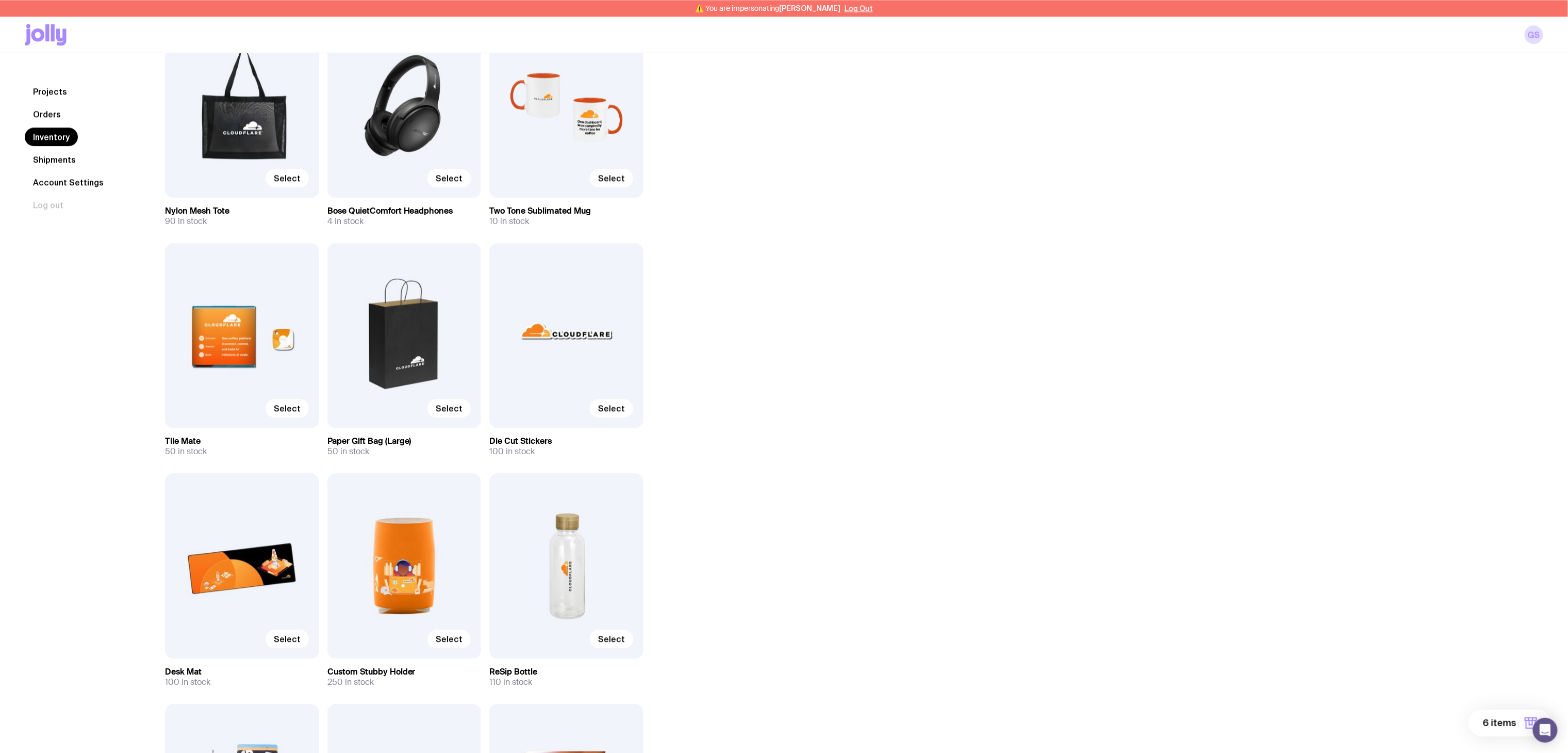
scroll to position [1548, 0]
click at [295, 637] on span "Select" at bounding box center [287, 639] width 27 height 11
click at [0, 0] on input "Select" at bounding box center [0, 0] width 0 height 0
click at [611, 643] on span "Select" at bounding box center [611, 639] width 27 height 11
click at [0, 0] on input "Select" at bounding box center [0, 0] width 0 height 0
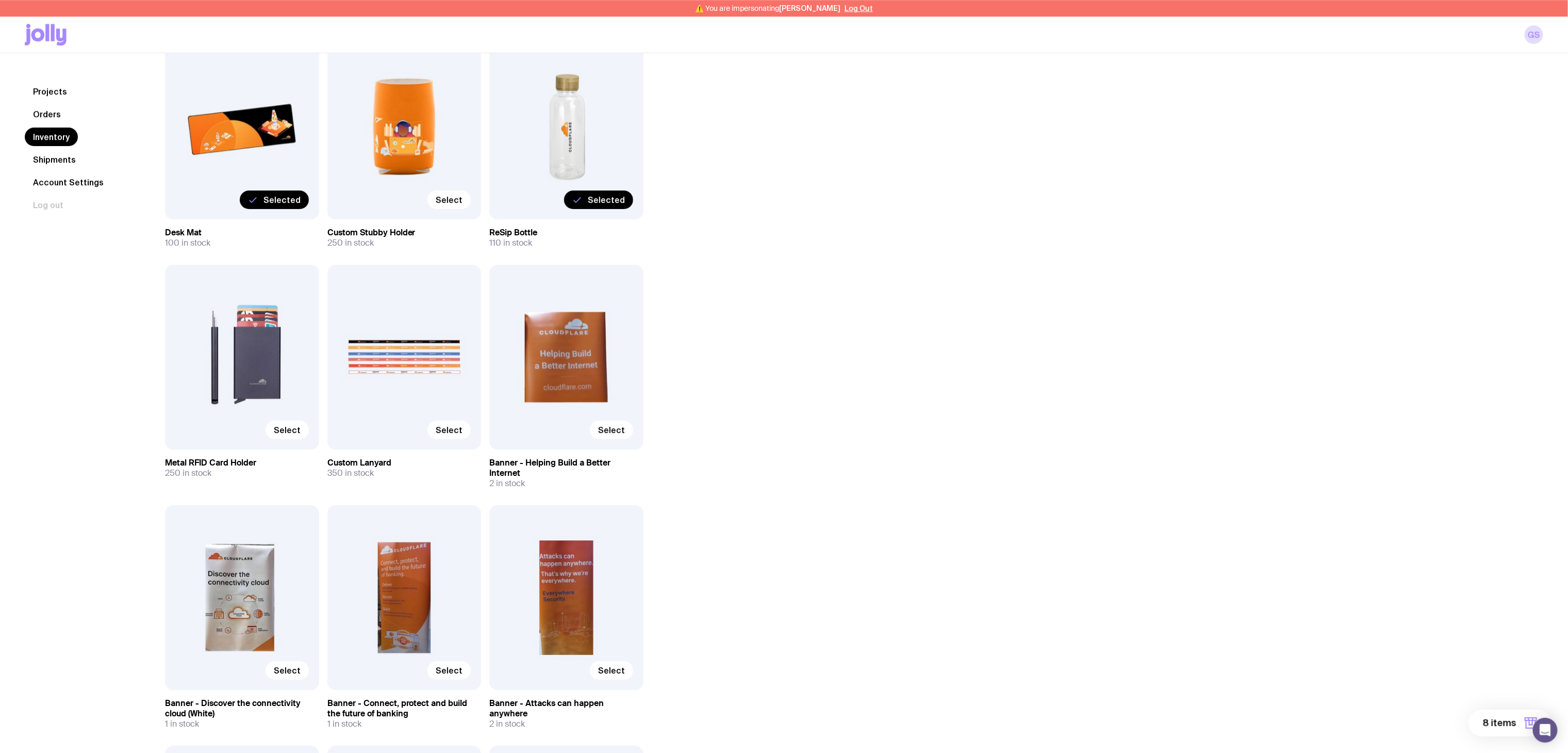
scroll to position [1989, 0]
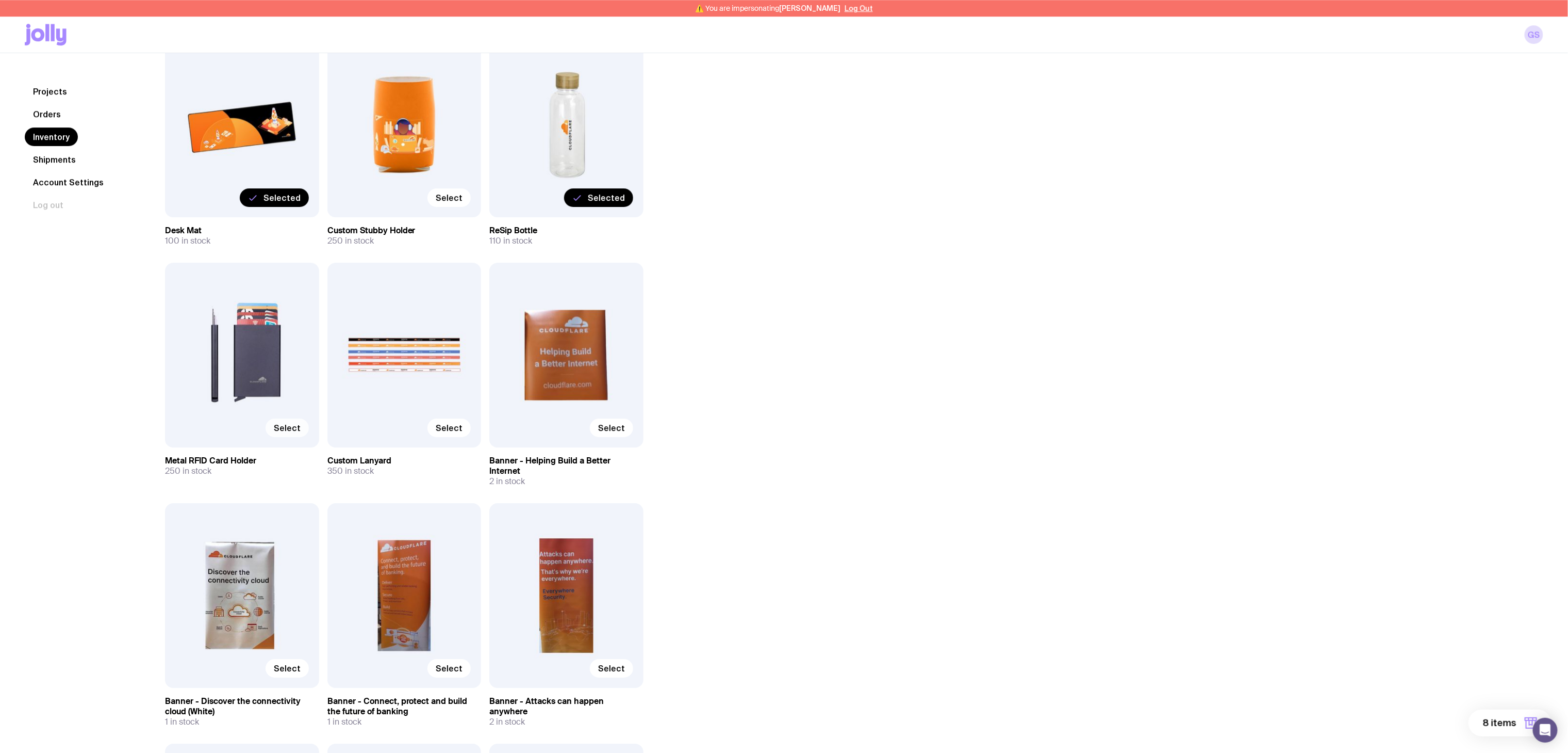
click at [277, 428] on span "Select" at bounding box center [287, 428] width 27 height 11
click at [0, 0] on input "Select" at bounding box center [0, 0] width 0 height 0
click at [1498, 727] on span "9 items" at bounding box center [1500, 723] width 33 height 12
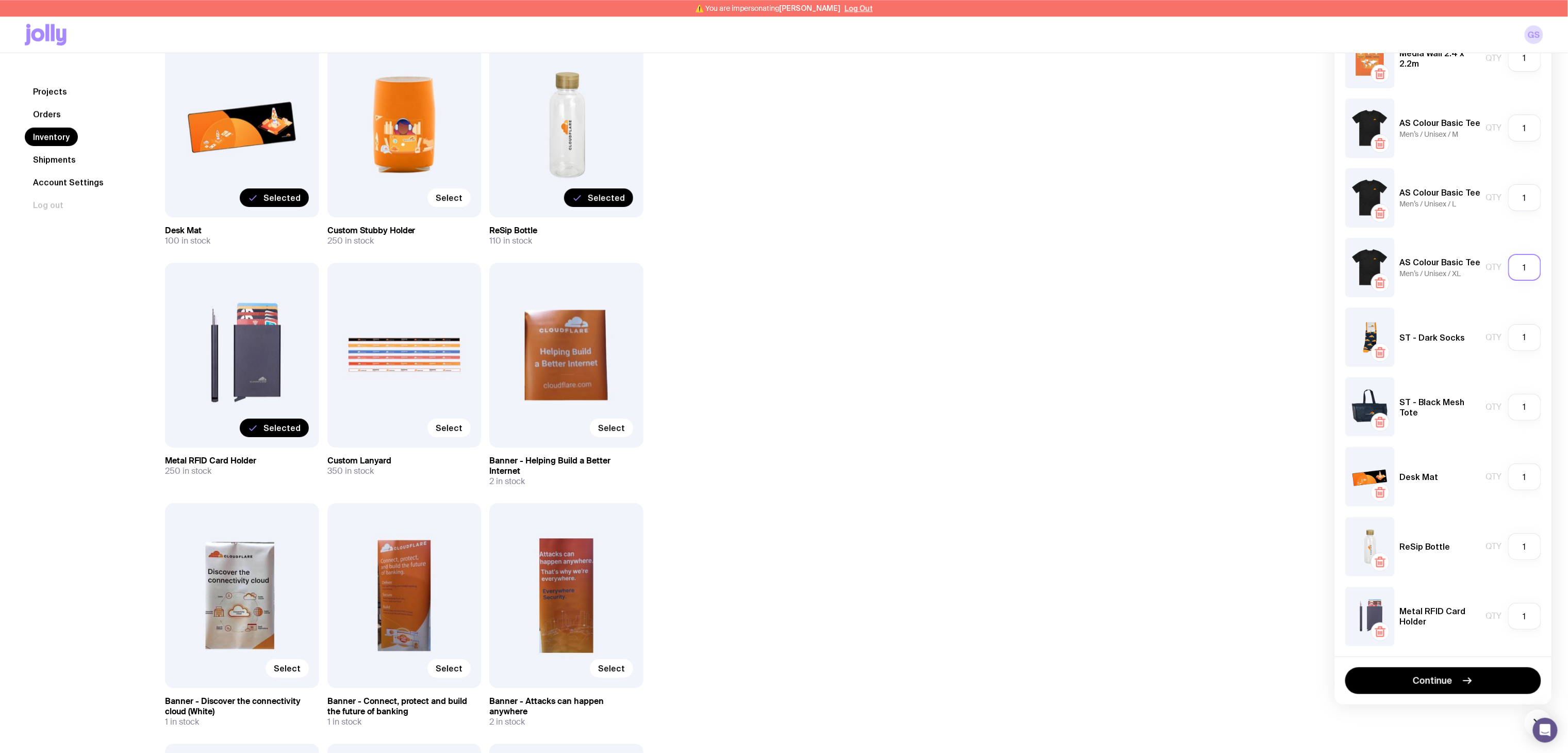
click at [1521, 266] on input "1" at bounding box center [1525, 267] width 33 height 27
click at [1526, 123] on input "1" at bounding box center [1525, 128] width 33 height 27
type input "30"
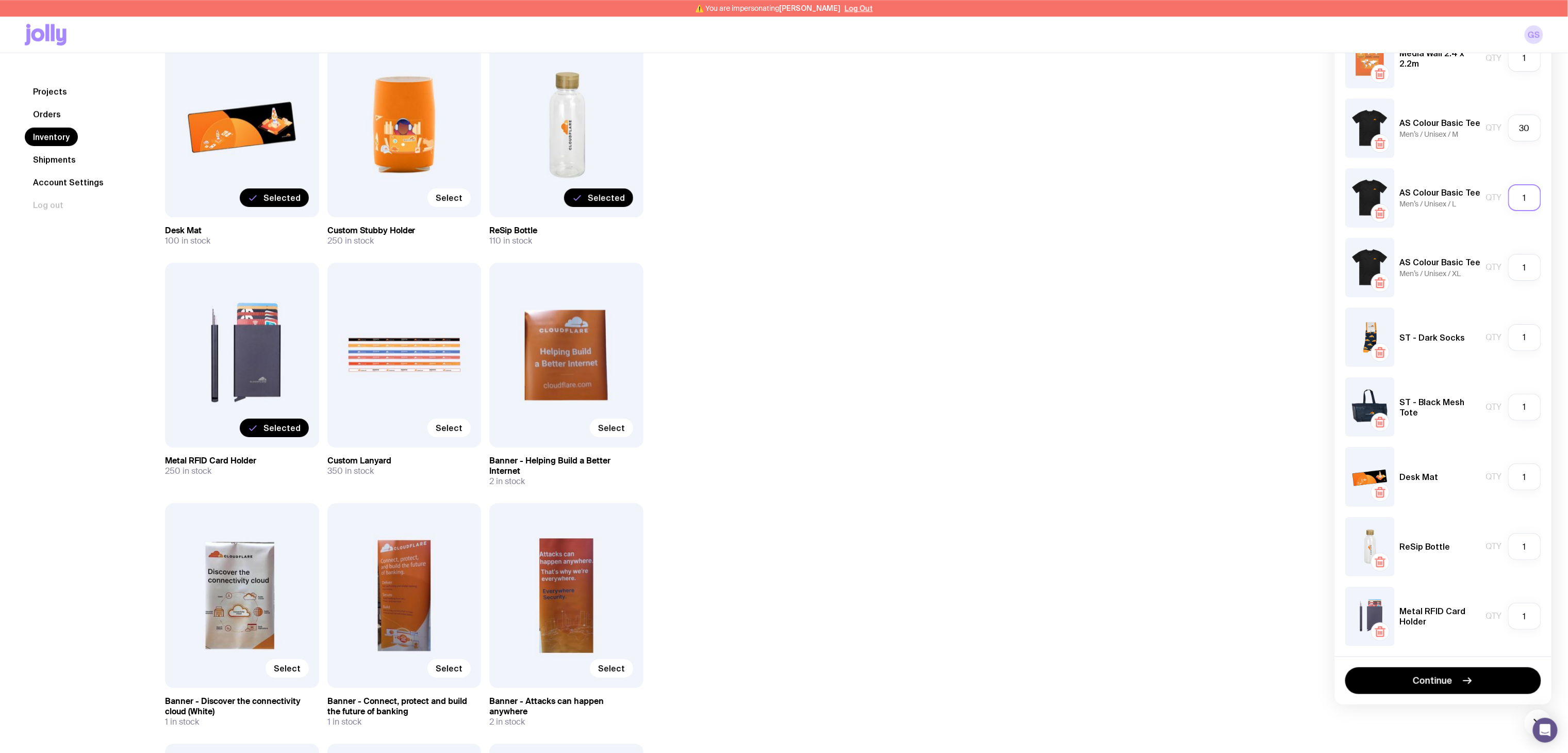
click at [1532, 194] on input "1" at bounding box center [1525, 197] width 33 height 27
type input "30"
click at [1532, 269] on input "1" at bounding box center [1525, 267] width 33 height 27
type input "20"
click at [1526, 340] on input "1" at bounding box center [1525, 337] width 33 height 27
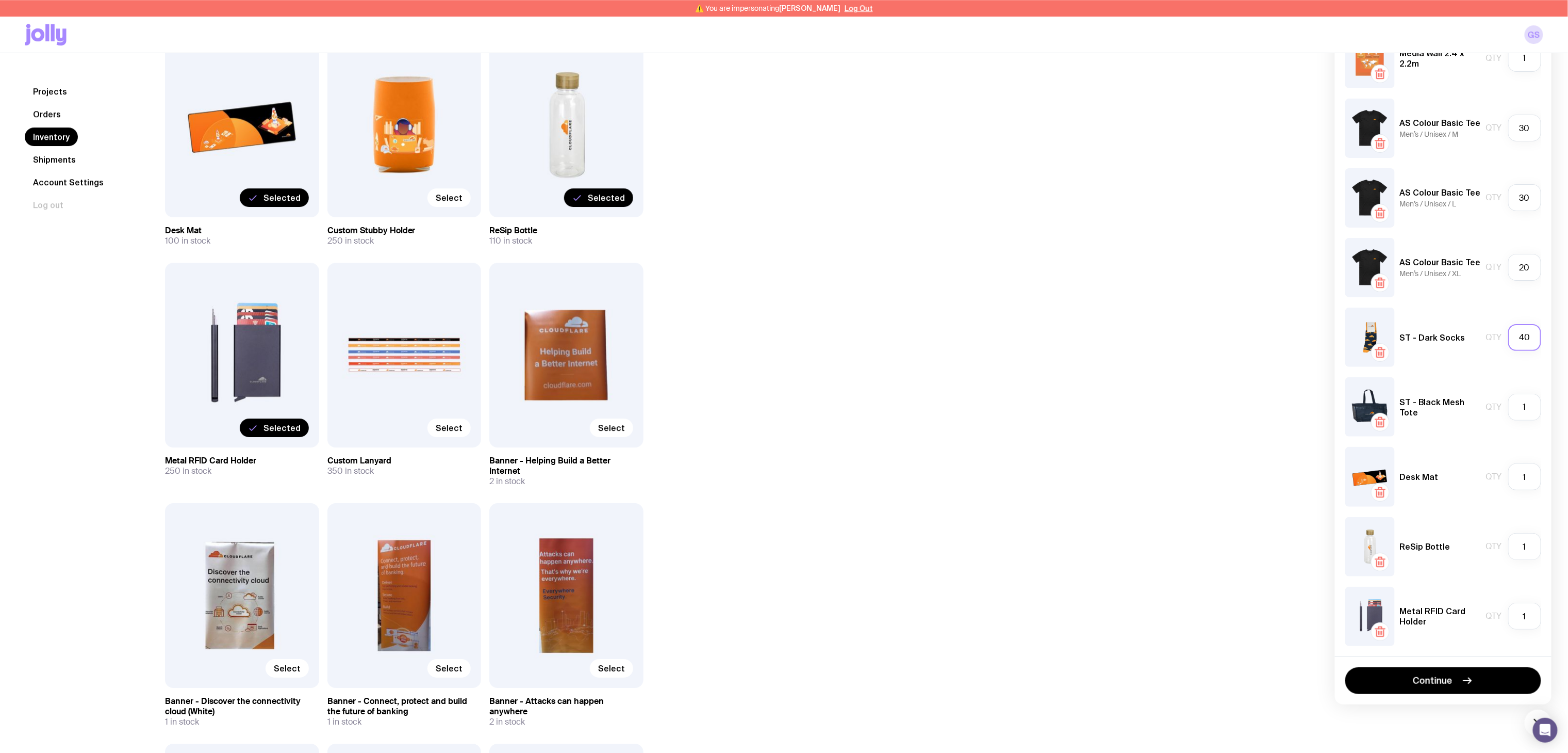
type input "40"
click at [1536, 414] on input "1" at bounding box center [1525, 407] width 33 height 27
type input "30"
click at [1533, 473] on input "1" at bounding box center [1525, 477] width 33 height 27
type input "20"
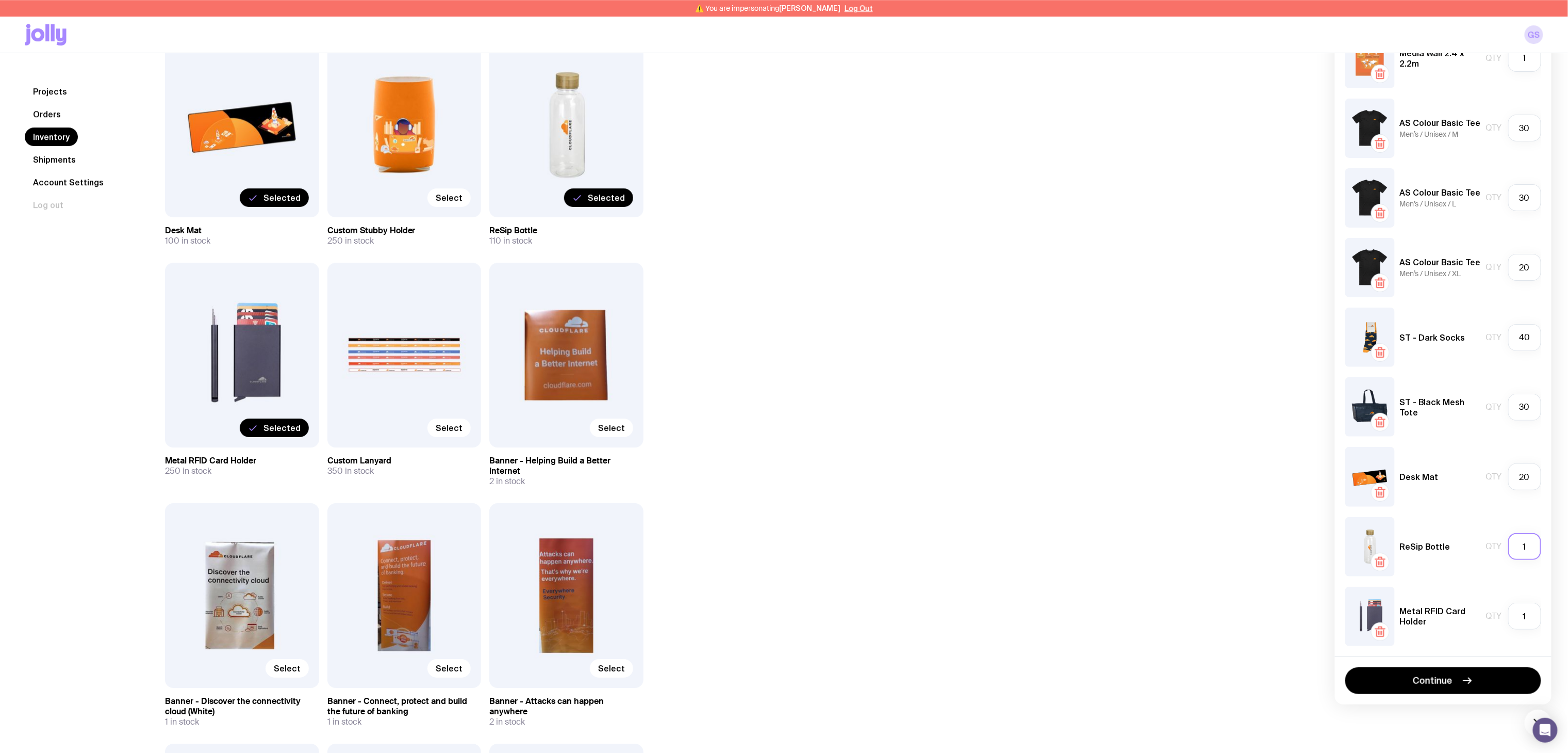
click at [1530, 549] on input "1" at bounding box center [1525, 546] width 33 height 27
type input "20"
click at [1528, 617] on input "1" at bounding box center [1525, 616] width 33 height 27
type input "20"
click at [1470, 682] on icon "button" at bounding box center [1467, 680] width 12 height 12
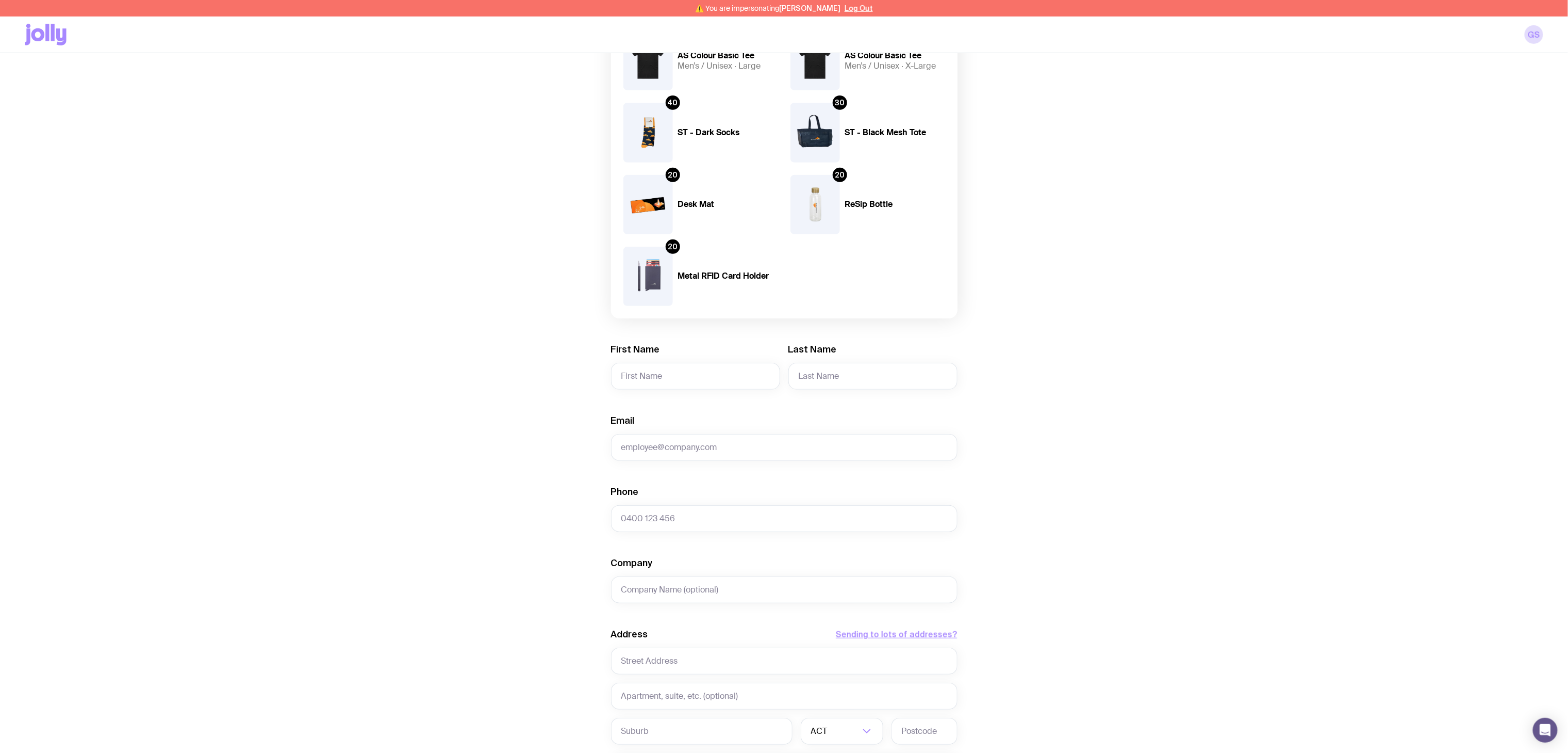
scroll to position [222, 0]
click at [658, 379] on input "First Name" at bounding box center [695, 373] width 169 height 27
click at [652, 365] on input "First Name" at bounding box center [695, 373] width 169 height 27
paste input "Yvonne Klette"
drag, startPoint x: 680, startPoint y: 370, endPoint x: 650, endPoint y: 373, distance: 30.1
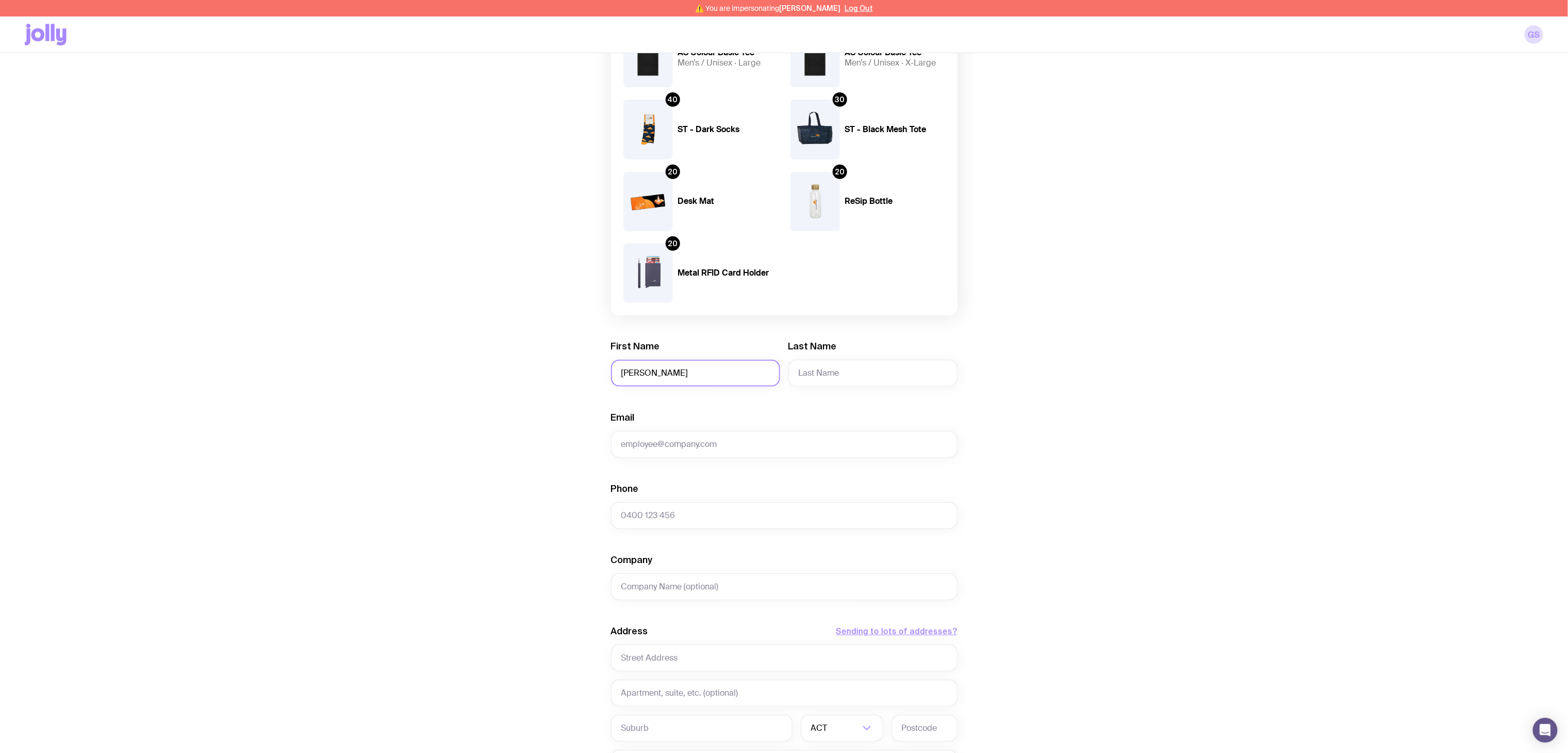
click at [650, 373] on input "Yvonne Klette" at bounding box center [695, 373] width 169 height 27
type input "Yvonne"
click at [842, 373] on input "Last Name" at bounding box center [873, 373] width 169 height 27
paste input "Klette"
click at [801, 374] on input "Klette" at bounding box center [873, 373] width 169 height 27
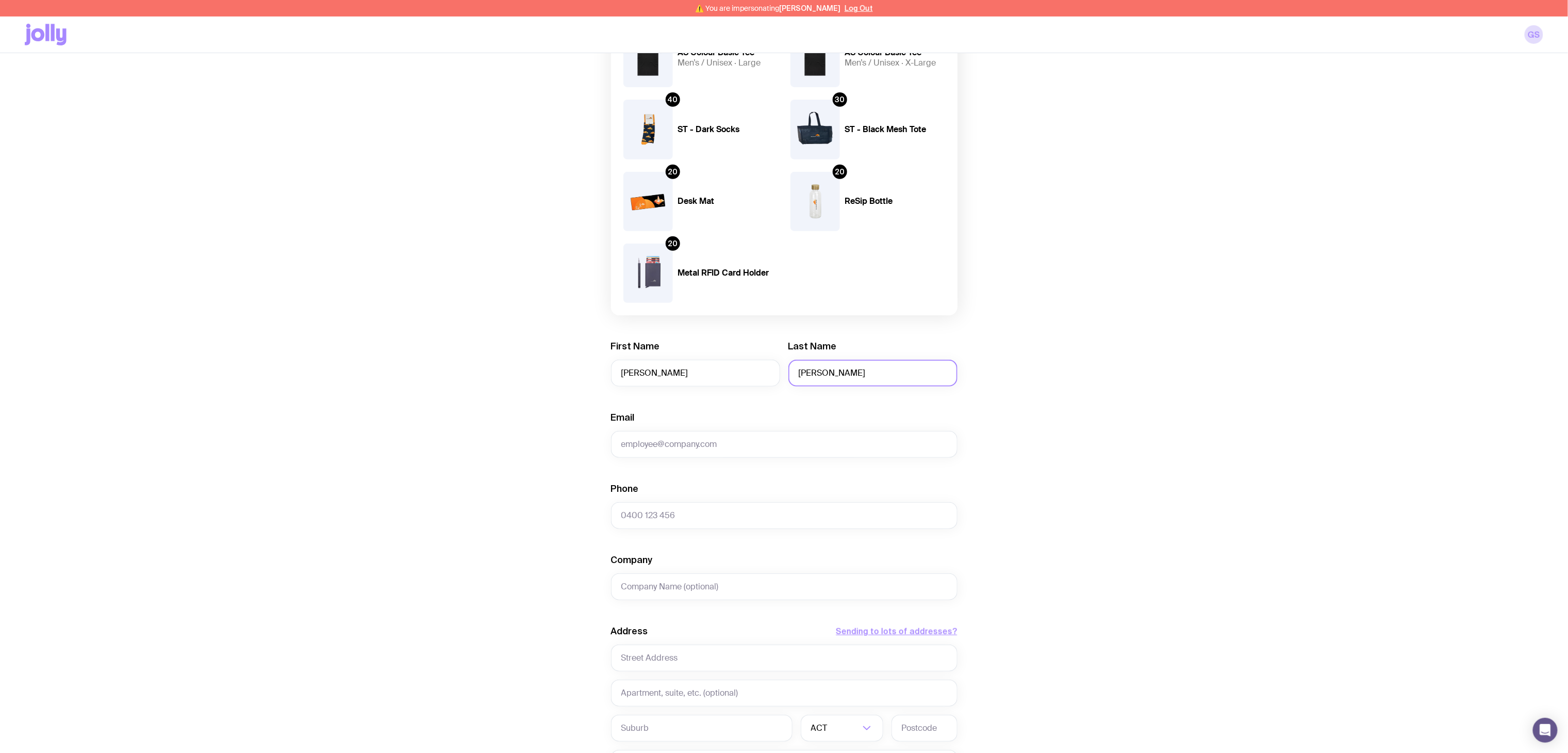
type input "Klette"
click at [680, 445] on input "Email" at bounding box center [784, 444] width 346 height 27
paste input "yvonne.klette@cloudflare.com"
type input "yvonne.klette@cloudflare.com"
click at [674, 527] on input "Phone" at bounding box center [784, 515] width 346 height 27
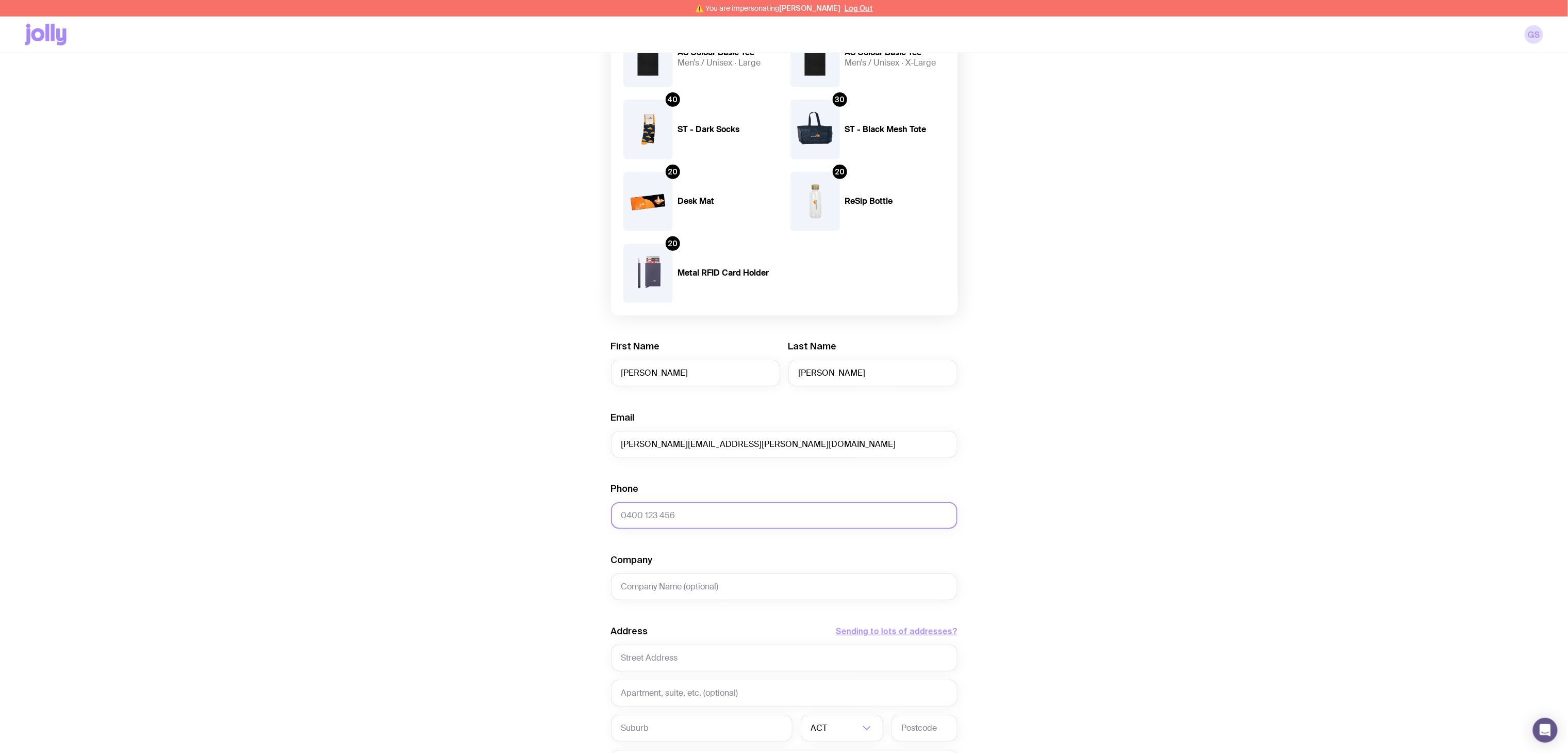
paste input "413 627 638"
click at [619, 516] on input "413 627 638" at bounding box center [784, 515] width 346 height 27
type input "0413 627 638"
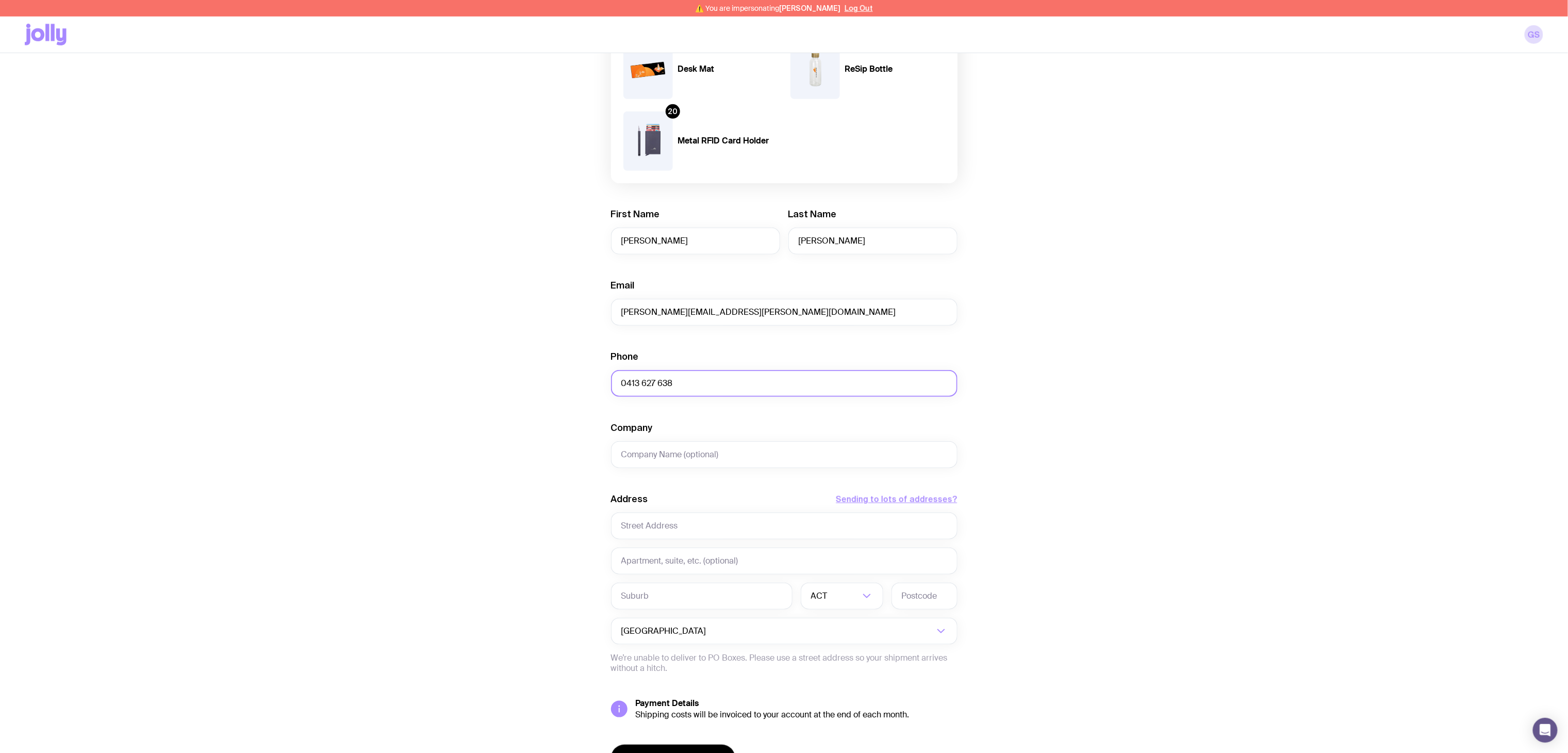
scroll to position [415, 0]
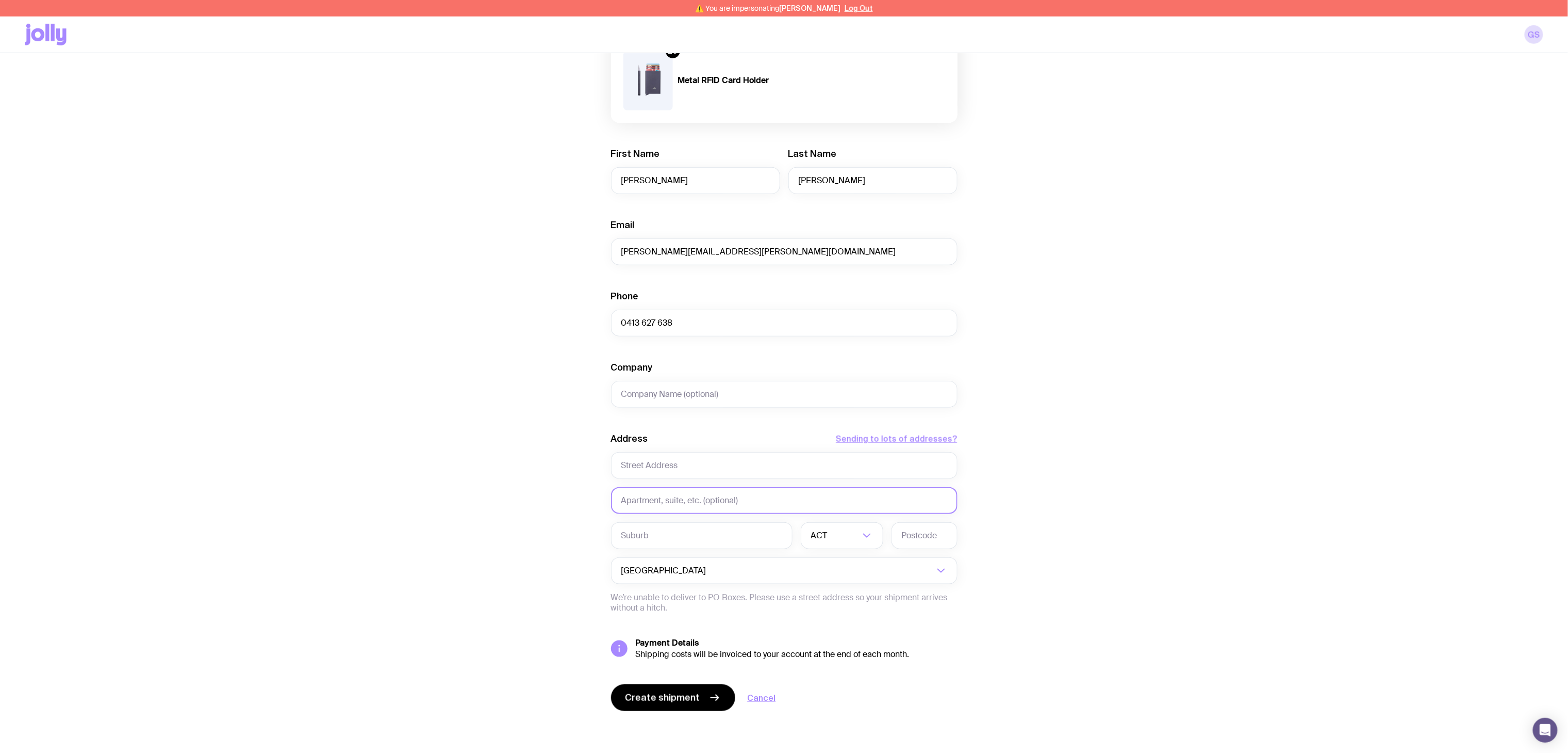
click at [683, 505] on input "text" at bounding box center [784, 500] width 346 height 27
paste input "Hilton Auckland"
type input "Hilton Auckland"
click at [694, 468] on input "text" at bounding box center [784, 465] width 346 height 27
paste input "147 Quay Street"
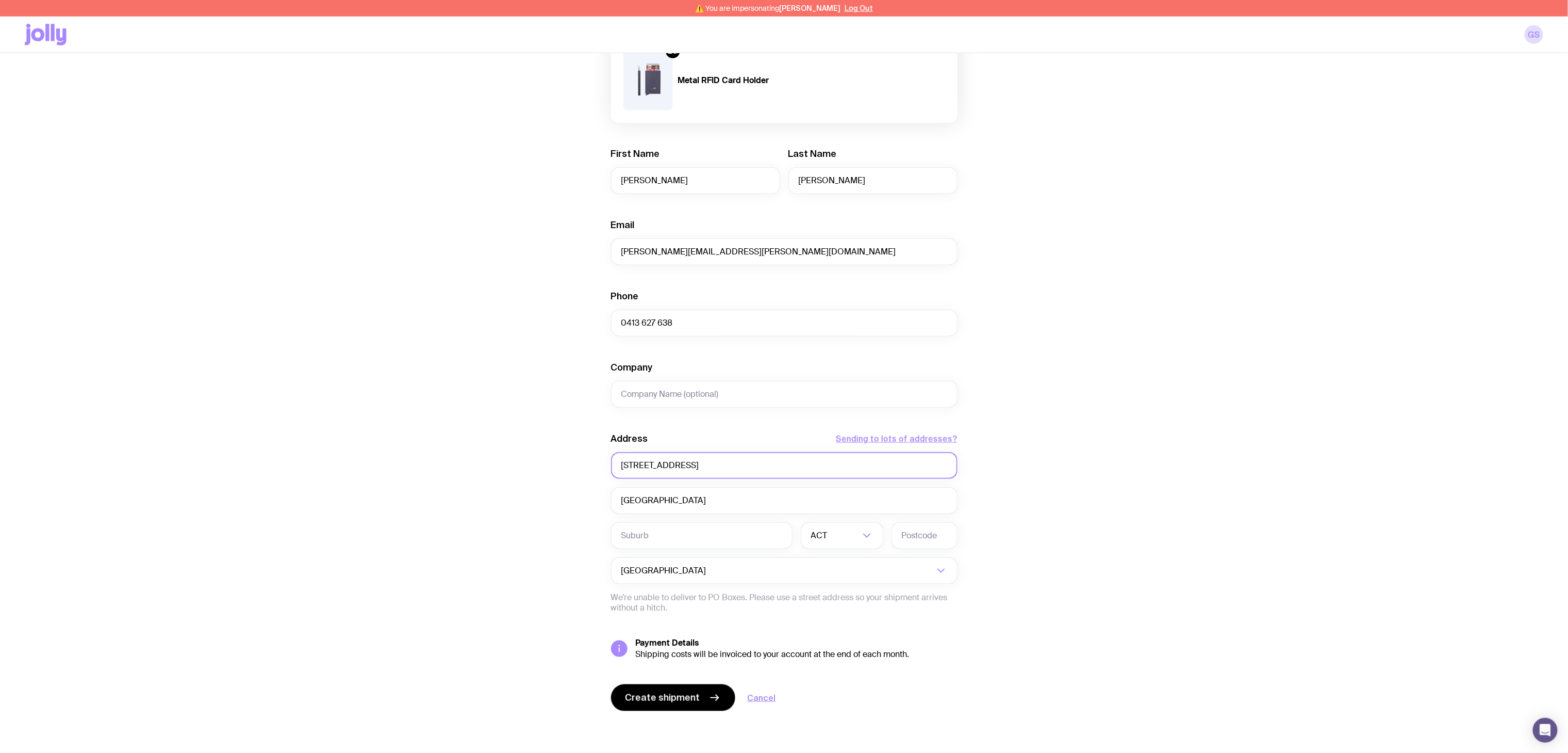
type input "147 Quay Street"
click at [641, 535] on input "text" at bounding box center [702, 536] width 181 height 27
paste input "Auckland Central"
type input "Auckland Central"
click at [716, 575] on input "Search for option" at bounding box center [821, 571] width 226 height 27
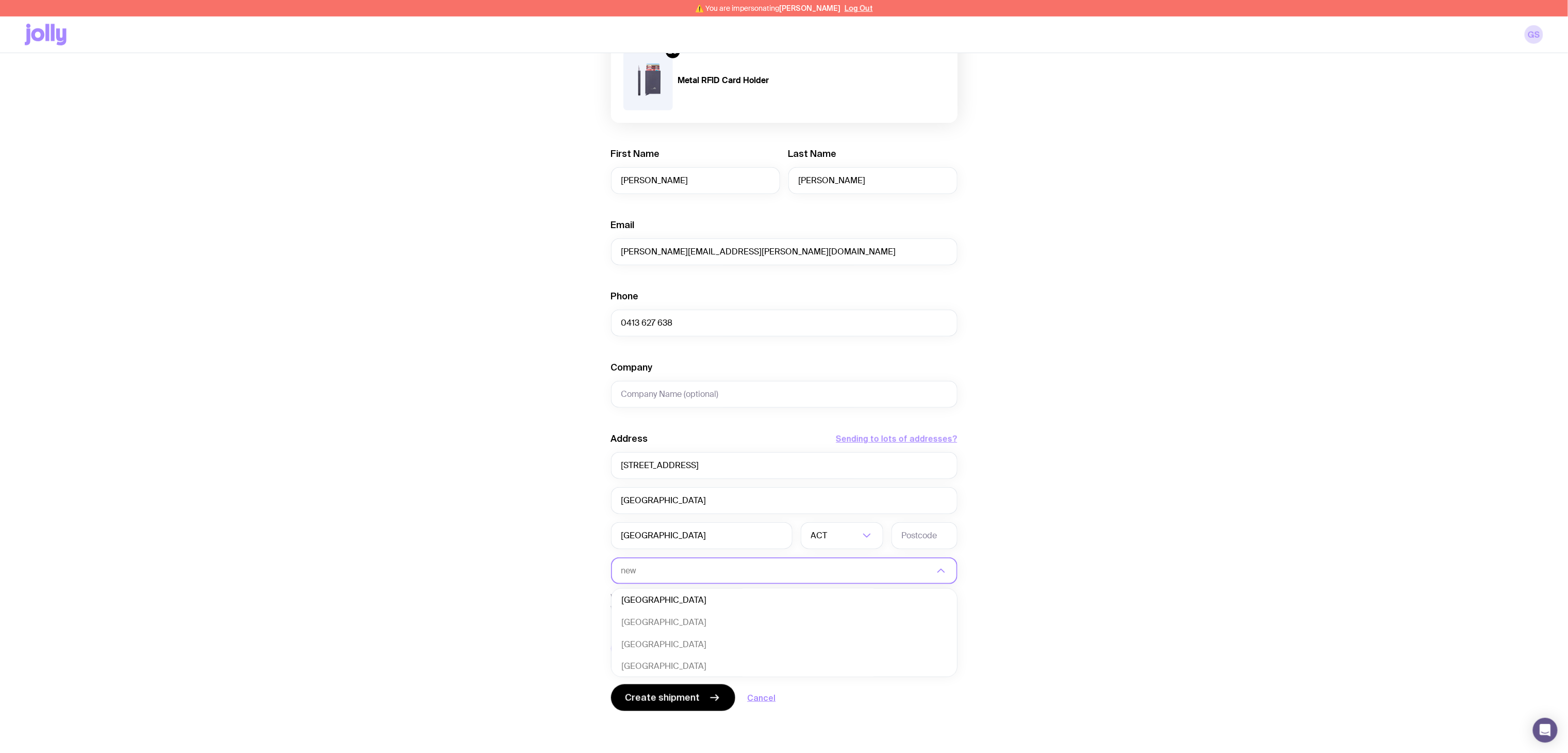
scroll to position [0, 0]
click at [659, 605] on li "New Zealand" at bounding box center [784, 602] width 346 height 22
type input "new zea"
click at [837, 539] on input "text" at bounding box center [842, 536] width 83 height 27
paste input "Auckland Central"
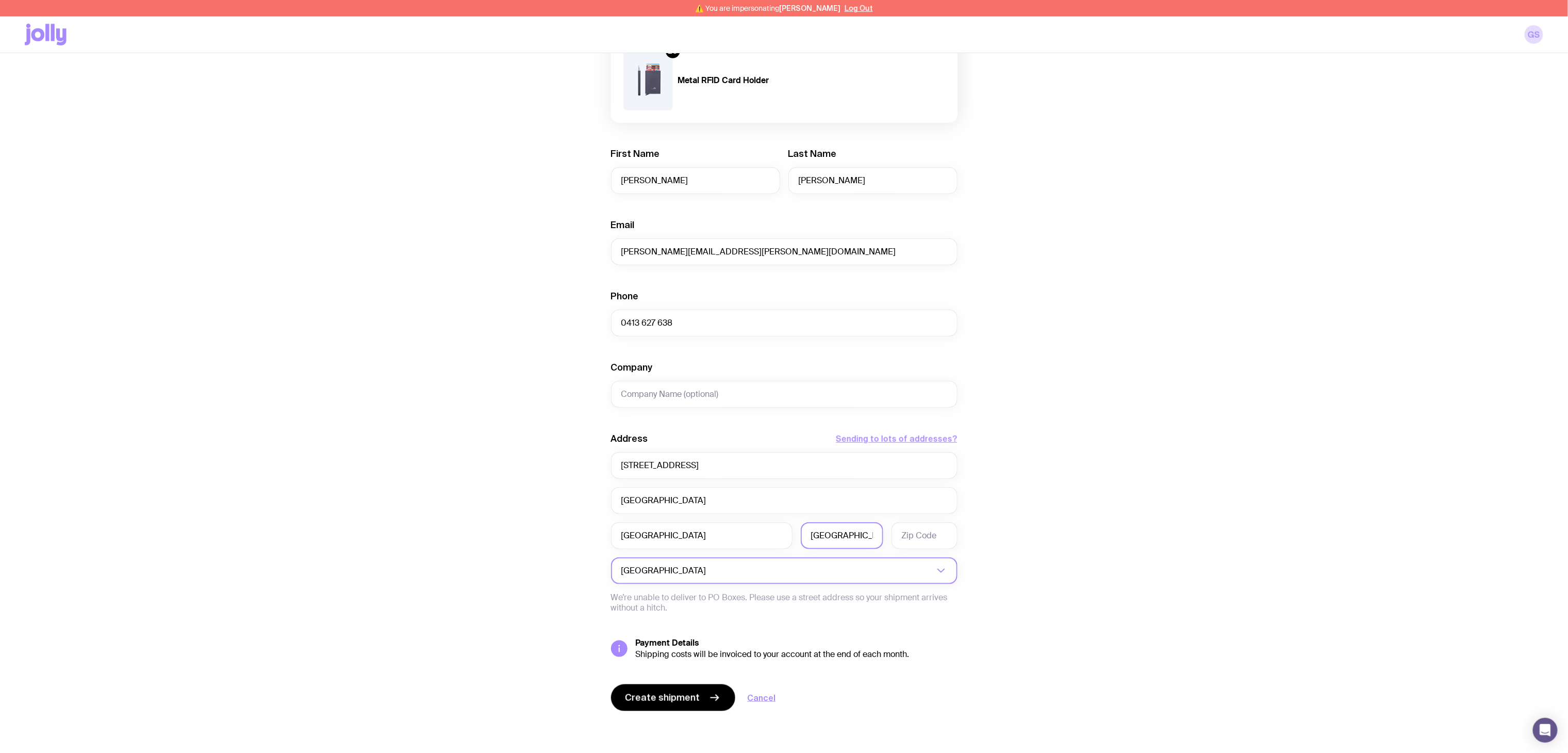
scroll to position [0, 2]
drag, startPoint x: 837, startPoint y: 538, endPoint x: 894, endPoint y: 546, distance: 57.6
click at [894, 546] on div "Auckland Central Auckland Central" at bounding box center [784, 536] width 346 height 27
type input "Auckland"
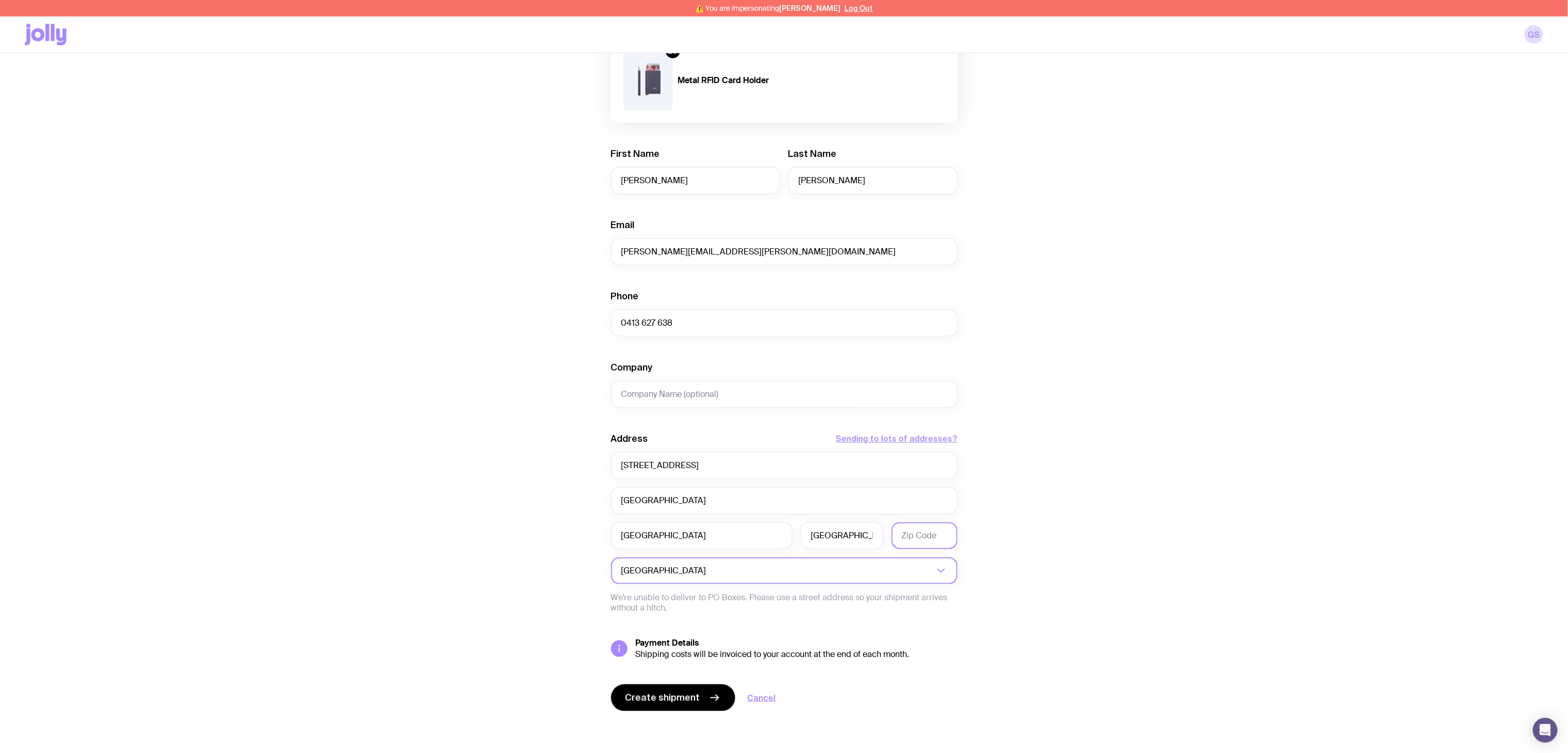
click at [904, 540] on input "text" at bounding box center [924, 536] width 66 height 27
type input "1010"
click at [1128, 522] on div "Create shipment Shipment details 1 Media Wall 2.4 x 2.2m 30 AS Colour Basic Tee…" at bounding box center [784, 216] width 1519 height 1072
drag, startPoint x: 716, startPoint y: 389, endPoint x: 718, endPoint y: 377, distance: 12.2
click at [716, 389] on input "Company" at bounding box center [784, 394] width 346 height 27
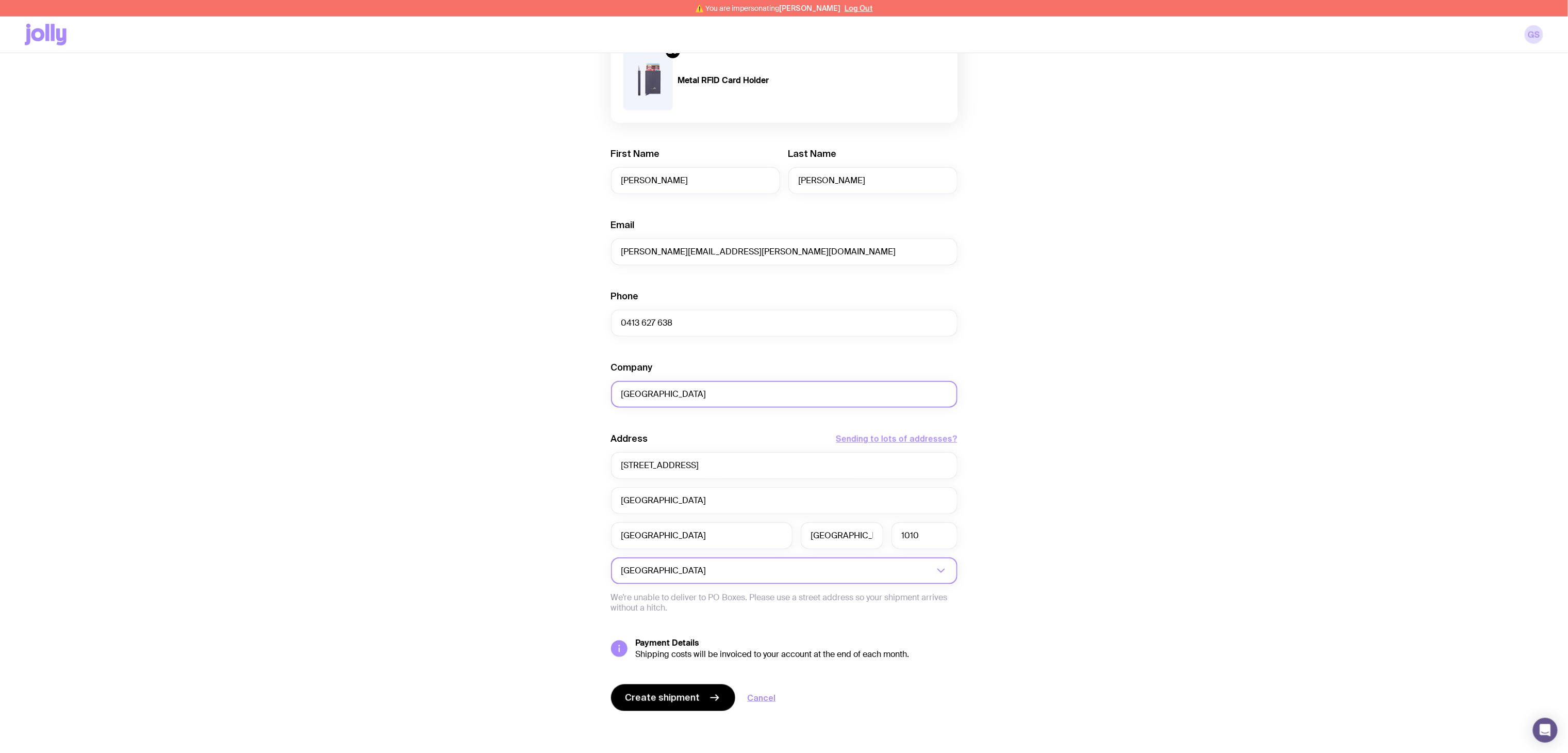
type input "Hilton Auckland"
click at [1053, 402] on div "Create shipment Shipment details 1 Media Wall 2.4 x 2.2m 30 AS Colour Basic Tee…" at bounding box center [784, 216] width 1519 height 1072
click at [648, 692] on span "Create shipment" at bounding box center [663, 697] width 75 height 12
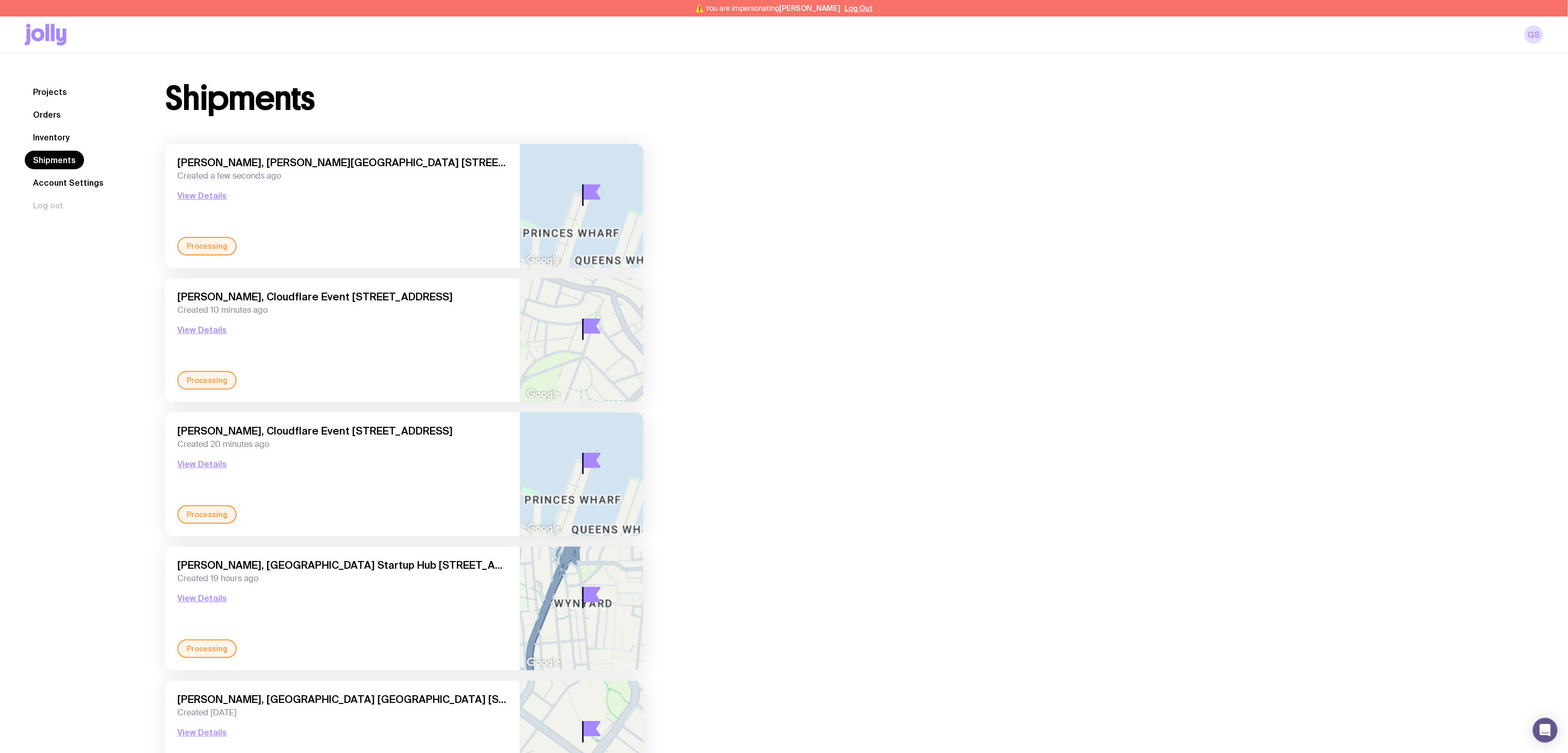
click at [318, 428] on span "Yvonne Klette, Cloudflare Event 147 Quay Street, Auckland Central 1010 Auckland…" at bounding box center [342, 430] width 330 height 12
type textarea "Event"
click at [318, 428] on span "Yvonne Klette, Cloudflare Event 147 Quay Street, Auckland Central 1010 Auckland…" at bounding box center [342, 430] width 330 height 12
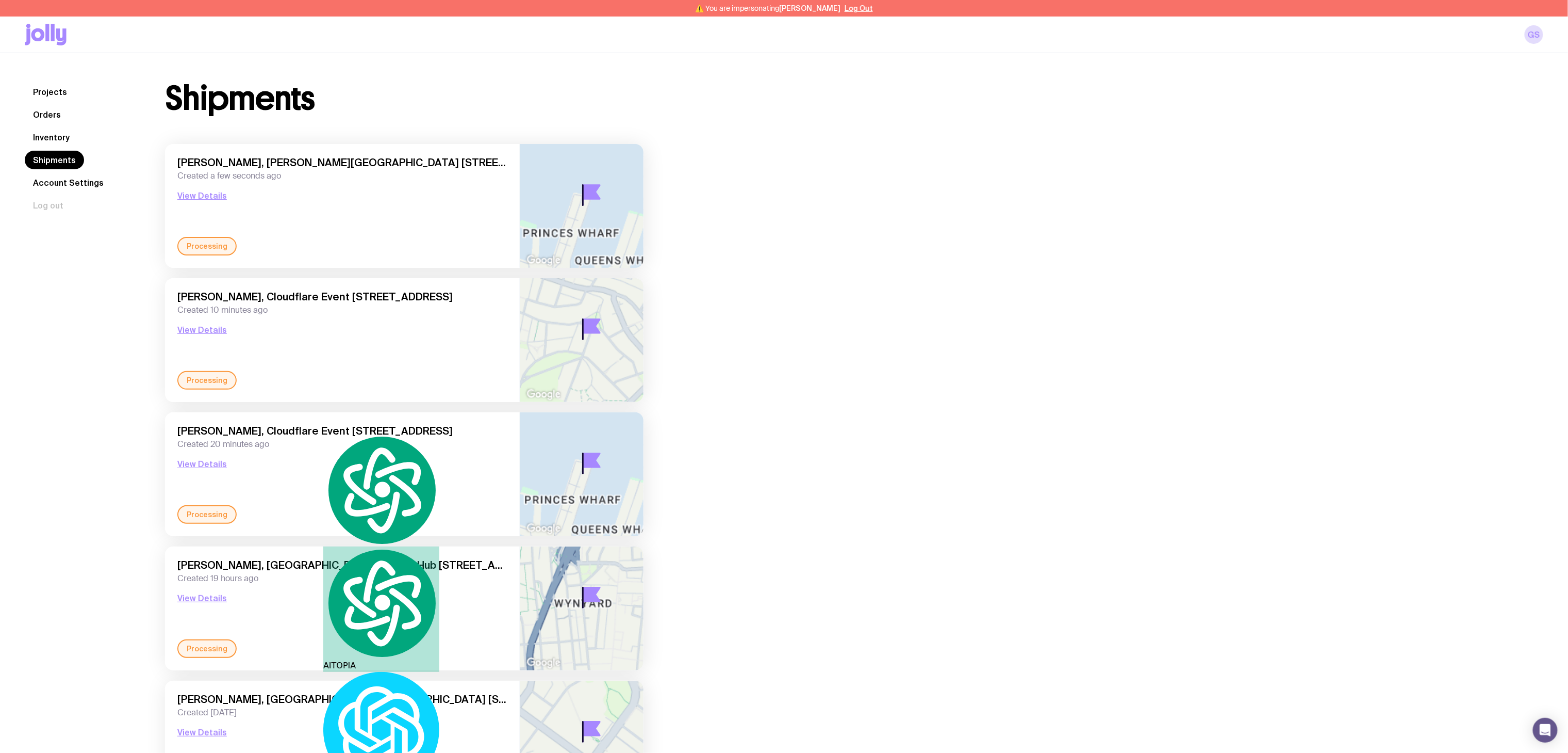
drag, startPoint x: 318, startPoint y: 428, endPoint x: 357, endPoint y: 429, distance: 39.0
click at [357, 429] on span "Yvonne Klette, Cloudflare Event 147 Quay Street, Auckland Central 1010 Auckland…" at bounding box center [342, 430] width 330 height 12
click at [336, 429] on span "Yvonne Klette, Cloudflare Event 147 Quay Street, Auckland Central 1010 Auckland…" at bounding box center [342, 430] width 330 height 12
